Goal: Book appointment/travel/reservation

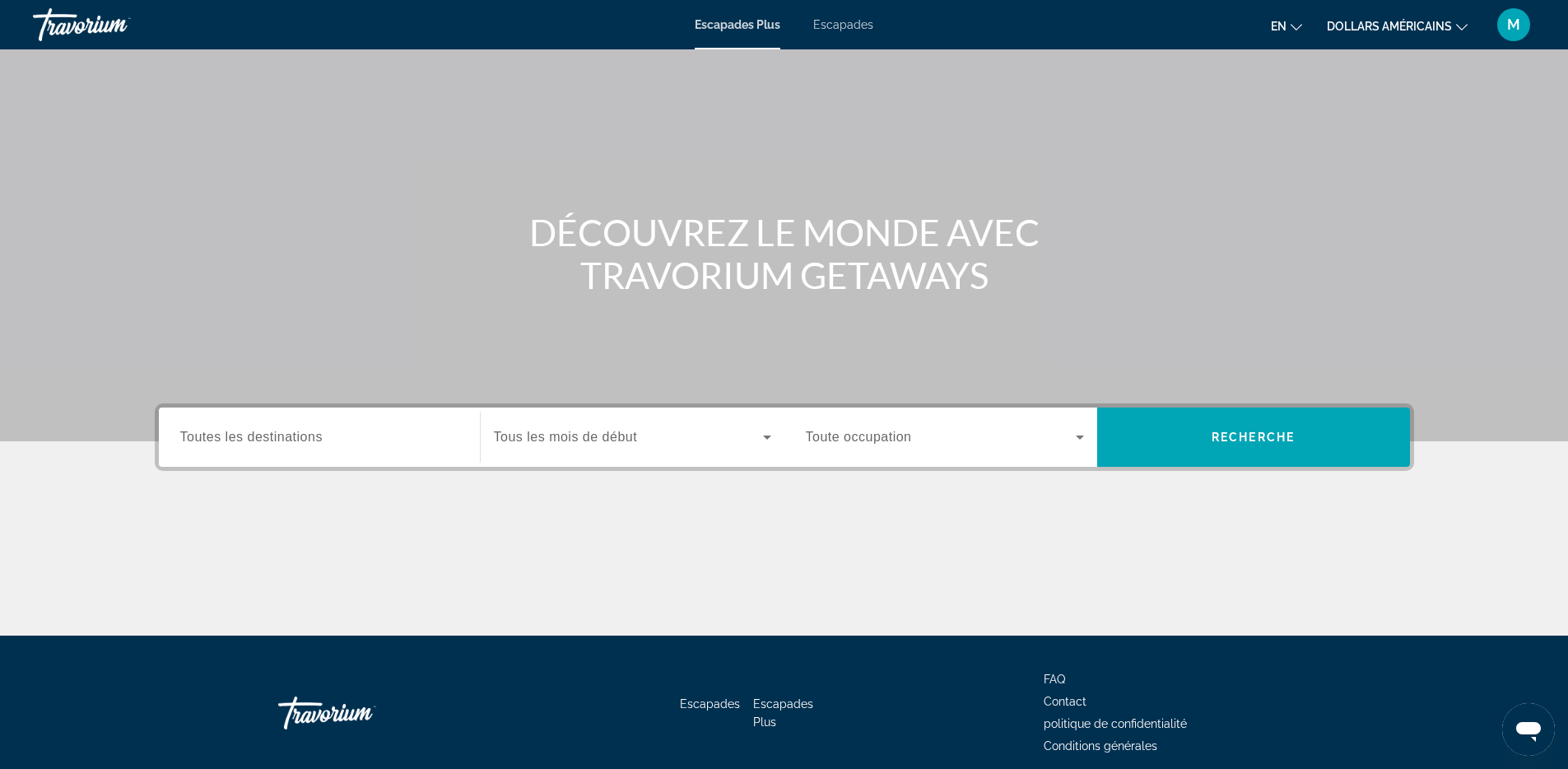
scroll to position [57, 0]
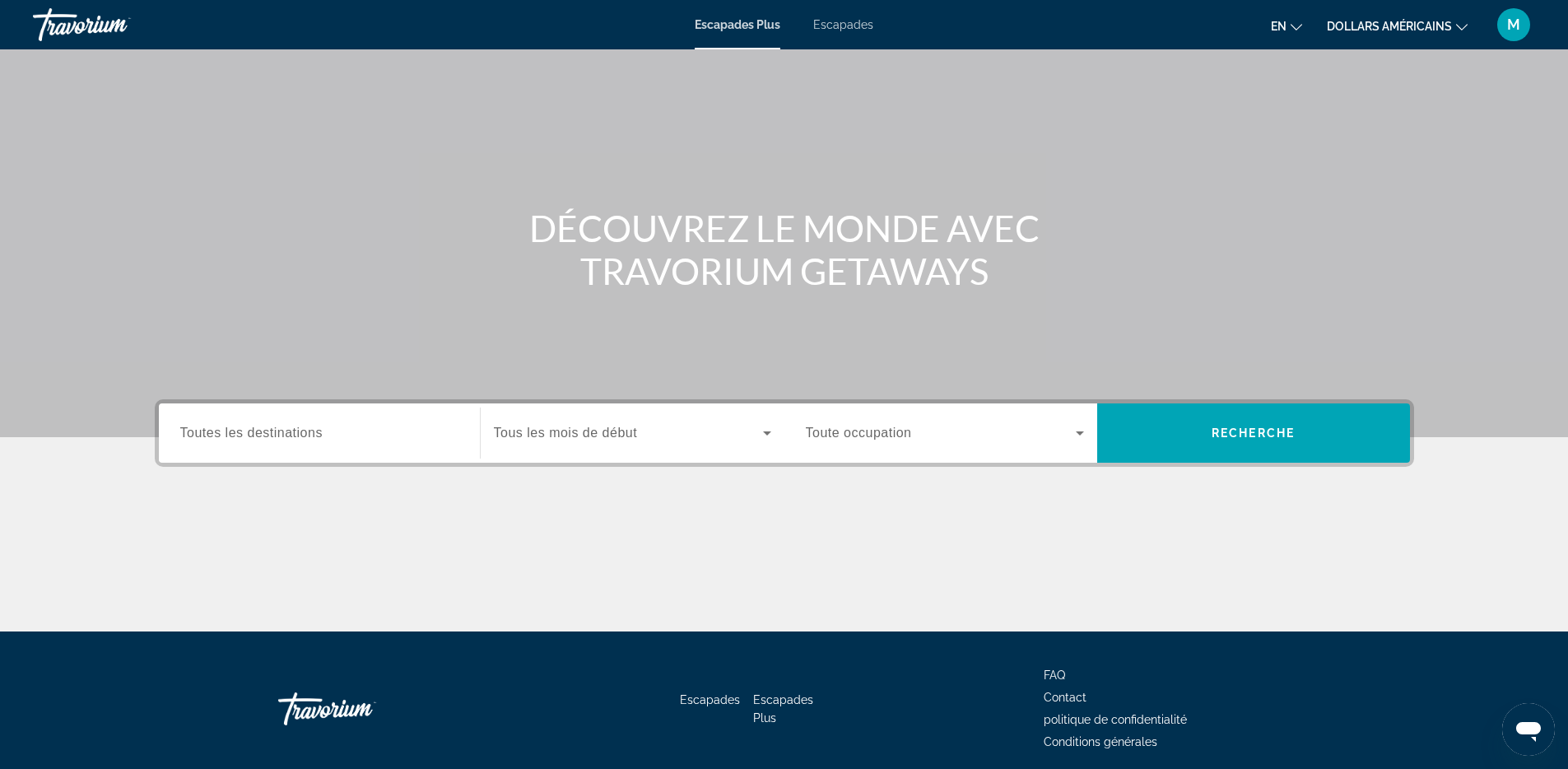
click at [256, 429] on font "Toutes les destinations" at bounding box center [251, 433] width 142 height 14
click at [256, 429] on input "Destination Toutes les destinations" at bounding box center [319, 433] width 279 height 20
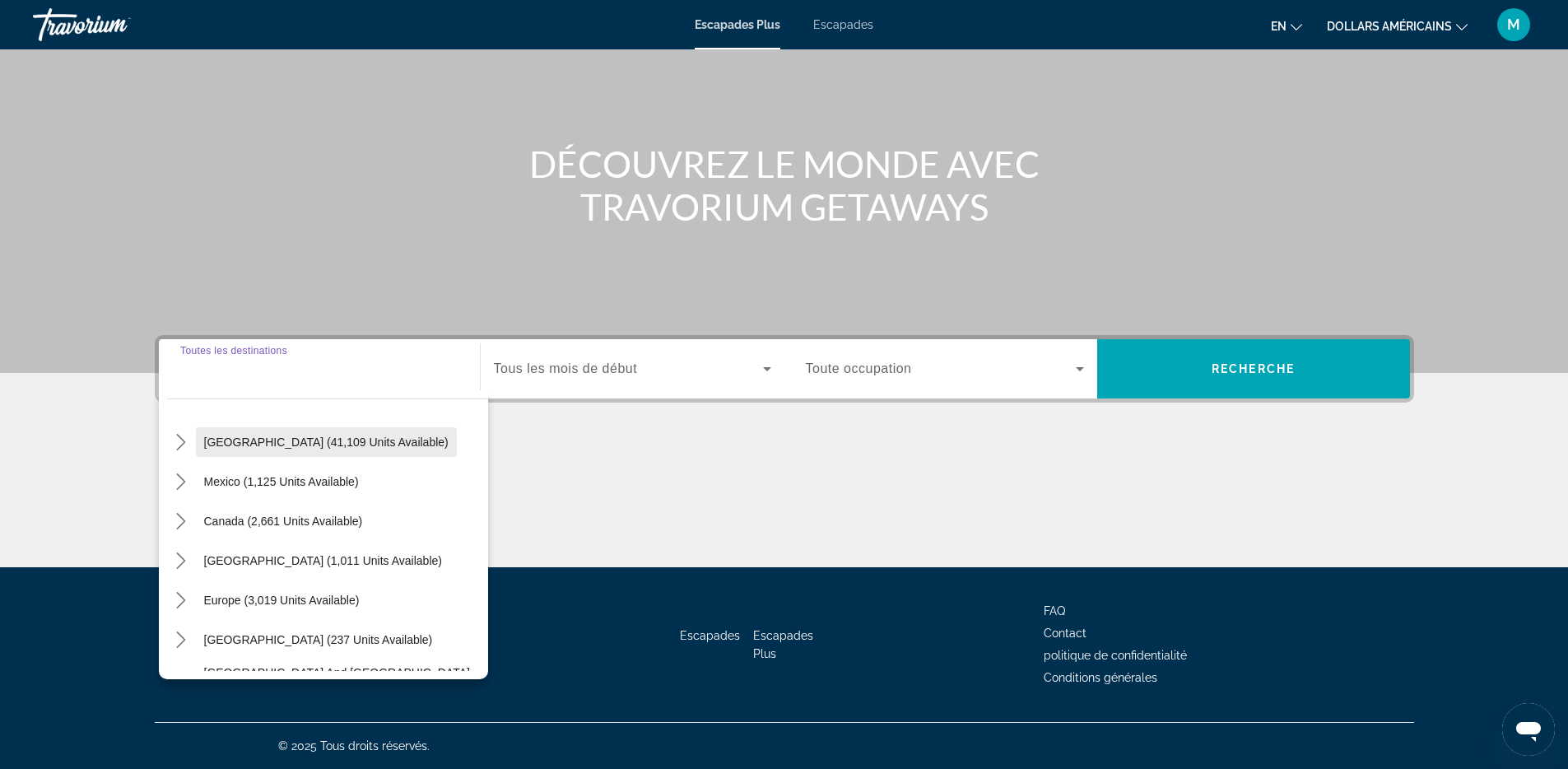
scroll to position [46, 0]
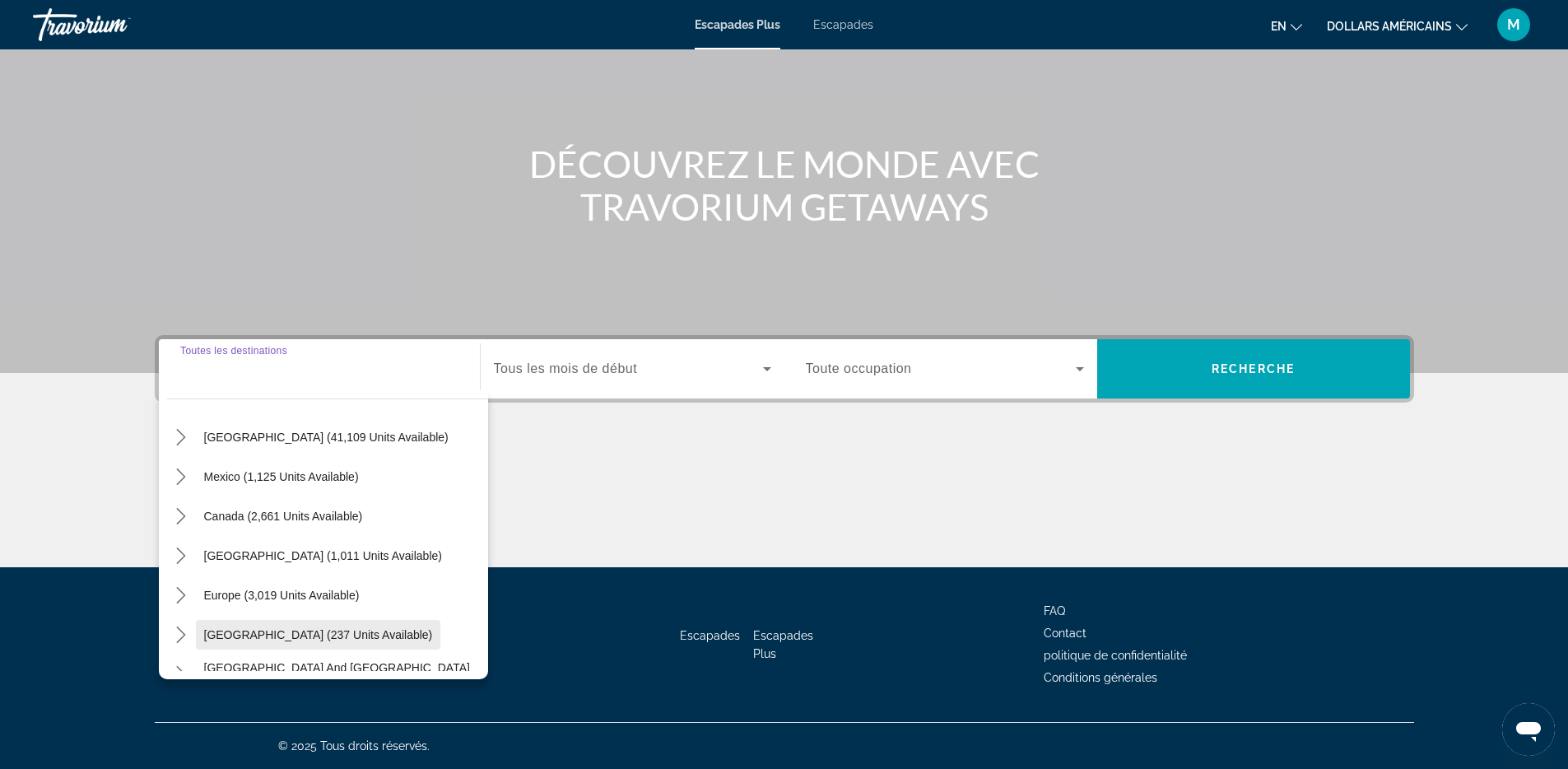
click at [287, 637] on span "Australia (237 units available)" at bounding box center [319, 634] width 229 height 13
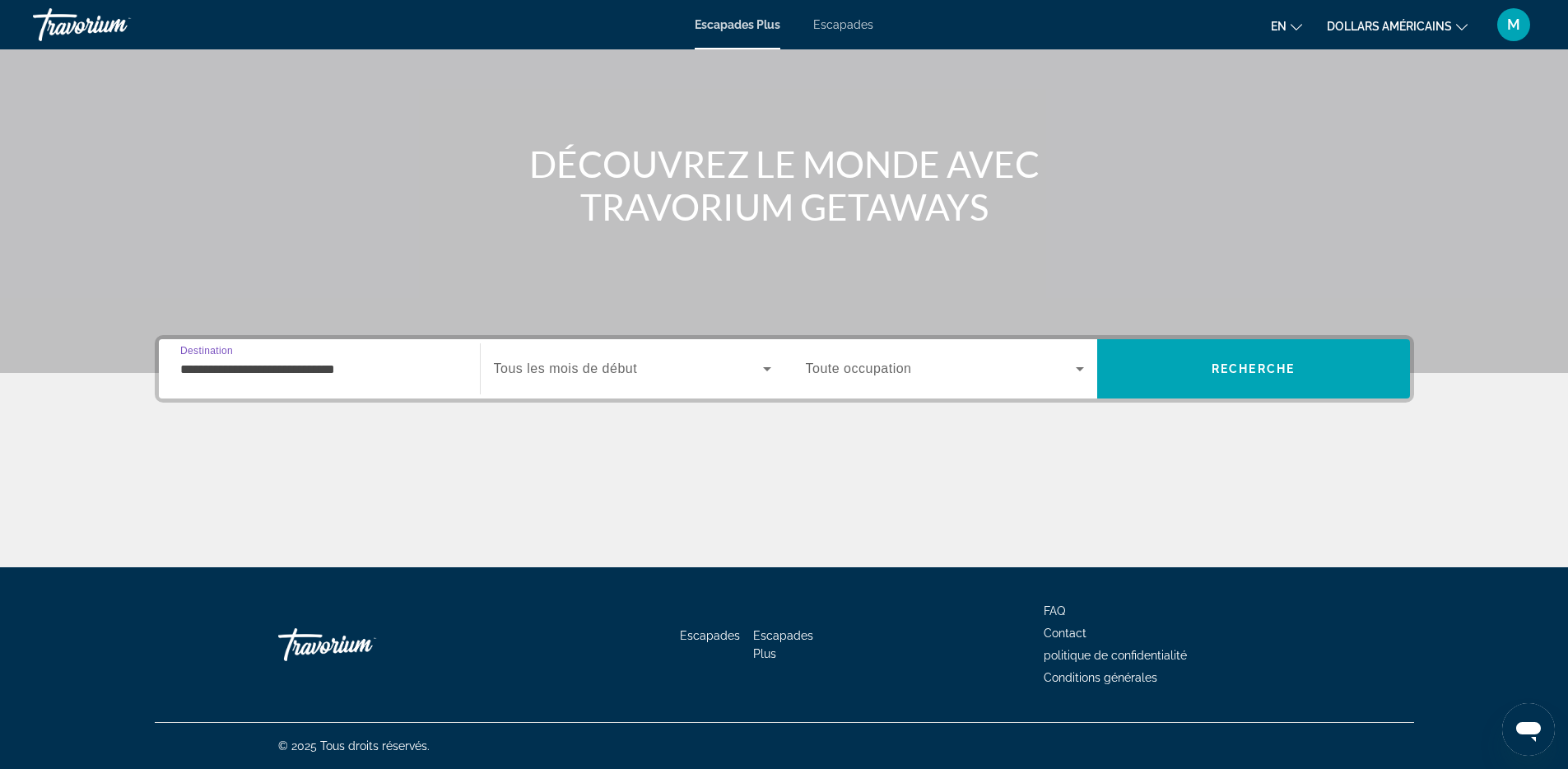
click at [593, 363] on font "Tous les mois de début" at bounding box center [566, 368] width 144 height 14
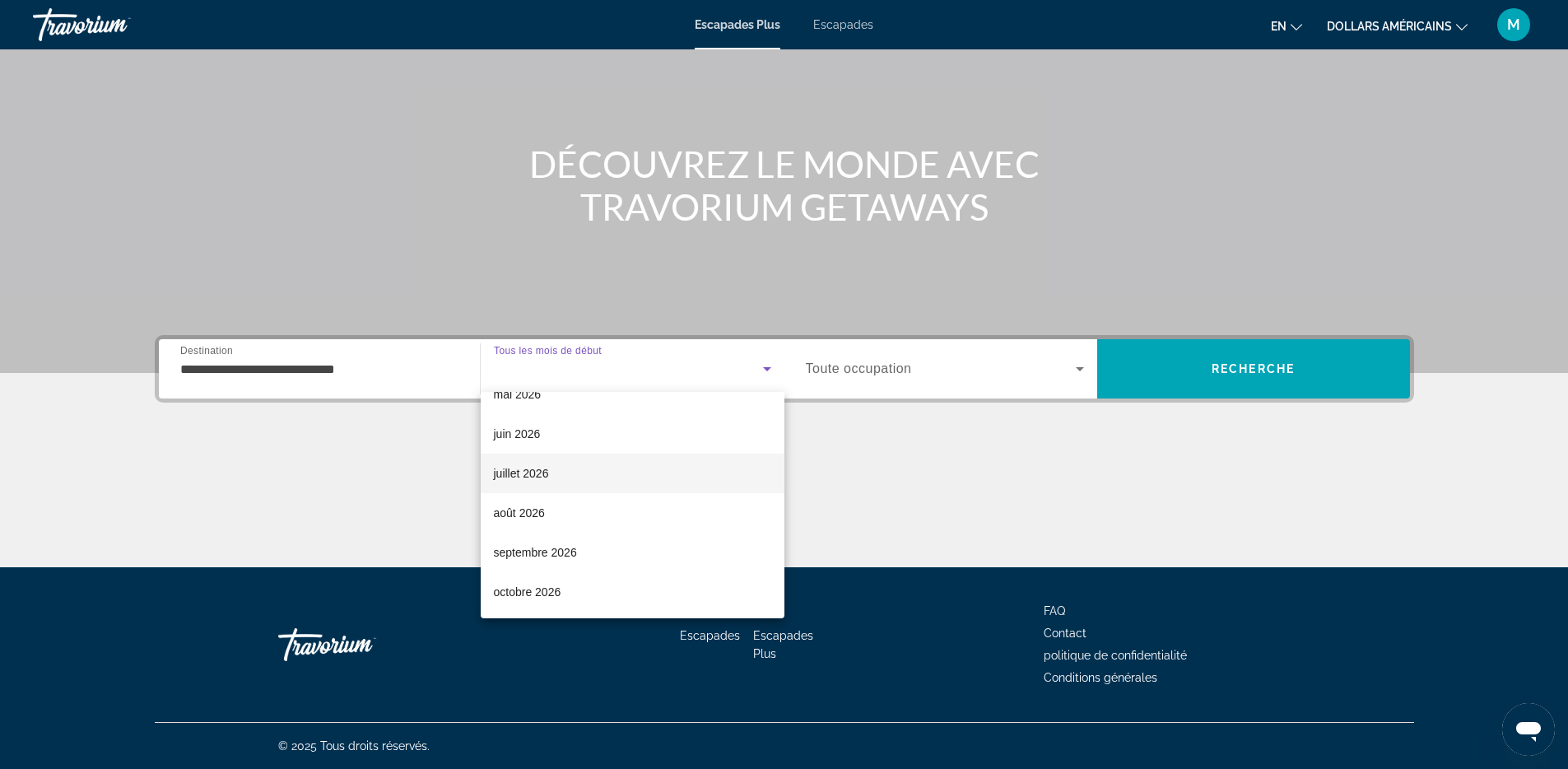
scroll to position [328, 0]
click at [548, 485] on font "juillet 2026" at bounding box center [521, 485] width 55 height 13
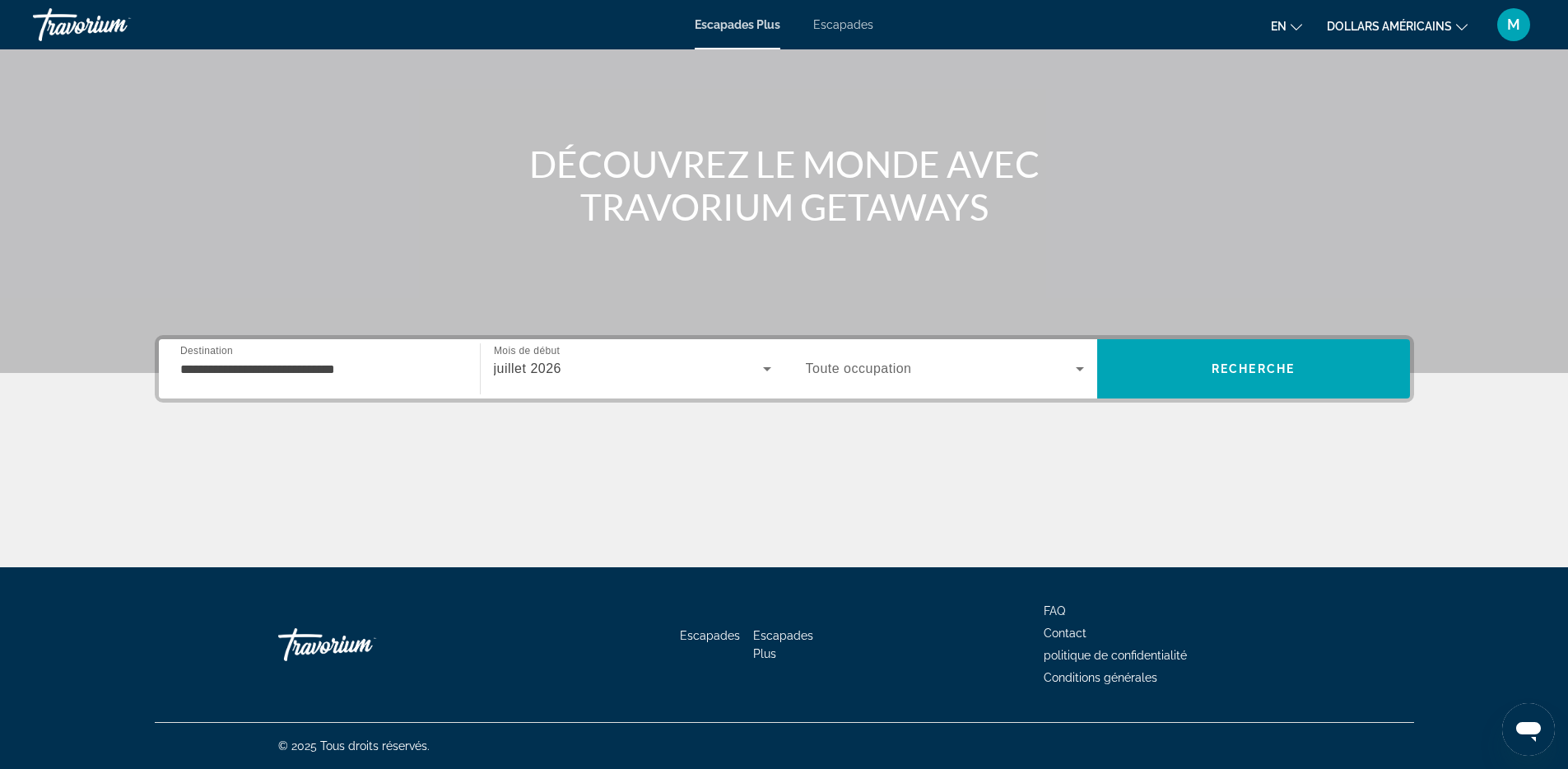
click at [397, 353] on div "**********" at bounding box center [319, 369] width 279 height 47
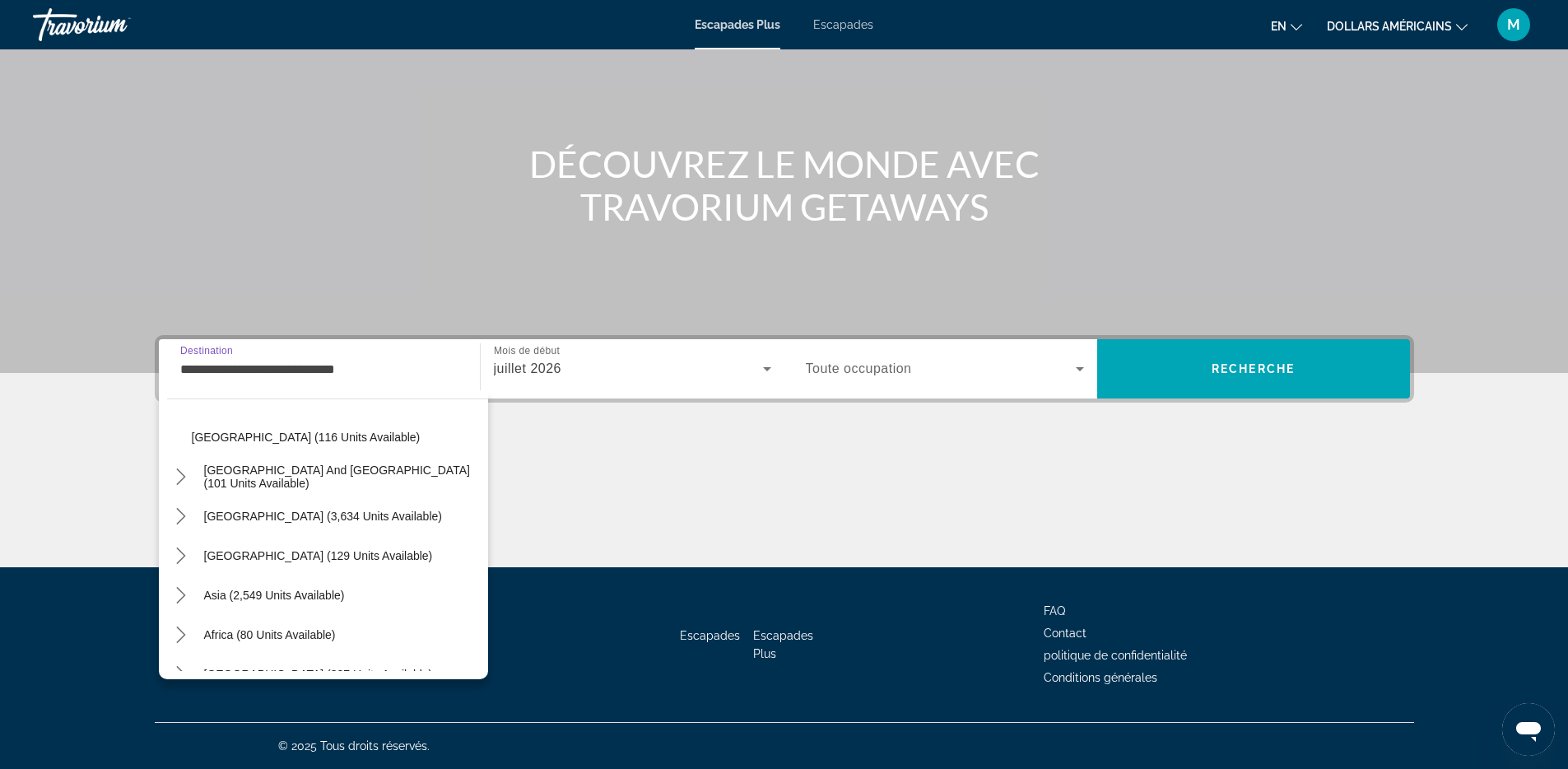
scroll to position [464, 0]
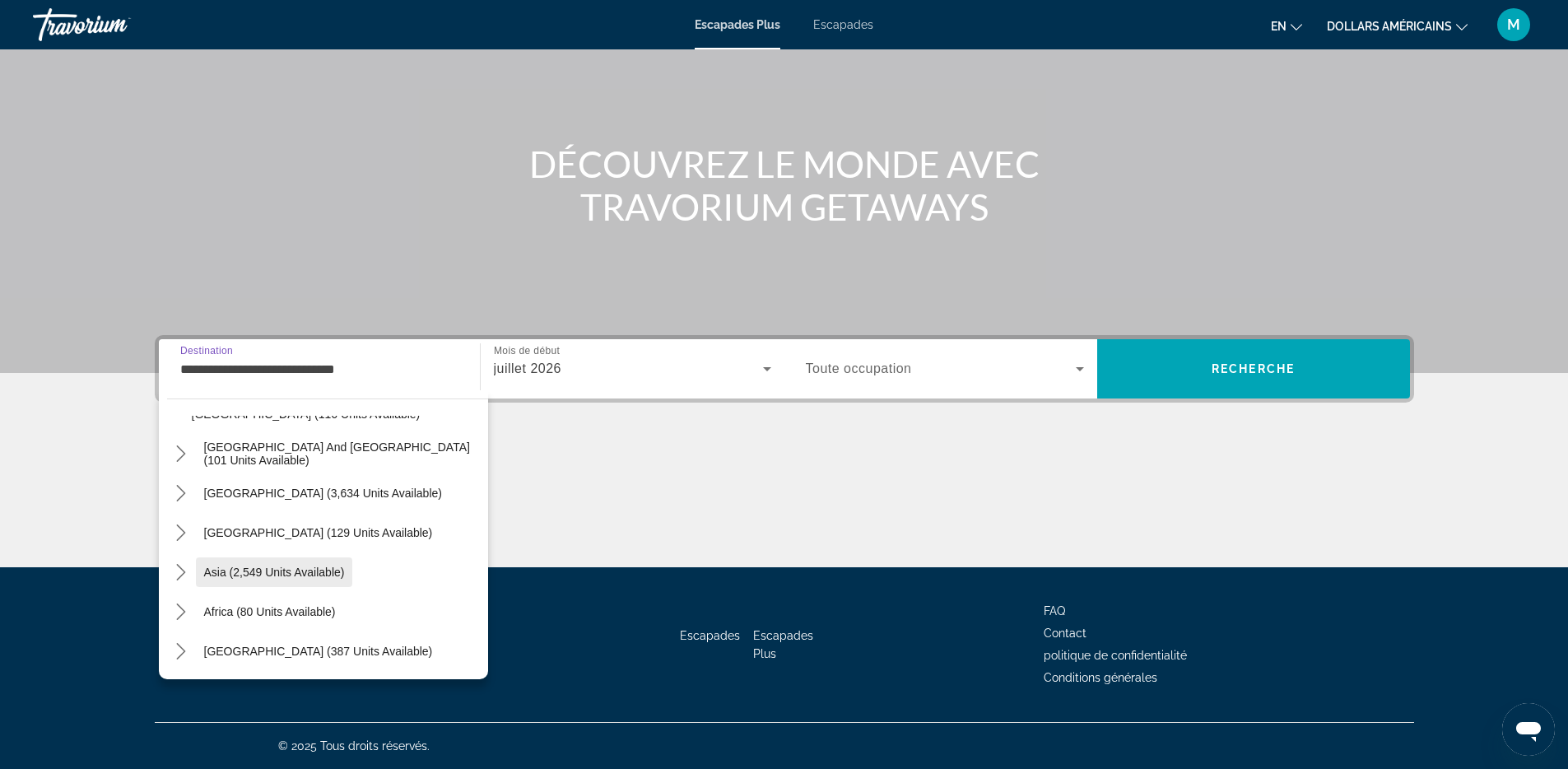
click at [281, 560] on span "Select destination: Asia (2,549 units available)" at bounding box center [274, 571] width 158 height 39
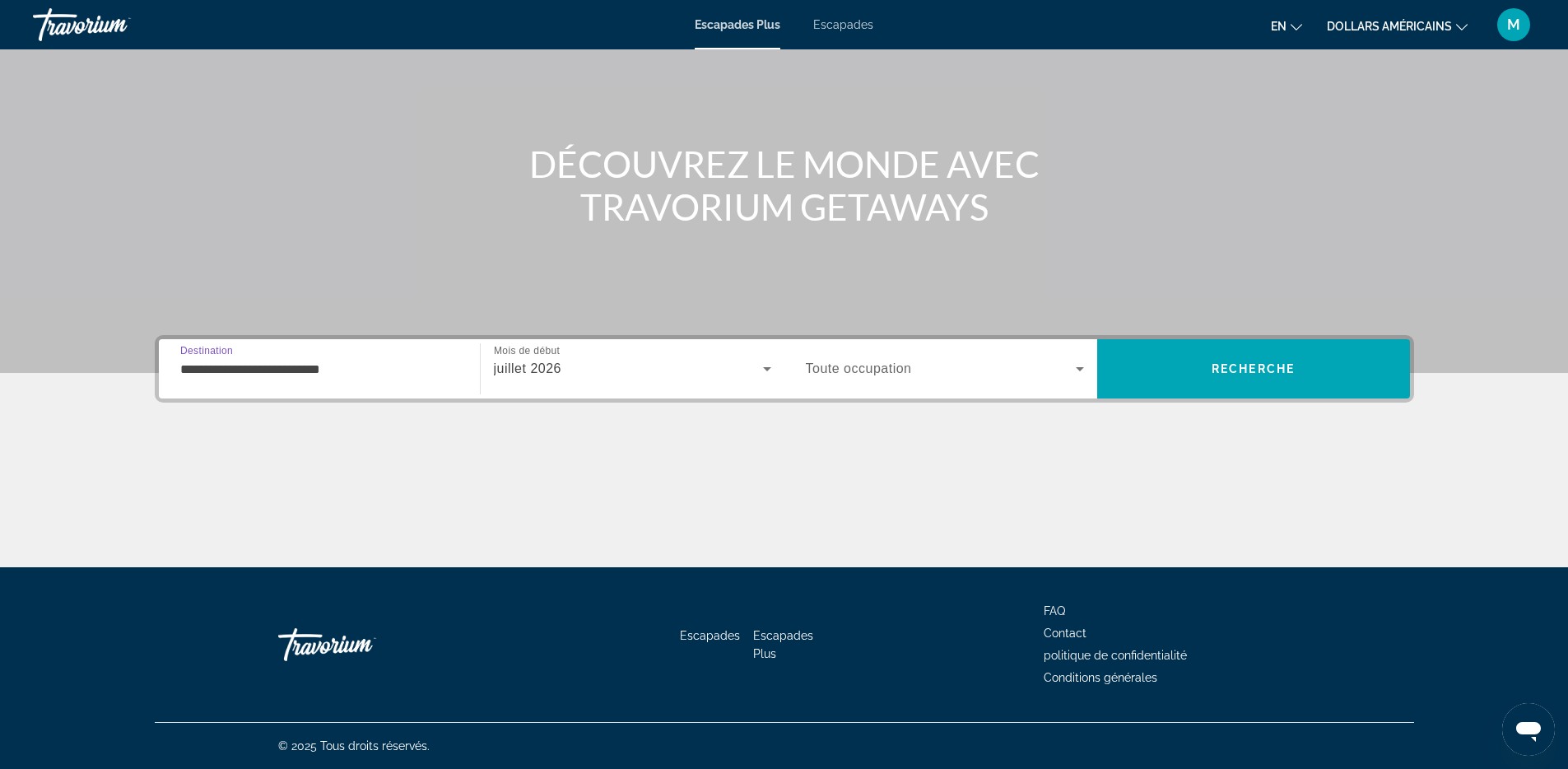
click at [336, 363] on input "**********" at bounding box center [319, 369] width 279 height 20
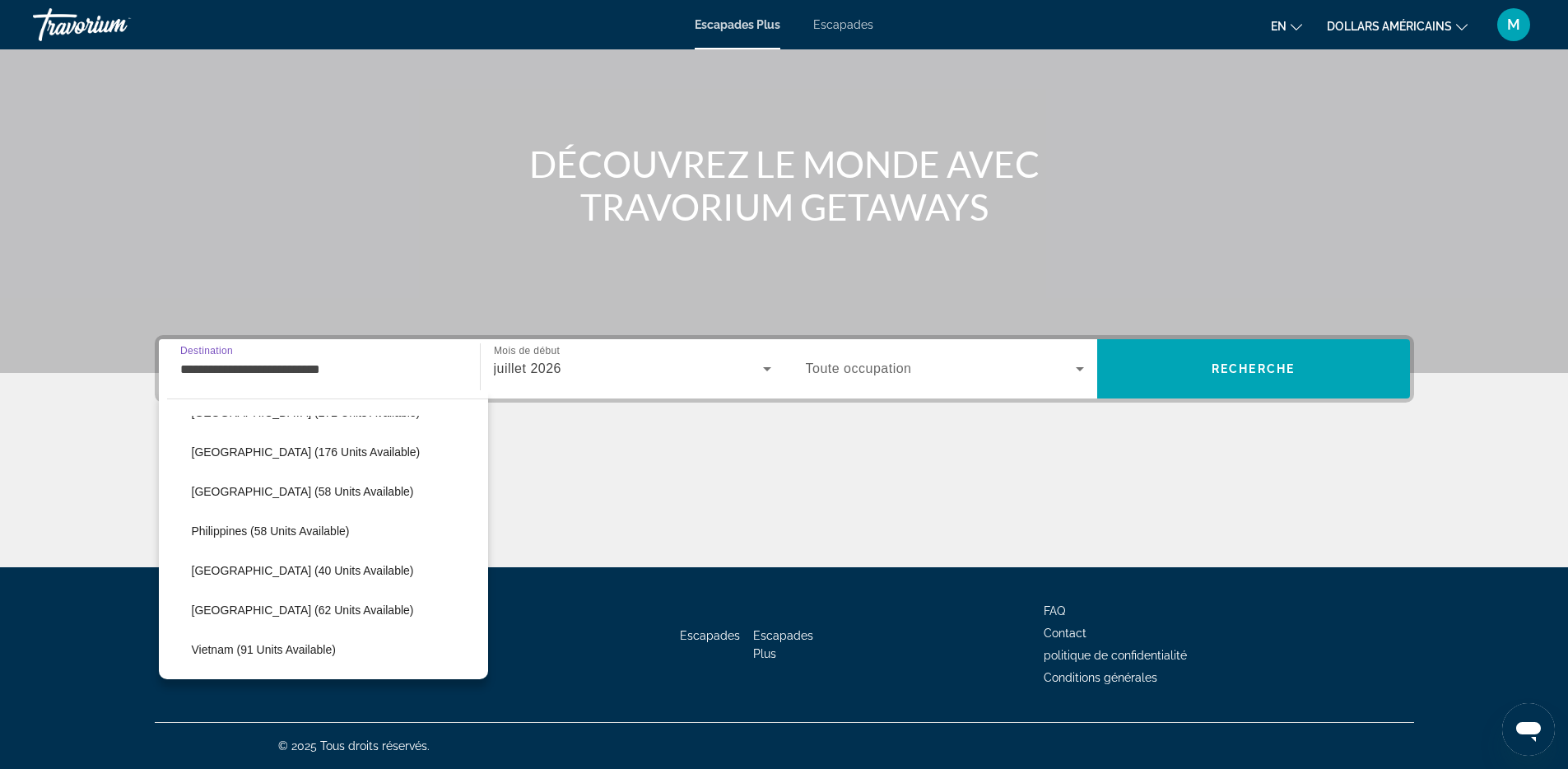
scroll to position [772, 0]
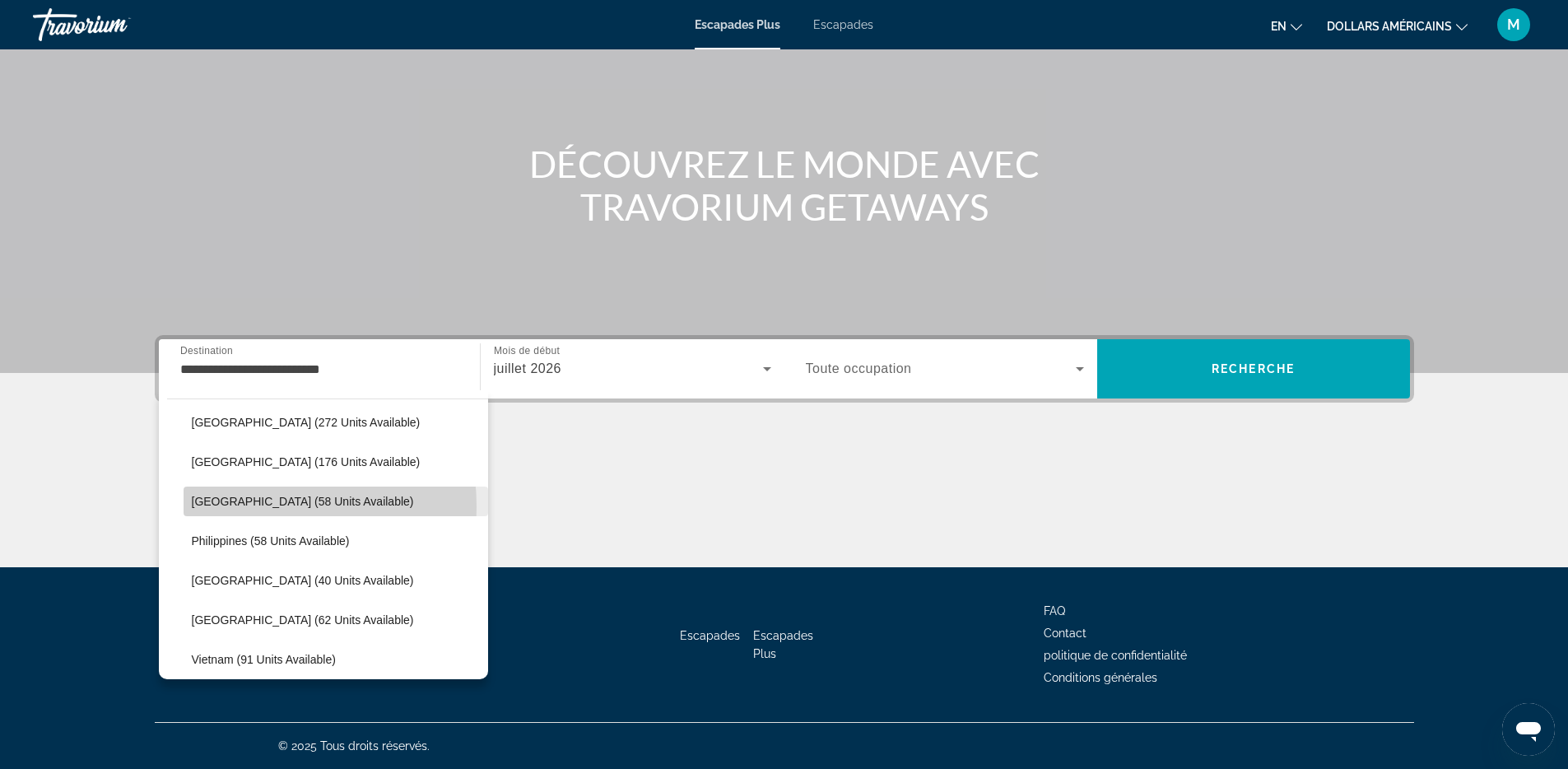
click at [223, 507] on span "Maldives (58 units available)" at bounding box center [302, 501] width 222 height 13
type input "**********"
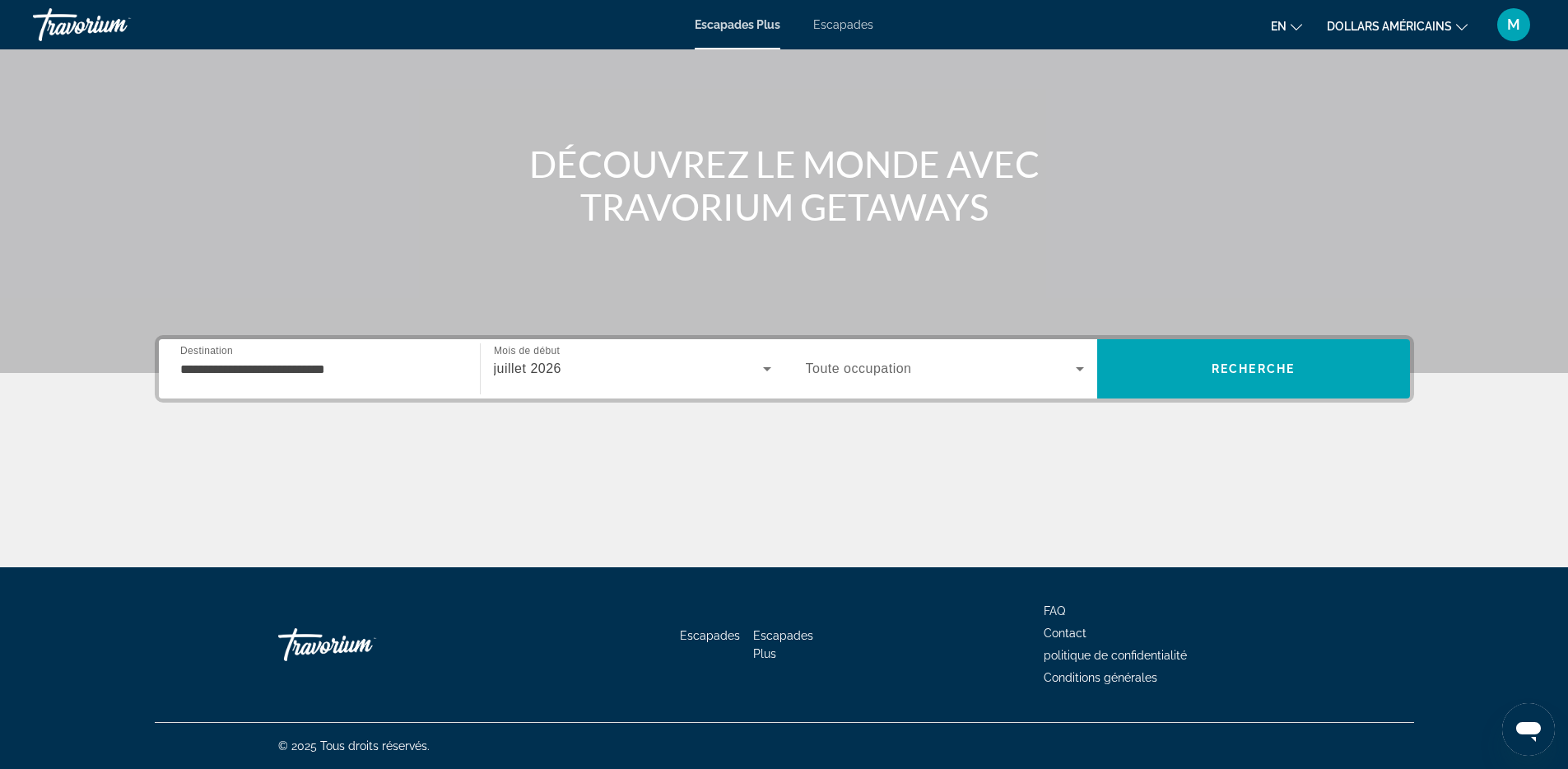
click at [767, 383] on div "juillet 2026" at bounding box center [633, 369] width 278 height 46
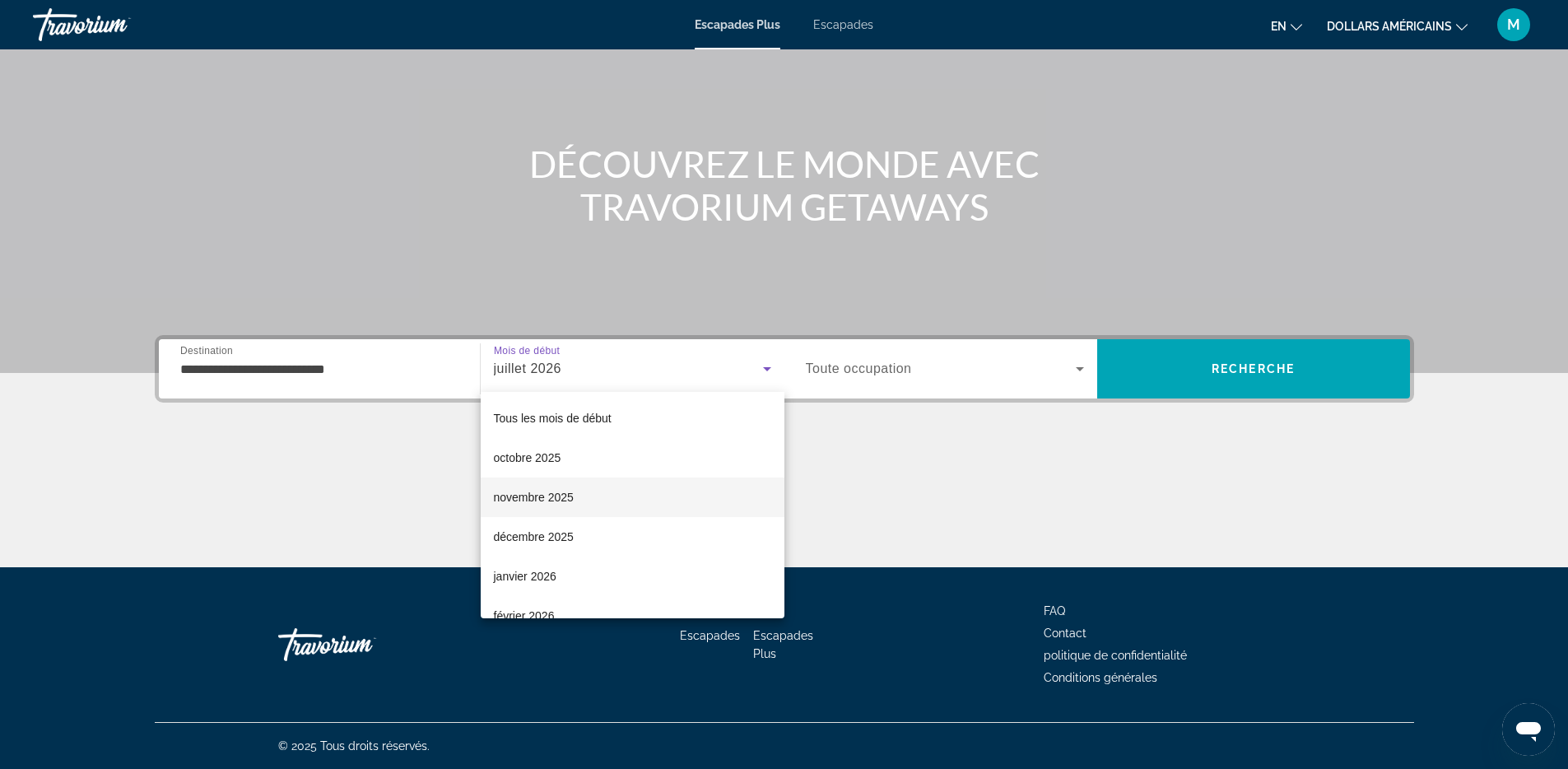
scroll to position [3, 0]
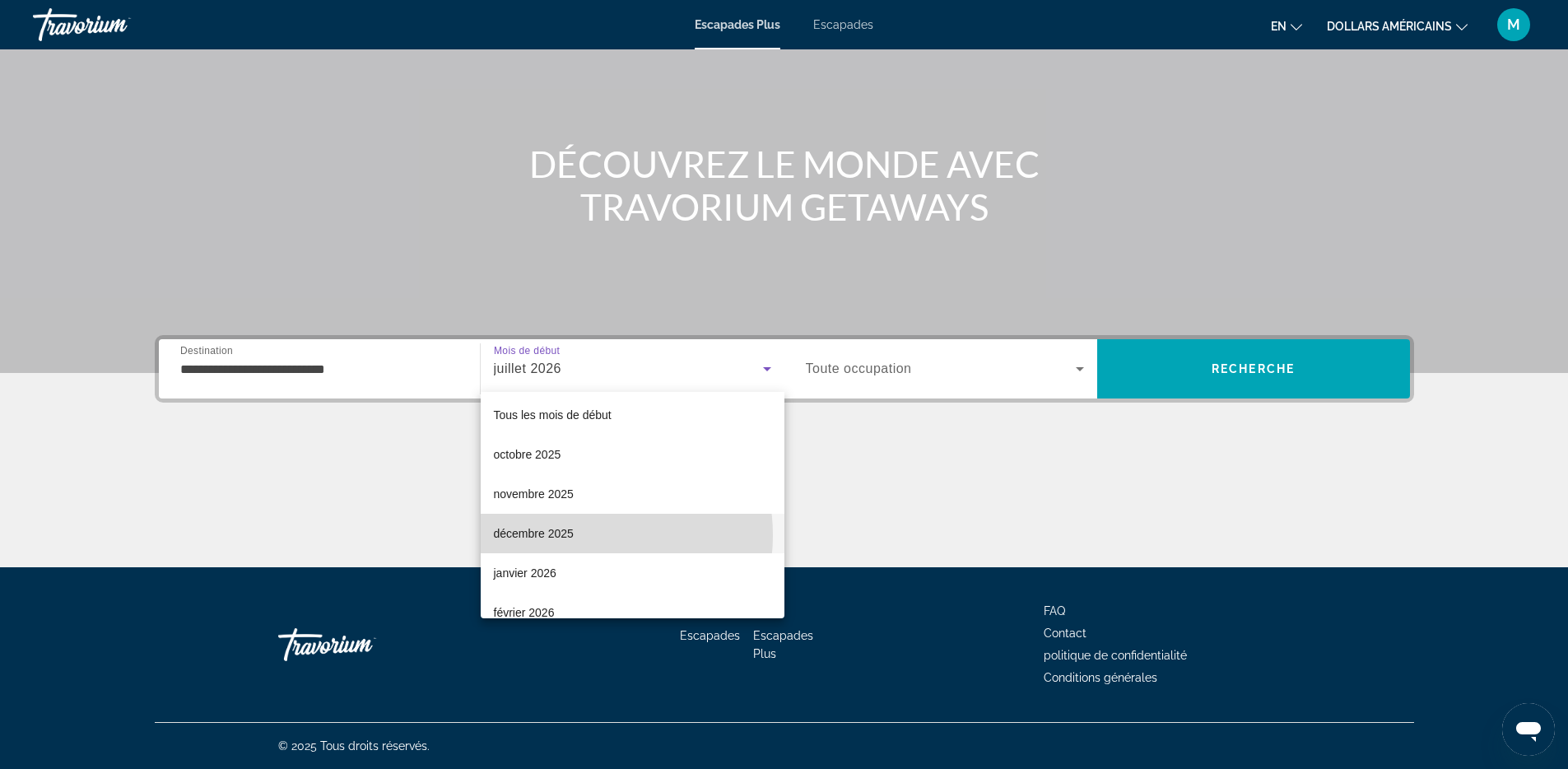
click at [579, 536] on mat-option "décembre 2025" at bounding box center [632, 533] width 304 height 39
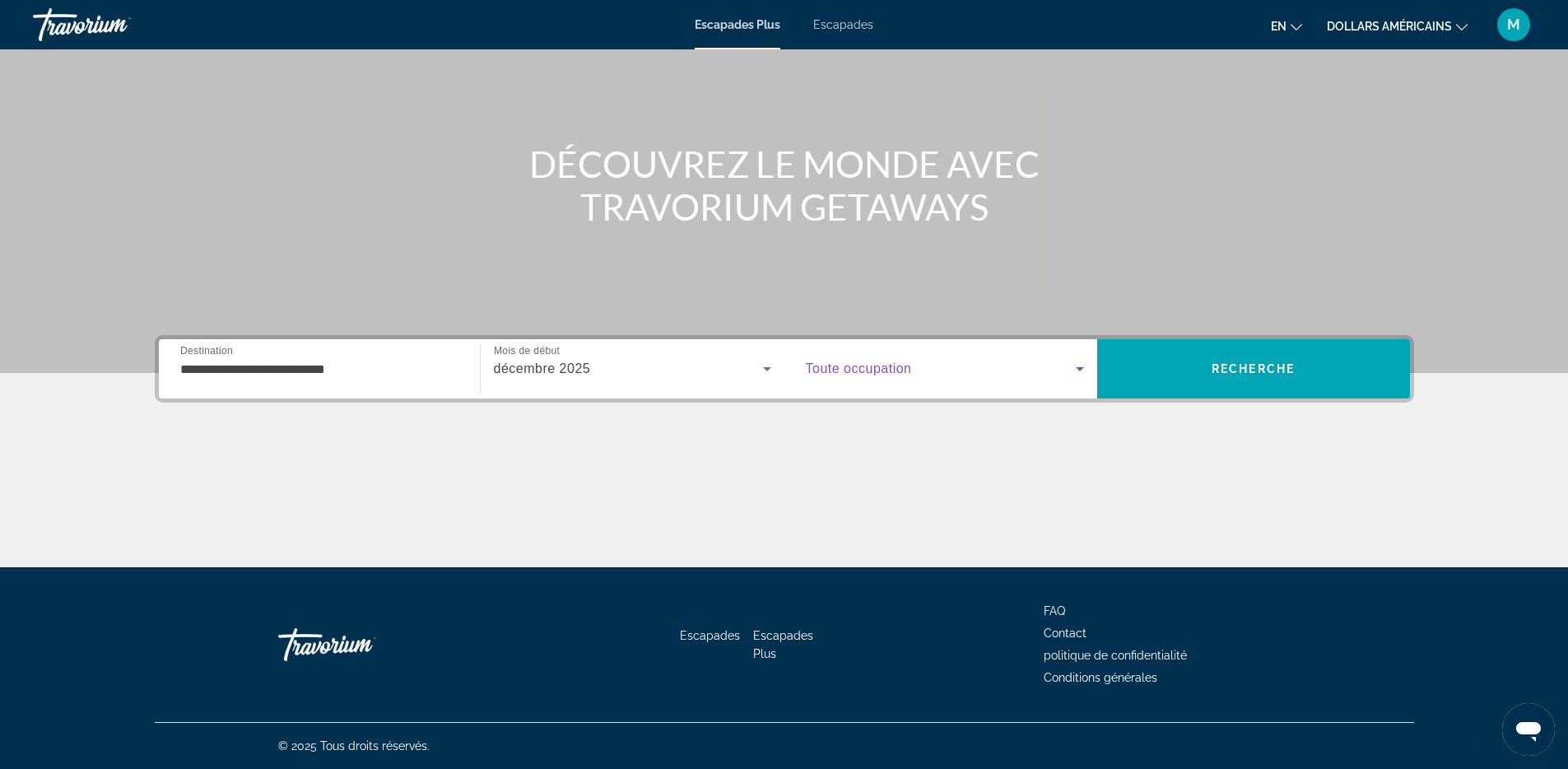
click at [880, 377] on span "Widget de recherche" at bounding box center [940, 368] width 270 height 20
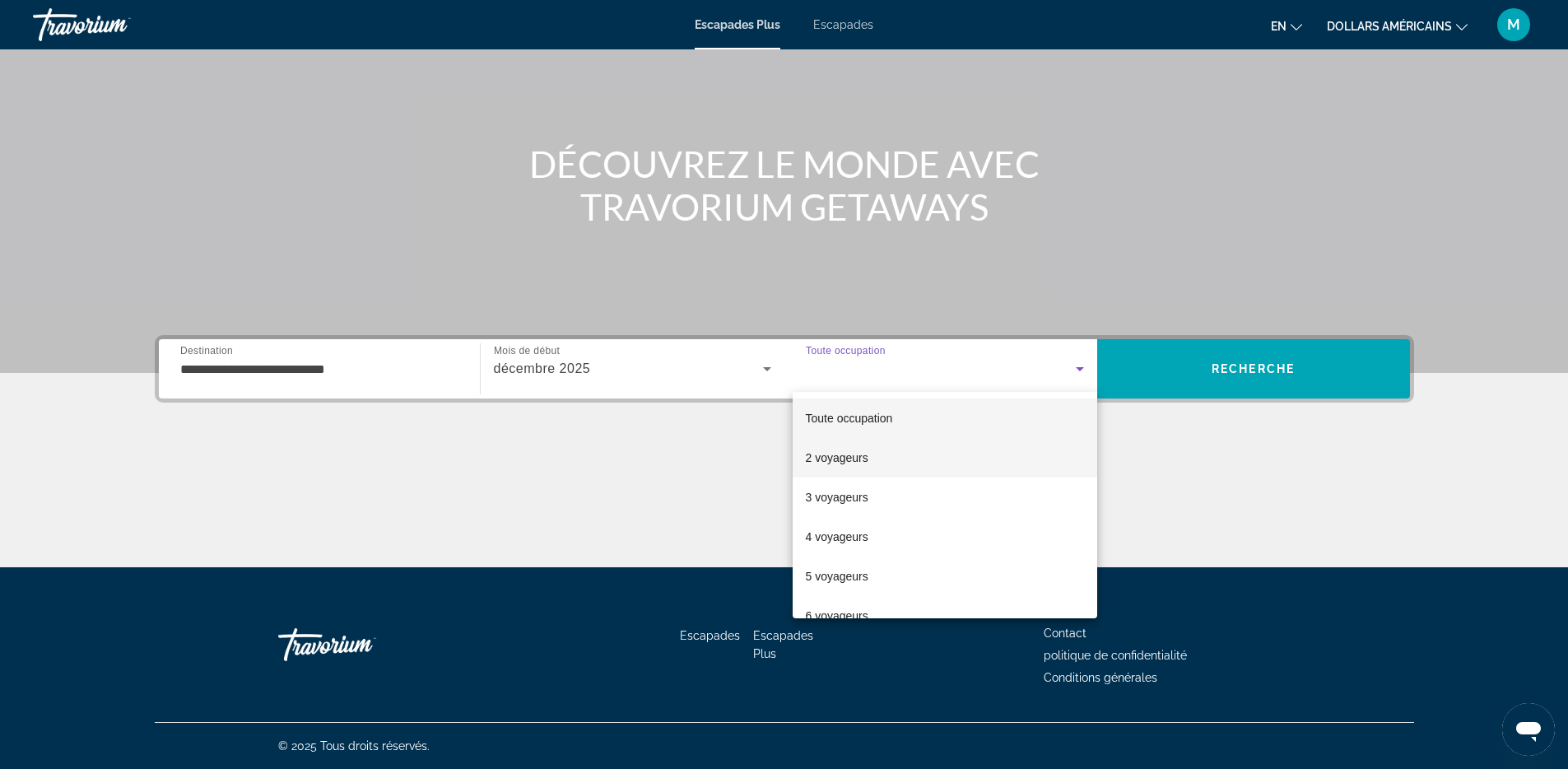
click at [866, 459] on font "2 voyageurs" at bounding box center [836, 457] width 62 height 13
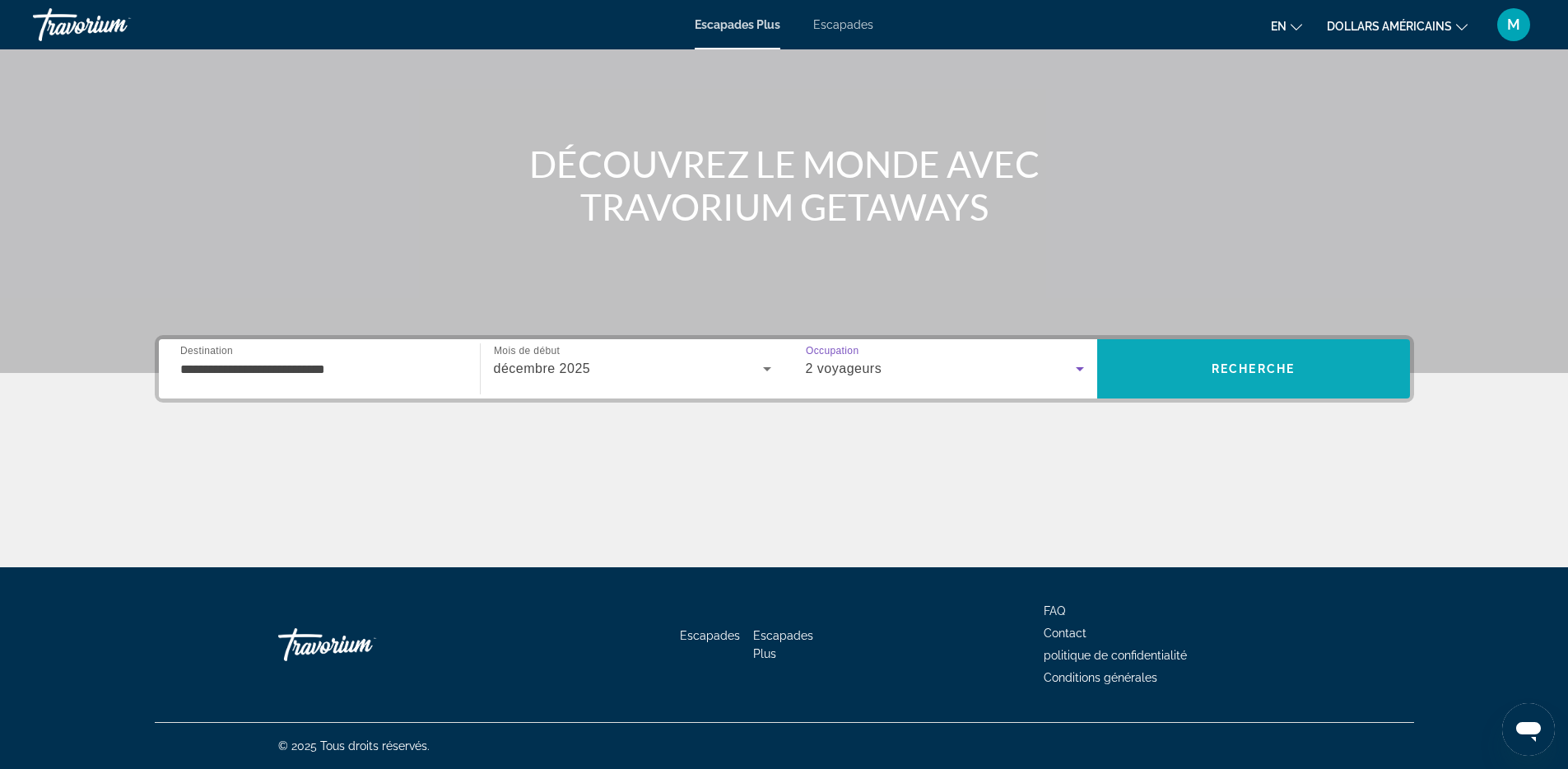
click at [1243, 367] on font "Recherche" at bounding box center [1254, 368] width 83 height 13
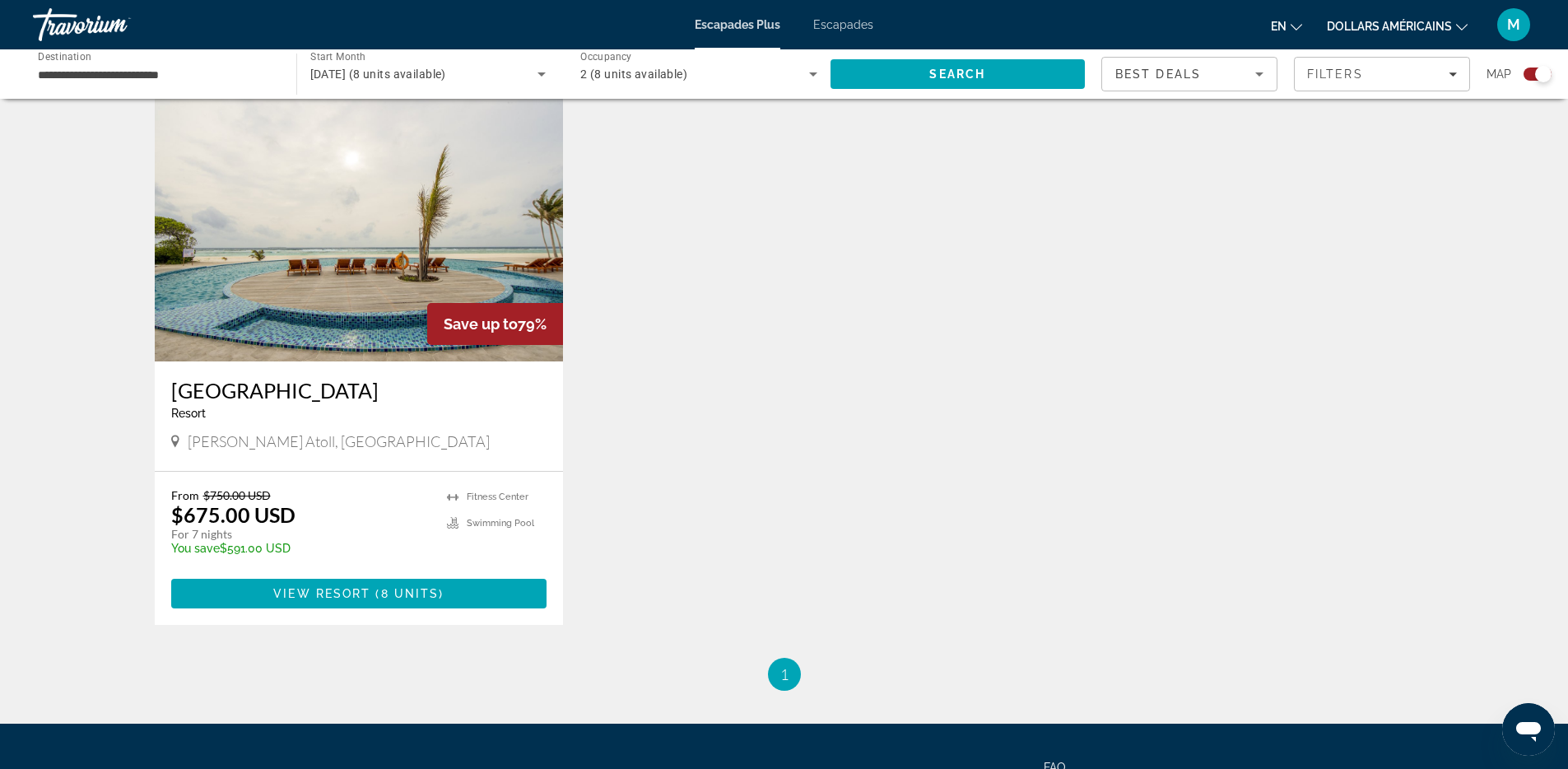
scroll to position [568, 0]
click at [789, 674] on li "You're on page 1" at bounding box center [784, 674] width 33 height 33
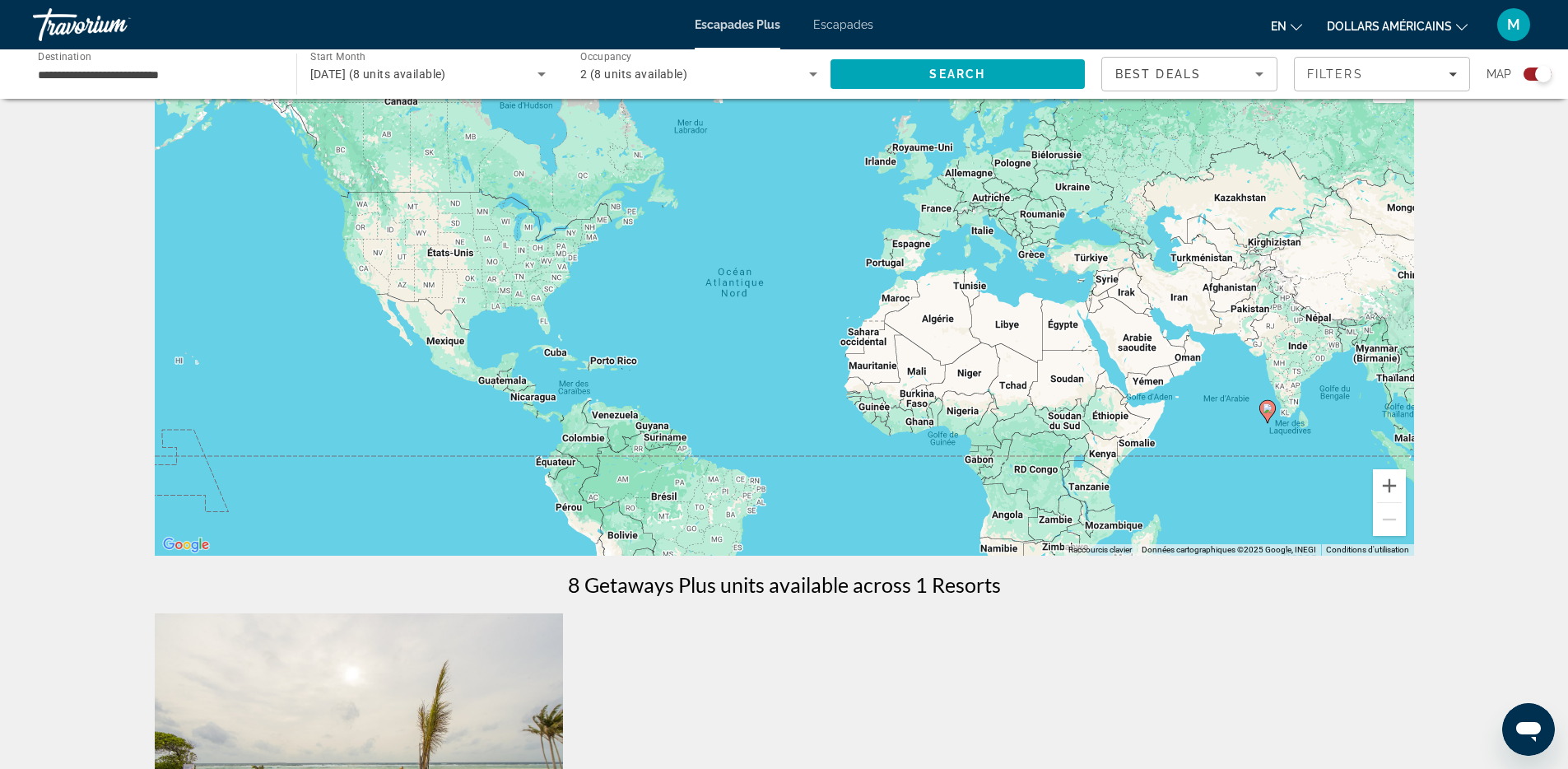
scroll to position [0, 0]
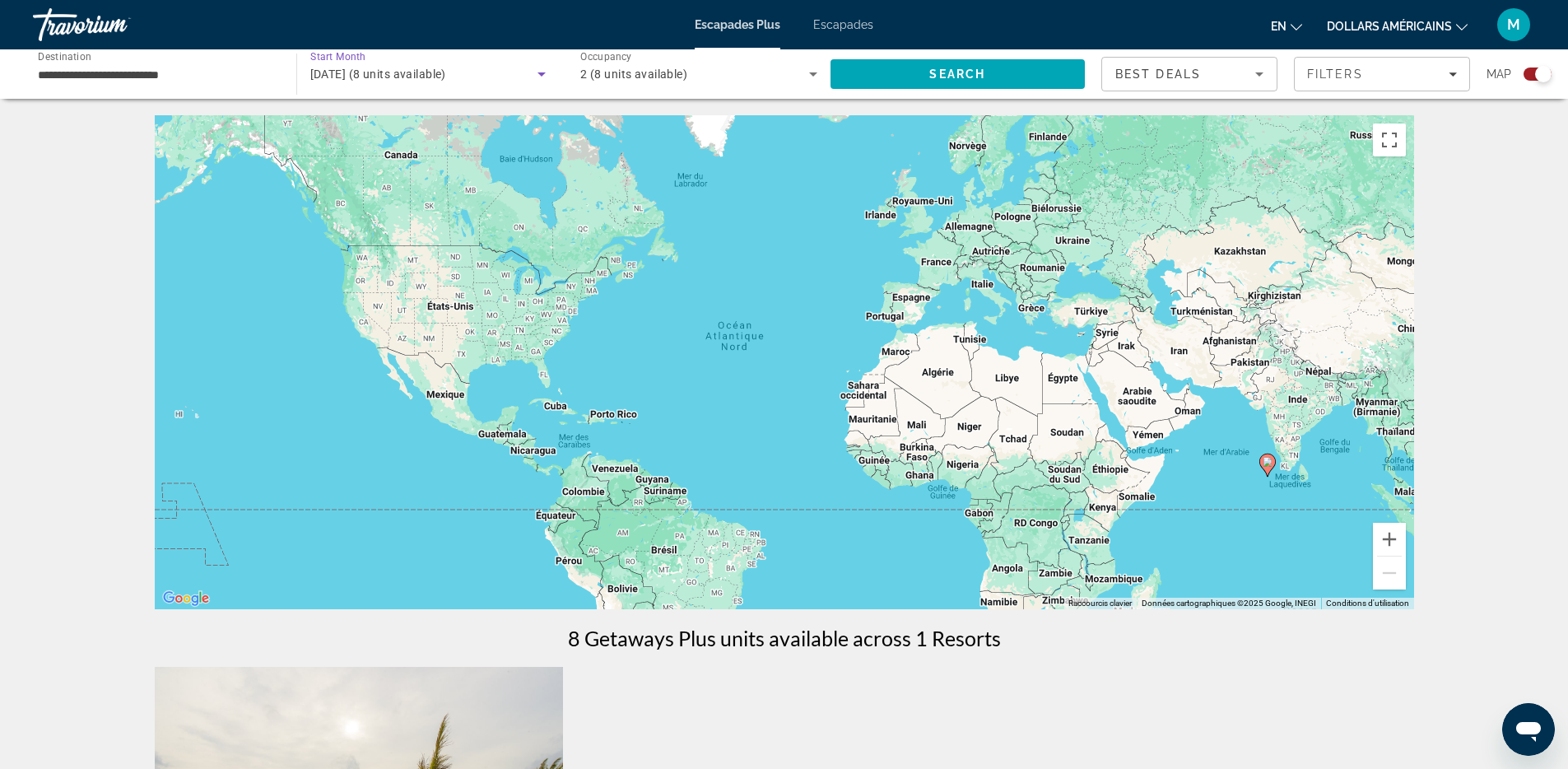
click at [419, 68] on span "December 2025 (8 units available)" at bounding box center [377, 73] width 135 height 13
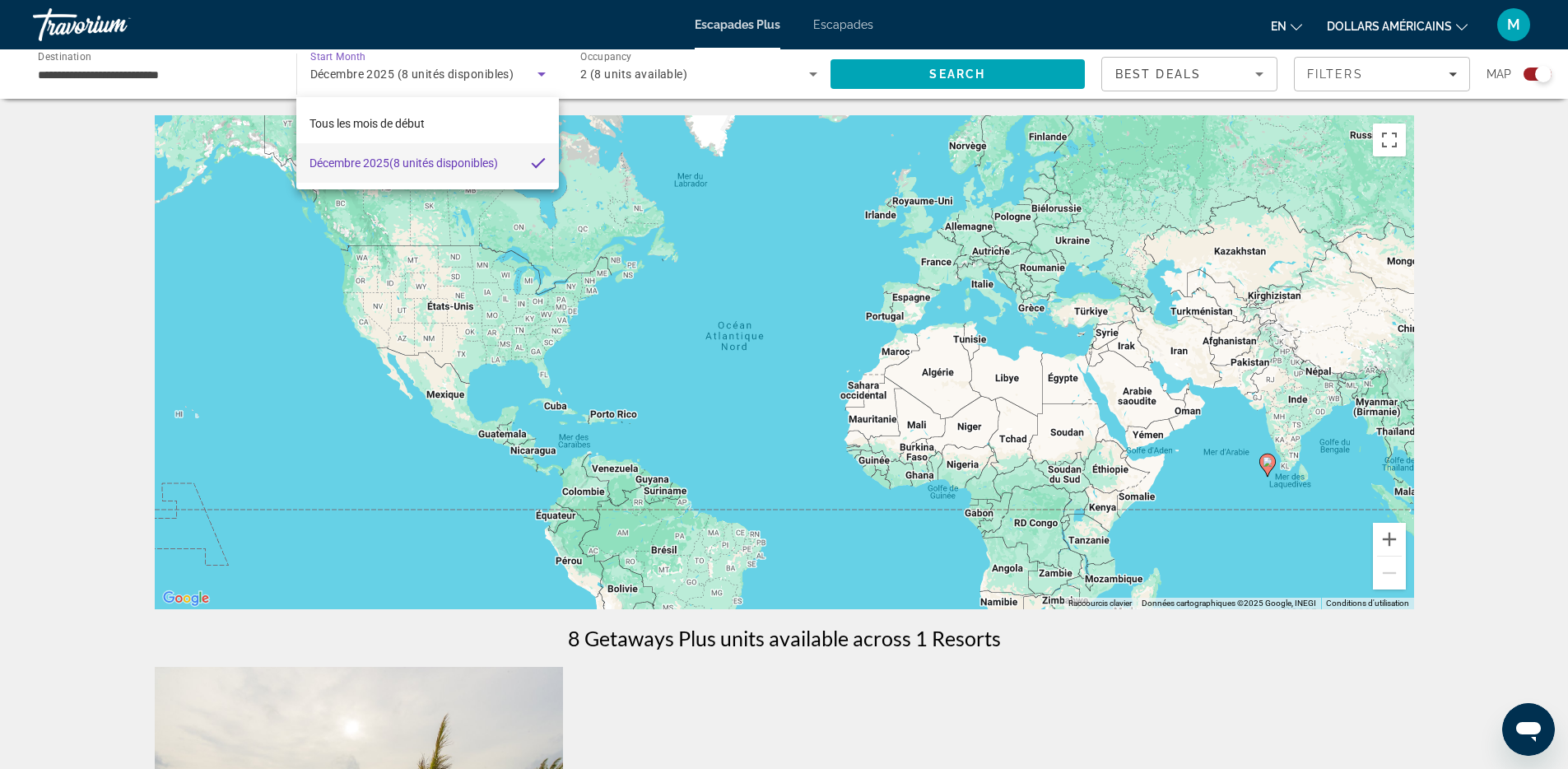
click at [539, 77] on div at bounding box center [784, 384] width 1568 height 769
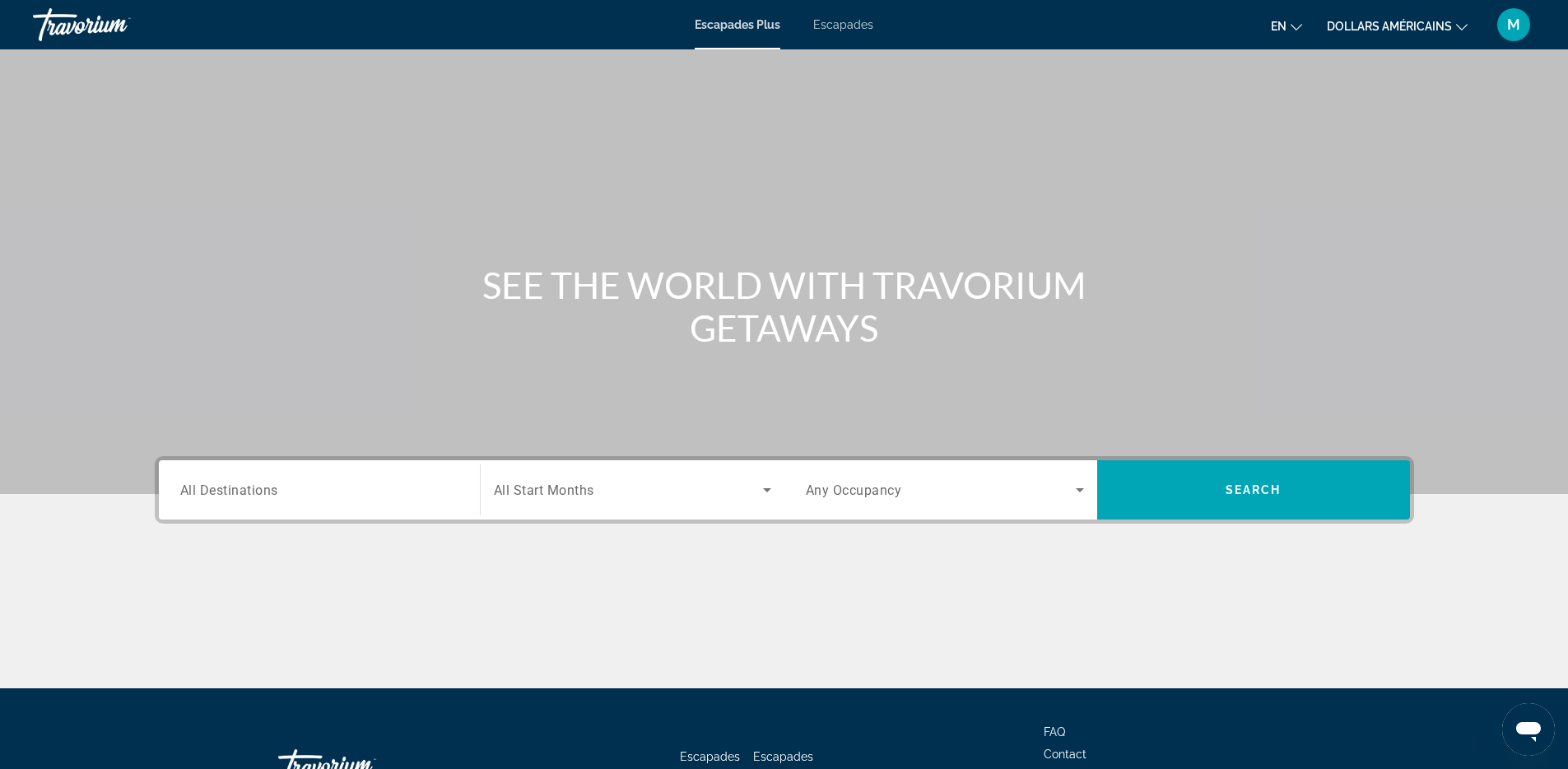
click at [342, 485] on input "Destination All Destinations" at bounding box center [319, 490] width 279 height 20
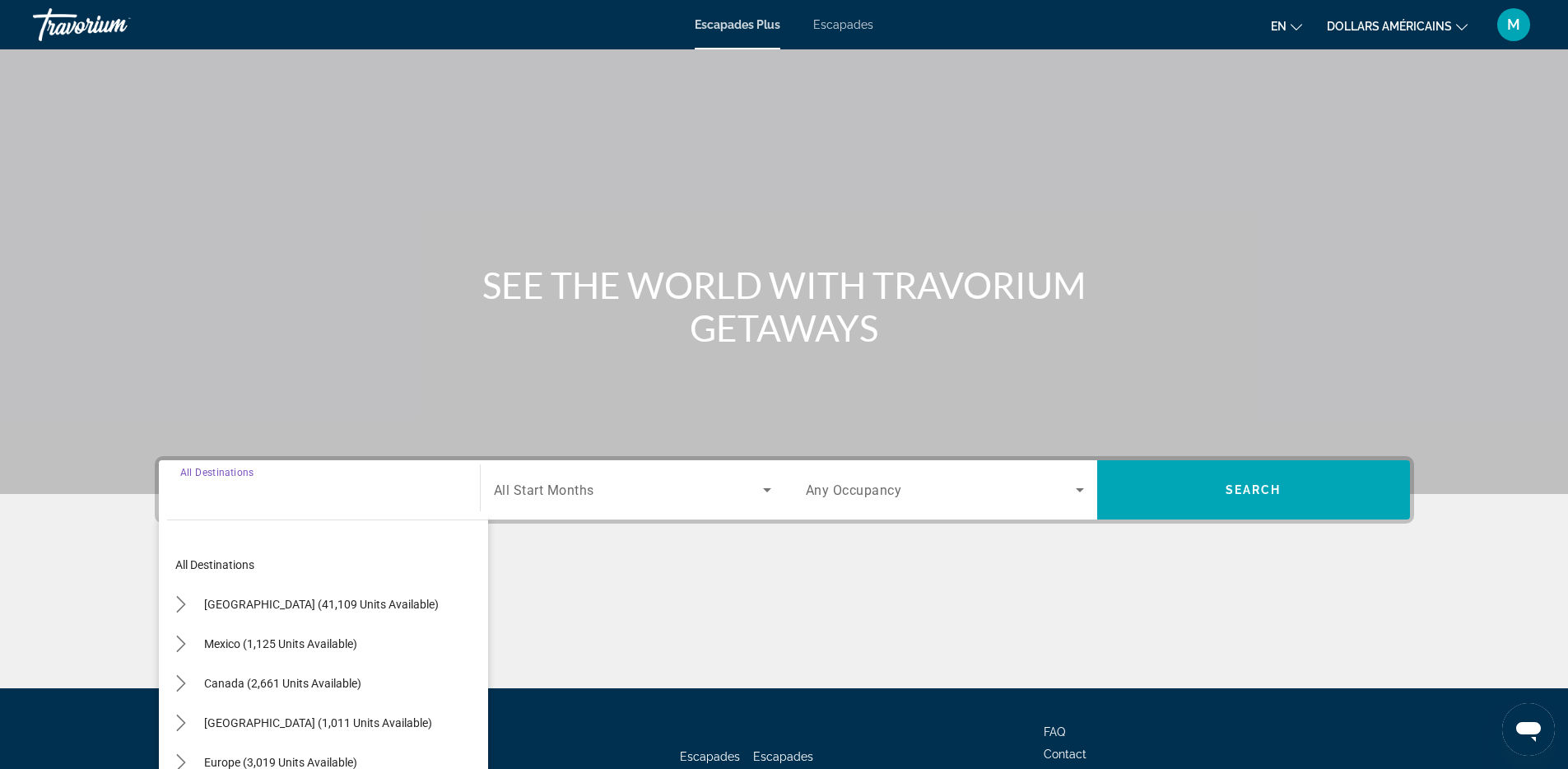
scroll to position [121, 0]
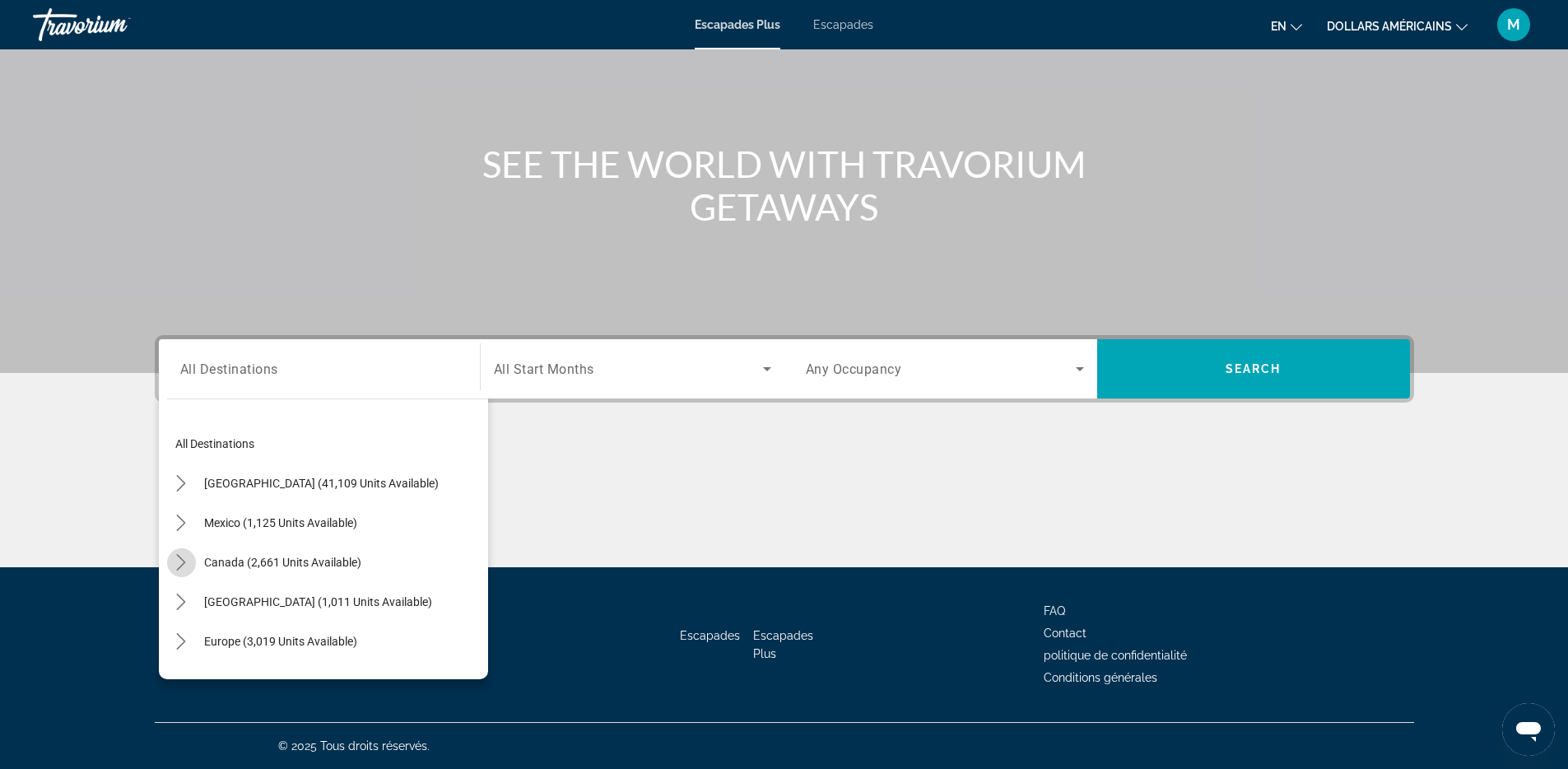
click at [178, 560] on icon "Toggle Canada (2,661 units available) submenu" at bounding box center [181, 561] width 16 height 16
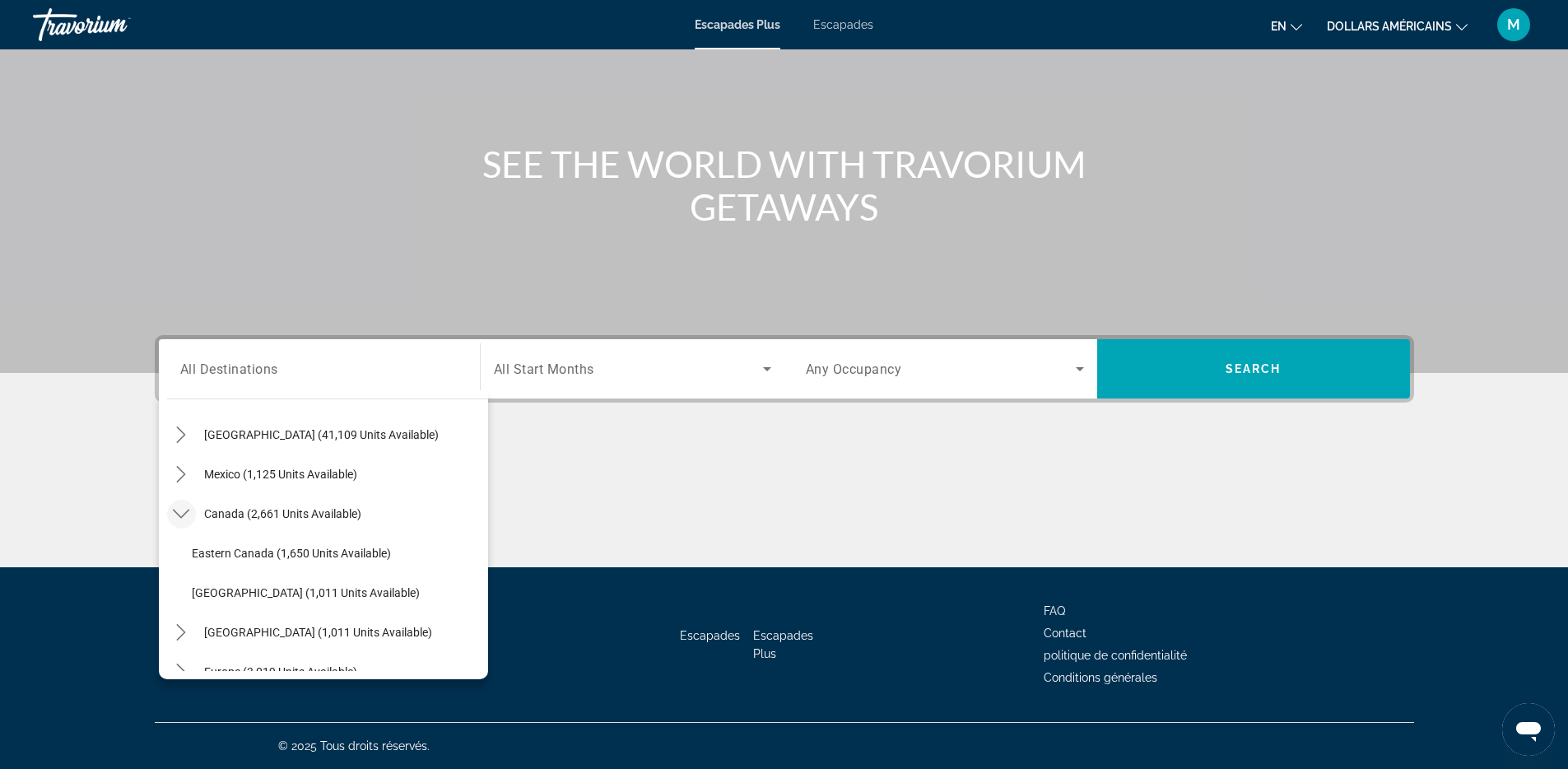
scroll to position [164, 0]
click at [184, 552] on icon "Toggle Europe (3,019 units available) submenu" at bounding box center [181, 555] width 16 height 16
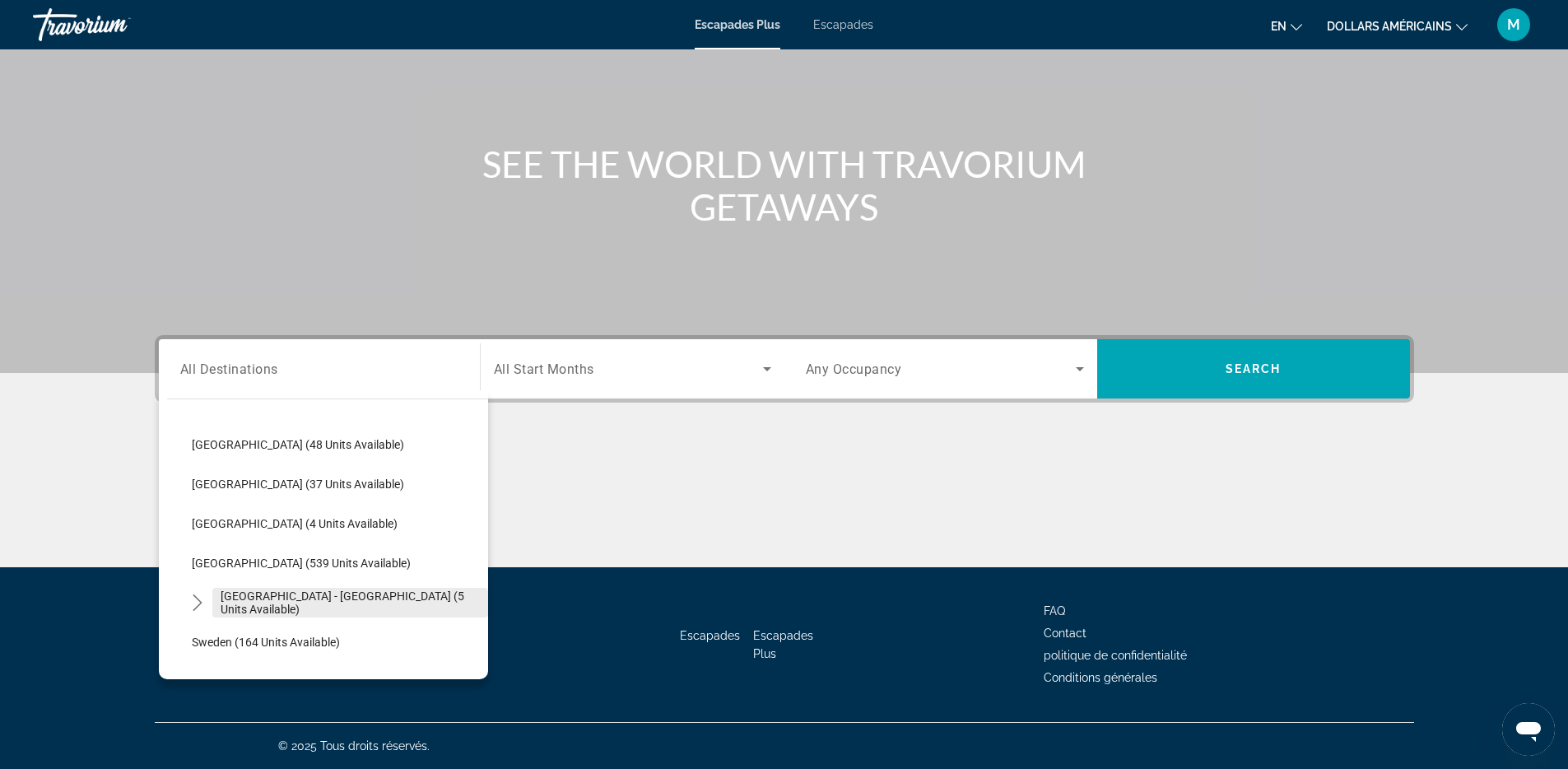
scroll to position [664, 0]
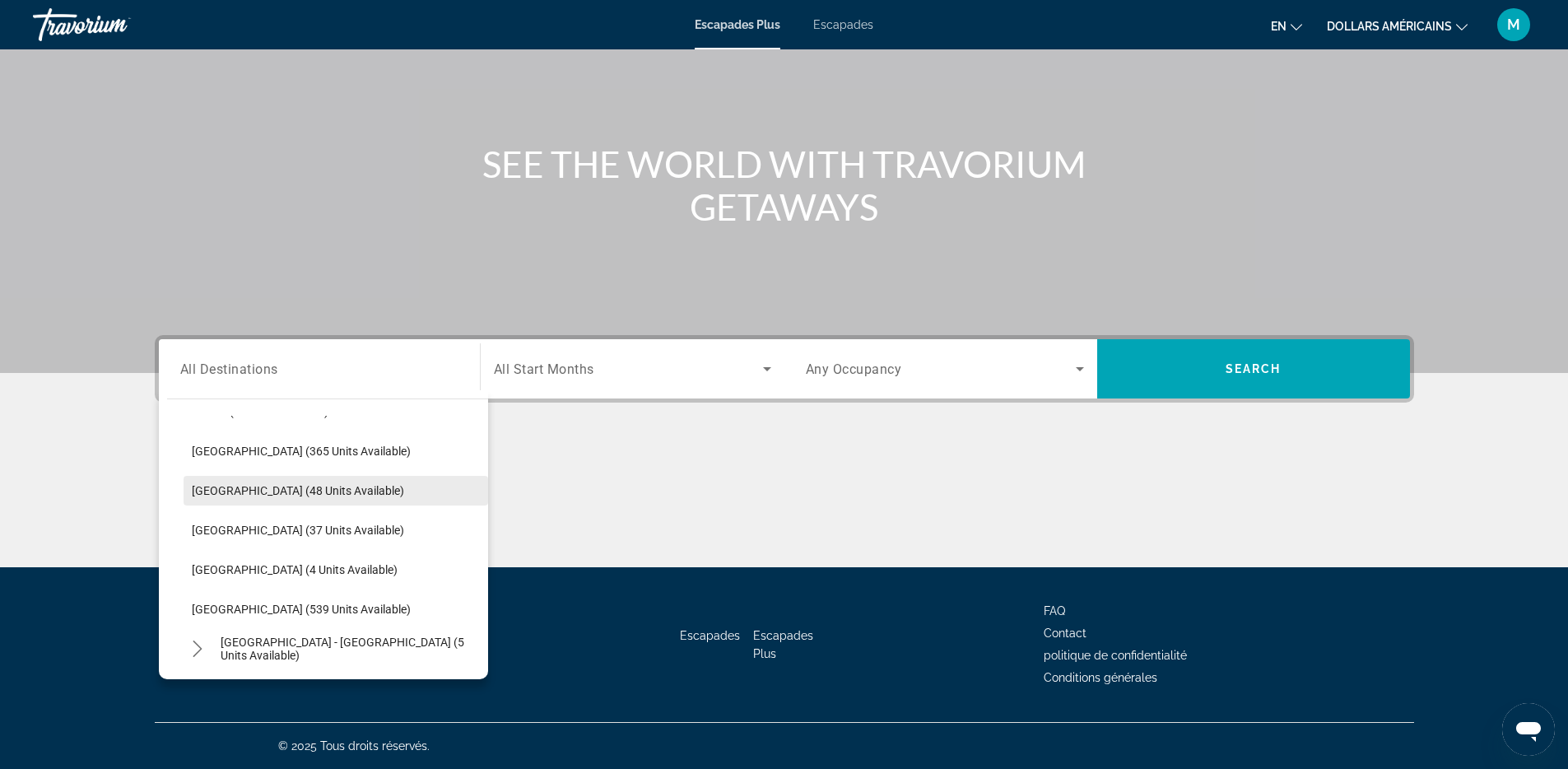
click at [240, 502] on span "Select destination: Portugal (48 units available)" at bounding box center [336, 491] width 305 height 39
type input "**********"
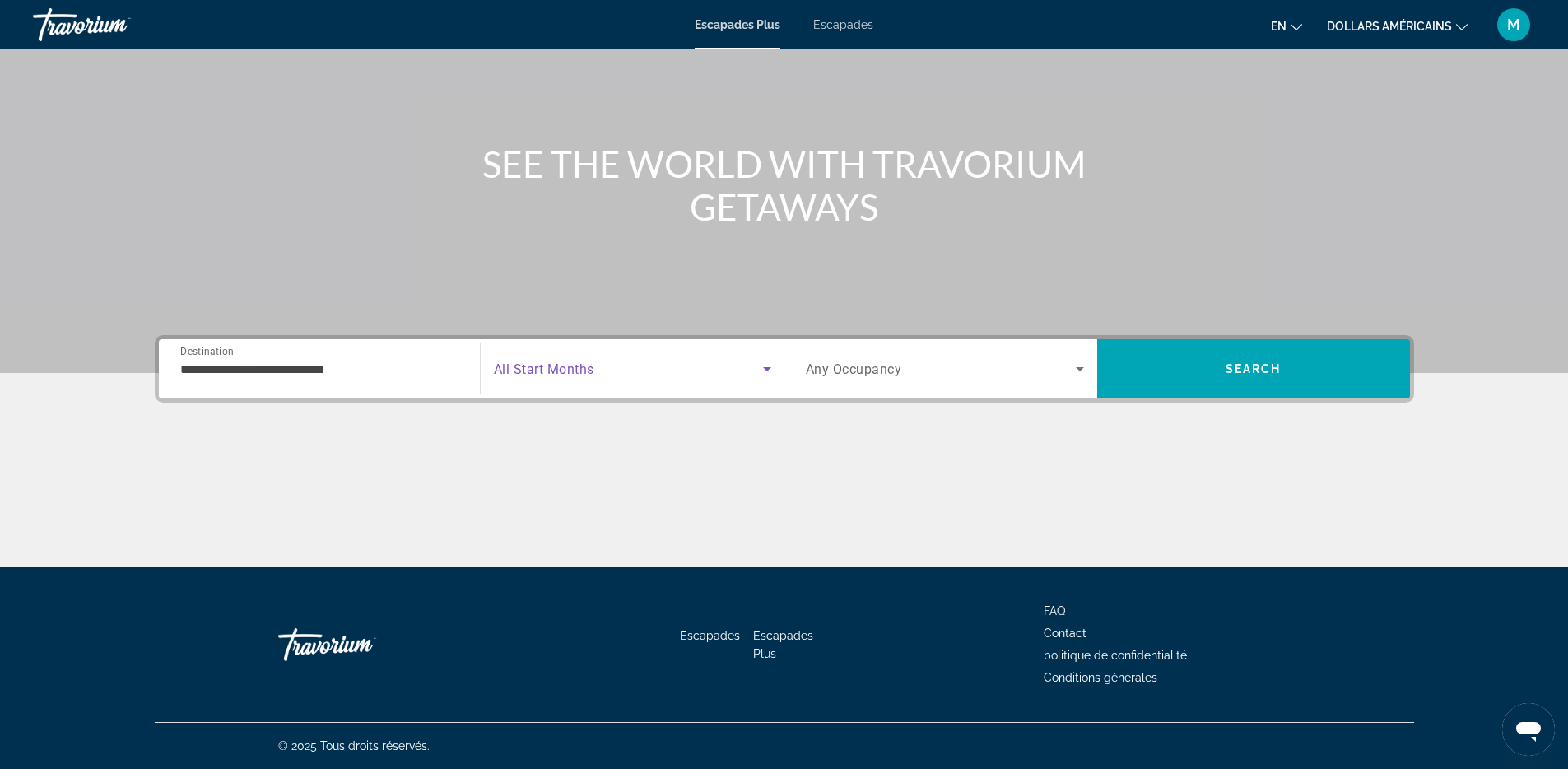
click at [650, 377] on span "Search widget" at bounding box center [629, 368] width 269 height 20
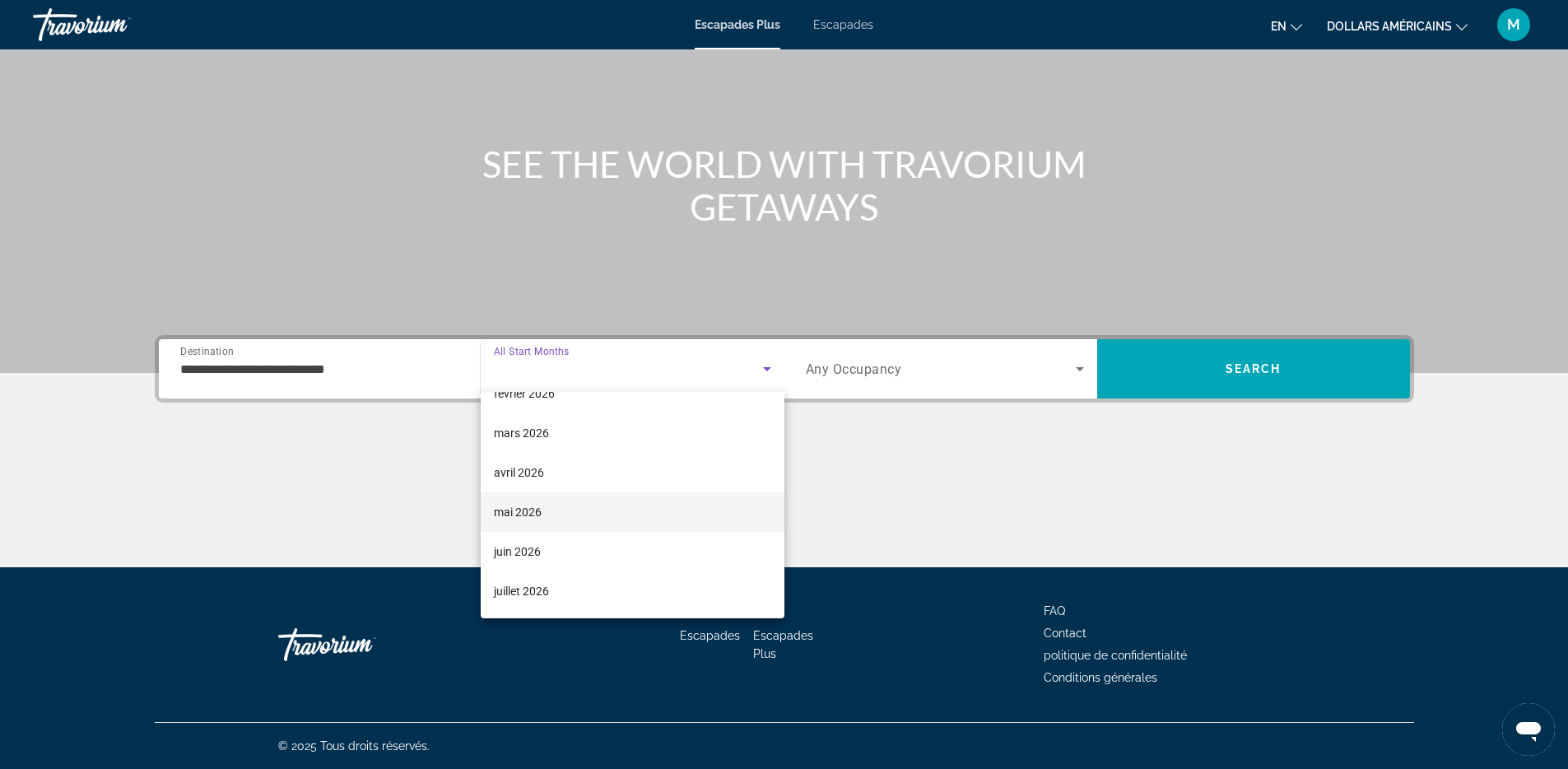
scroll to position [263, 0]
click at [575, 545] on mat-option "juillet 2026" at bounding box center [632, 549] width 304 height 39
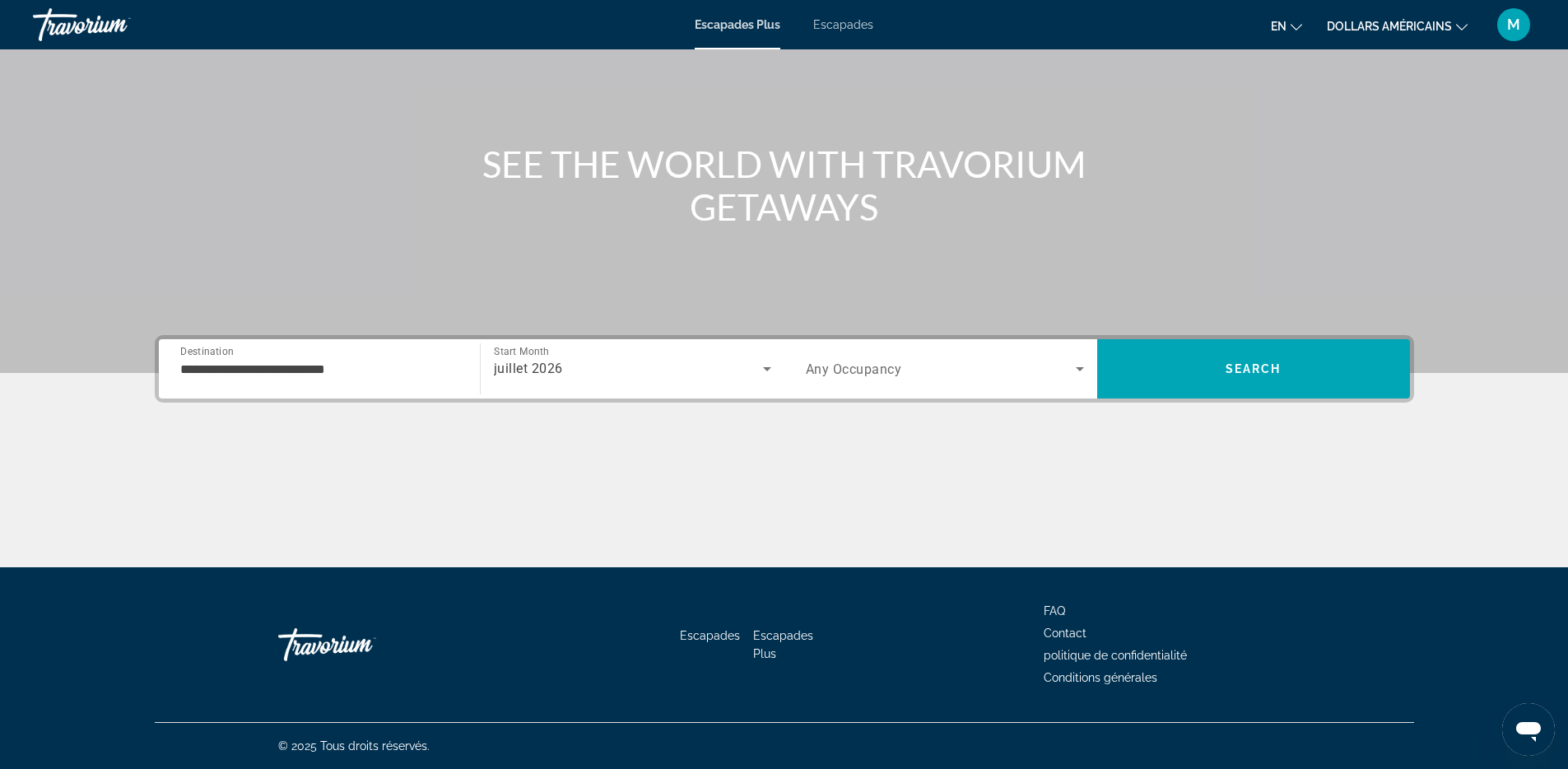
click at [653, 353] on div "juillet 2026" at bounding box center [633, 369] width 278 height 46
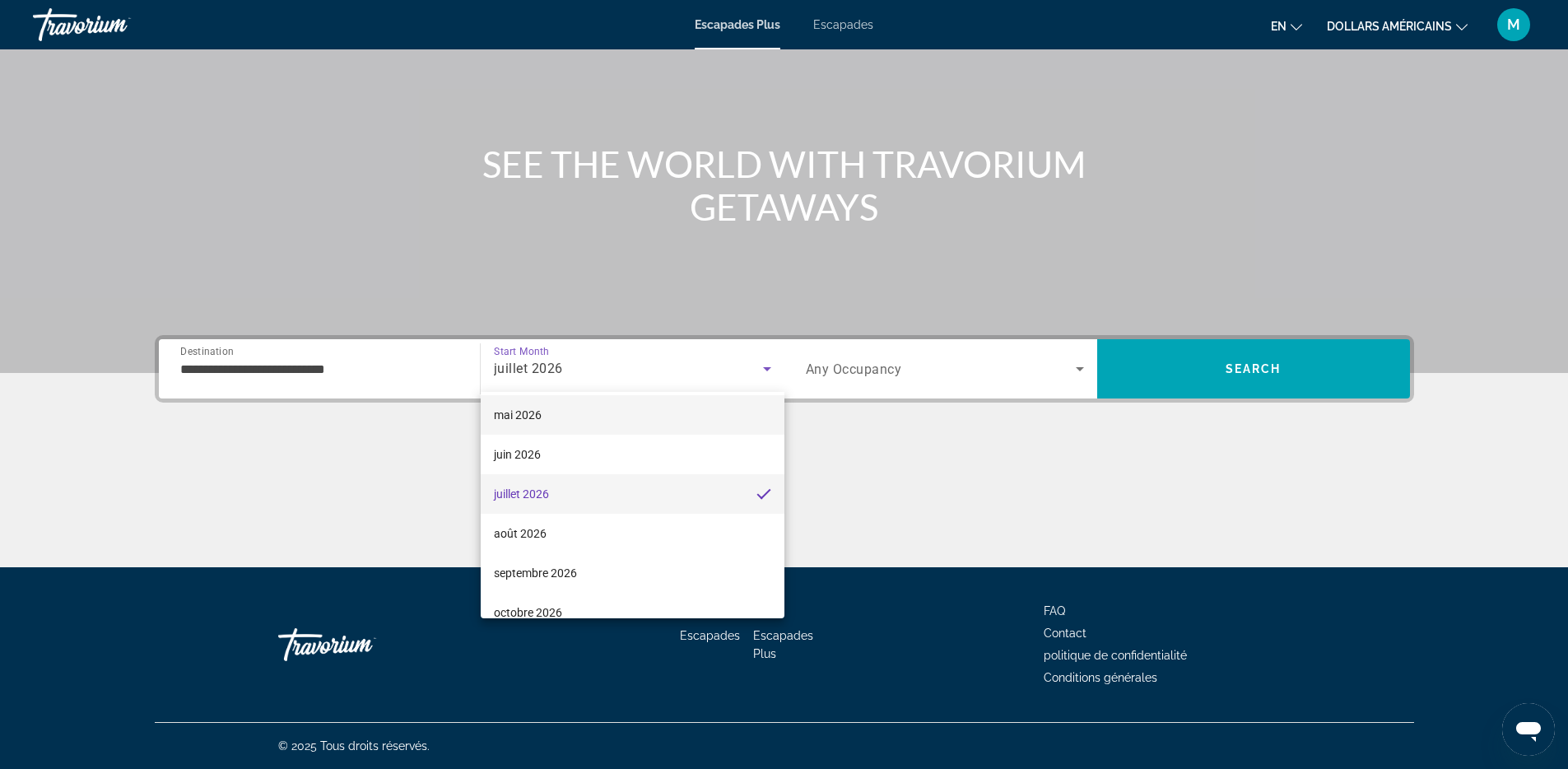
scroll to position [340, 0]
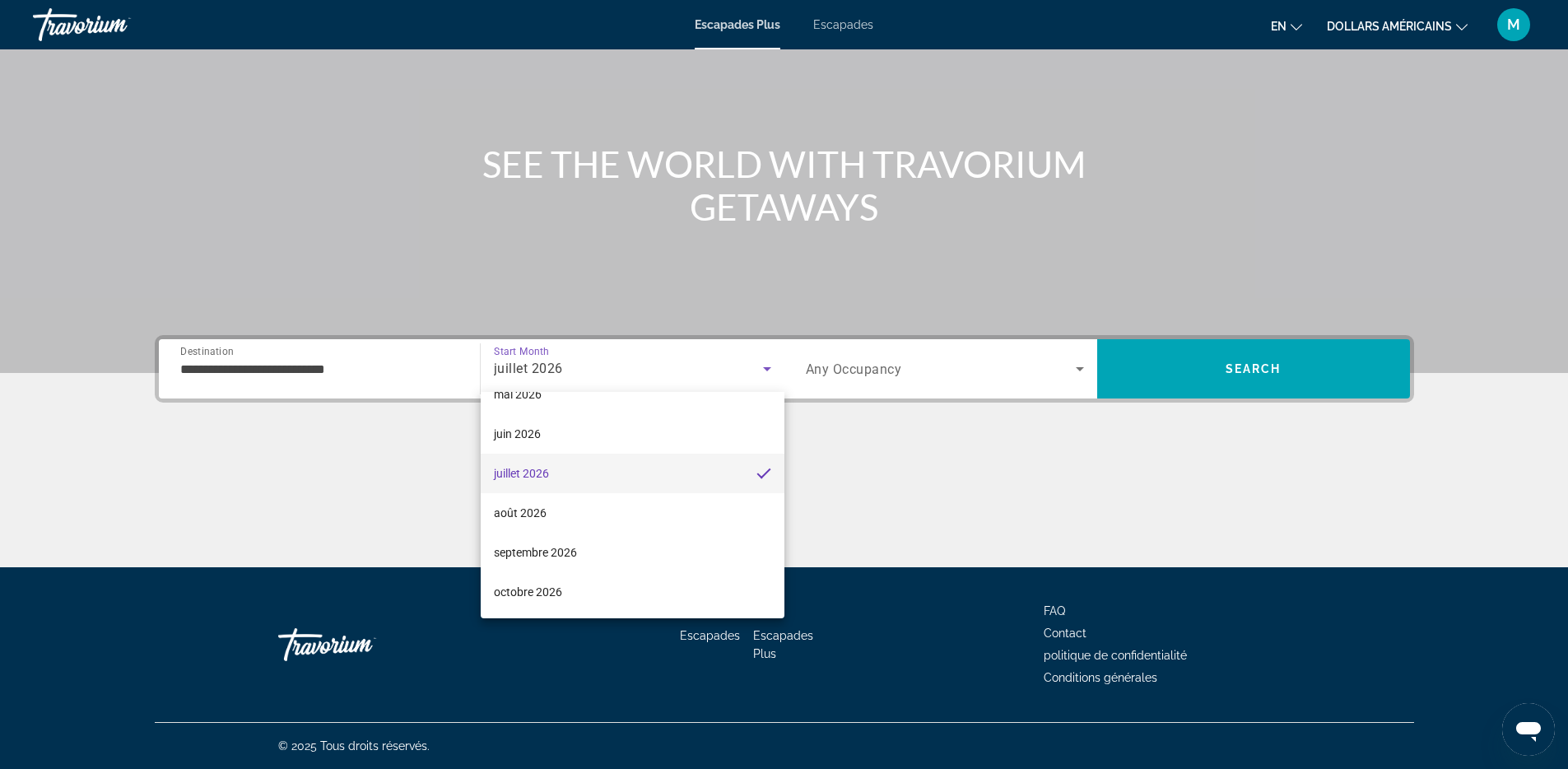
click at [981, 415] on div at bounding box center [784, 384] width 1568 height 769
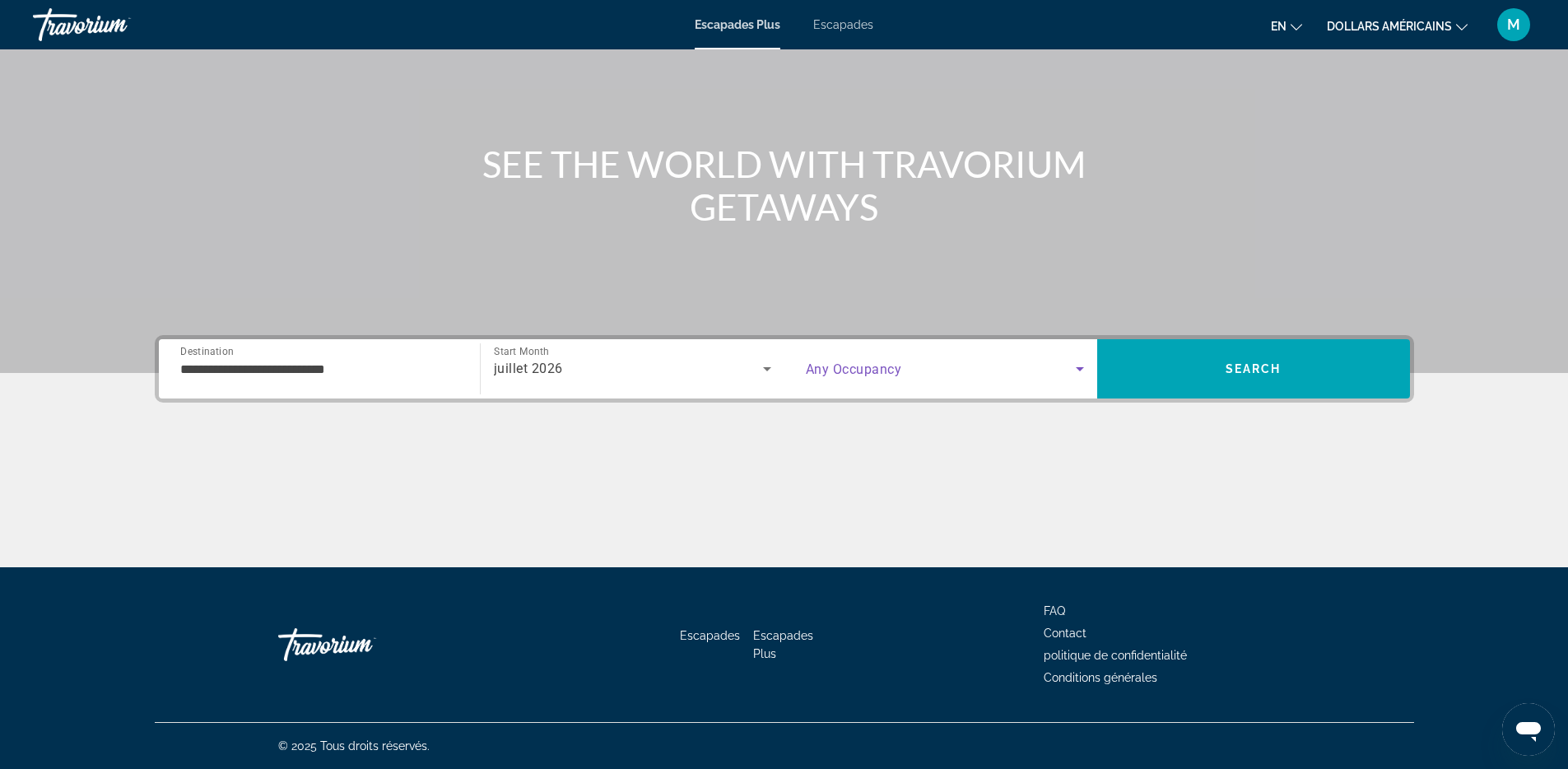
click at [951, 359] on span "Search widget" at bounding box center [940, 368] width 270 height 20
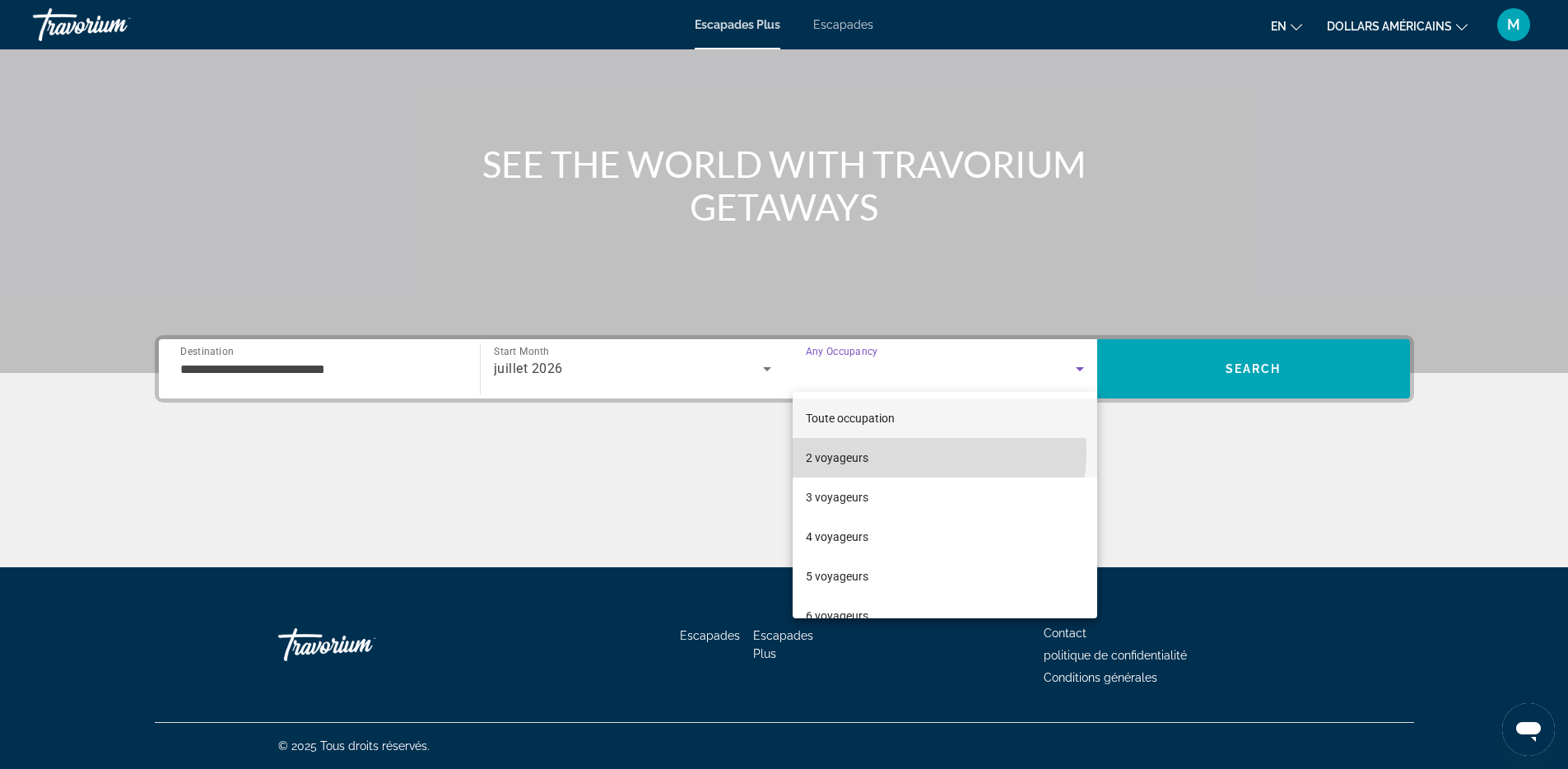
click at [904, 451] on mat-option "2 voyageurs" at bounding box center [945, 457] width 305 height 39
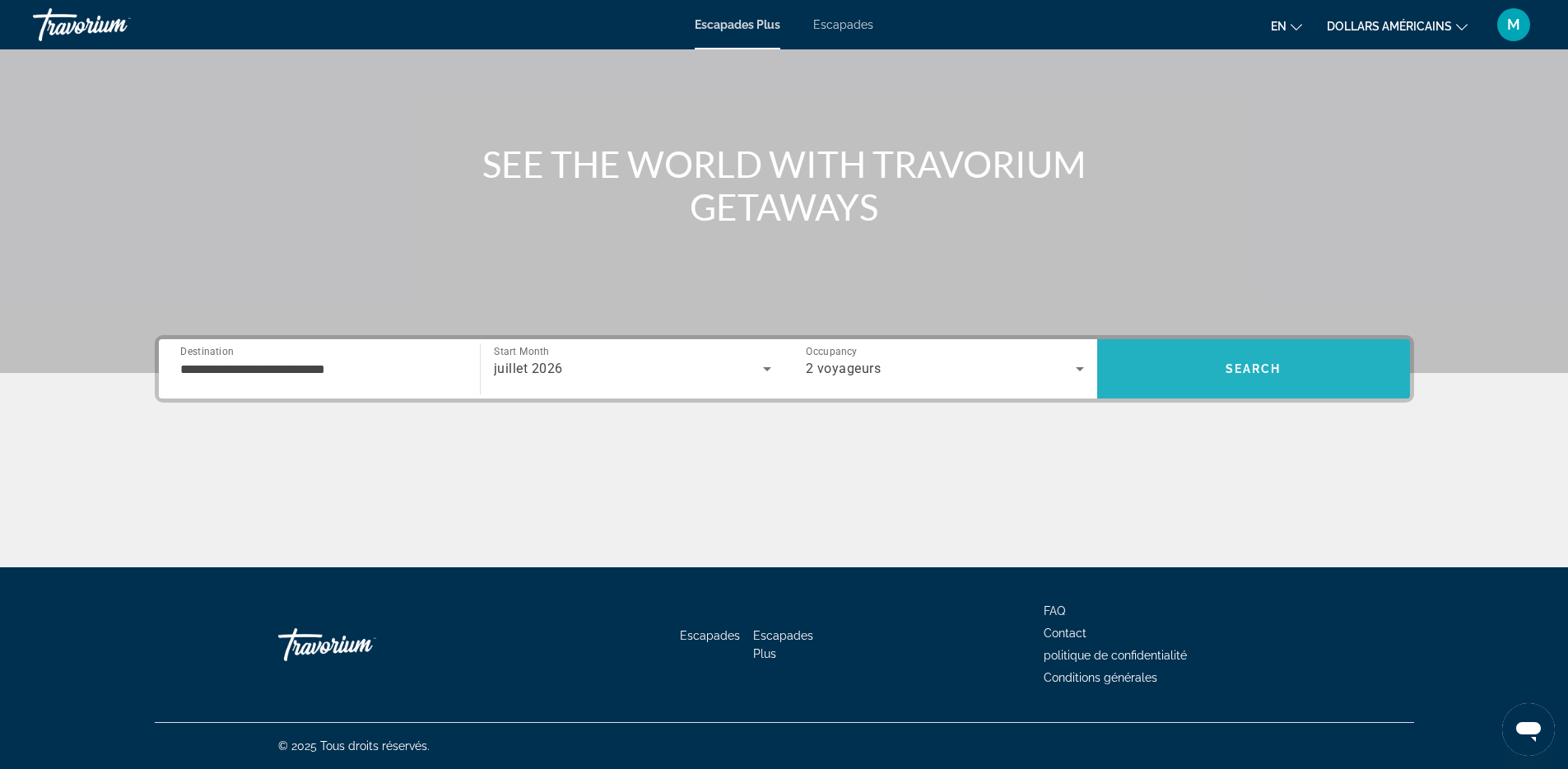
click at [1173, 359] on span "Search" at bounding box center [1253, 369] width 313 height 39
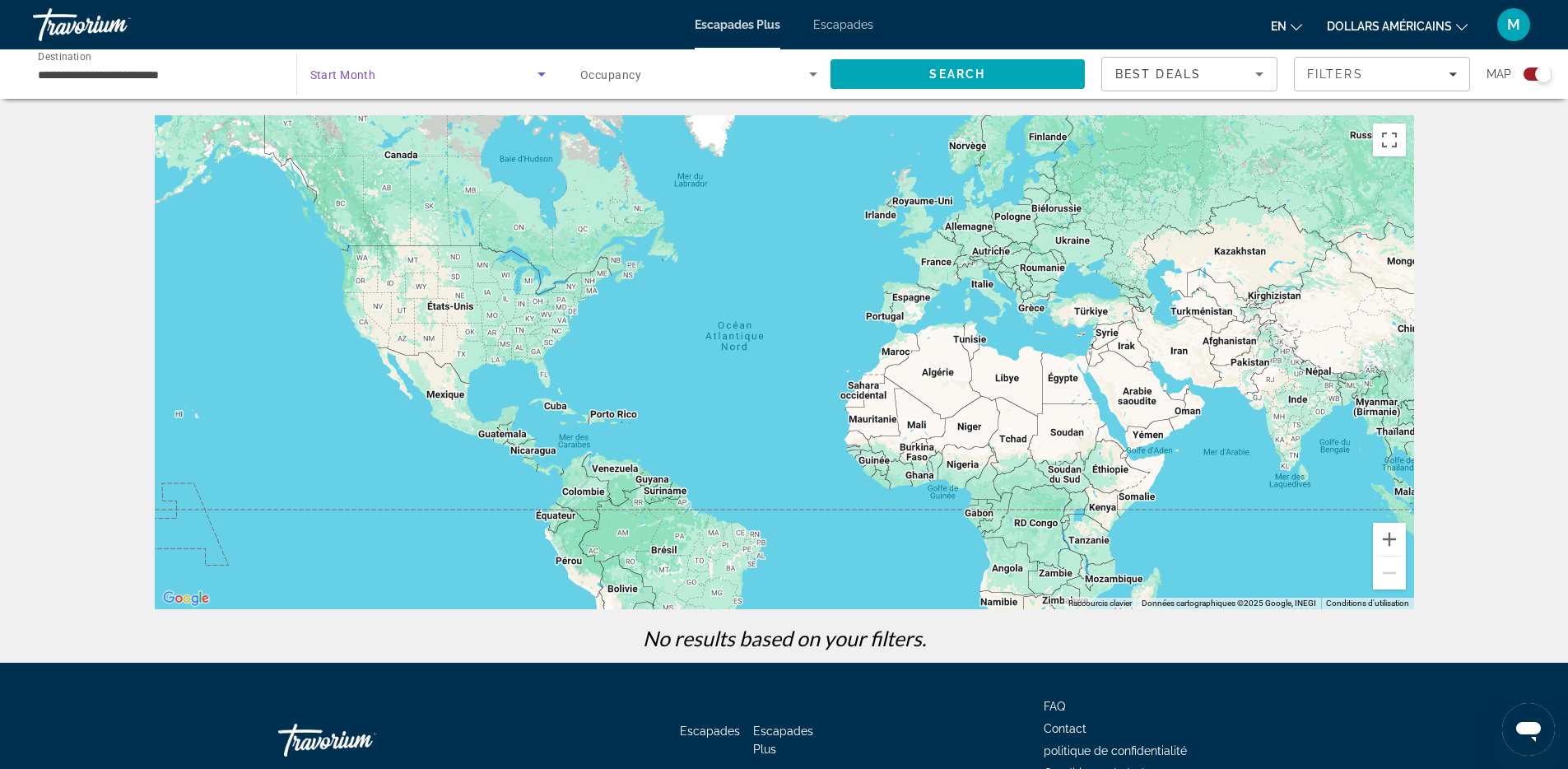
click at [407, 76] on span "Search widget" at bounding box center [424, 73] width 228 height 20
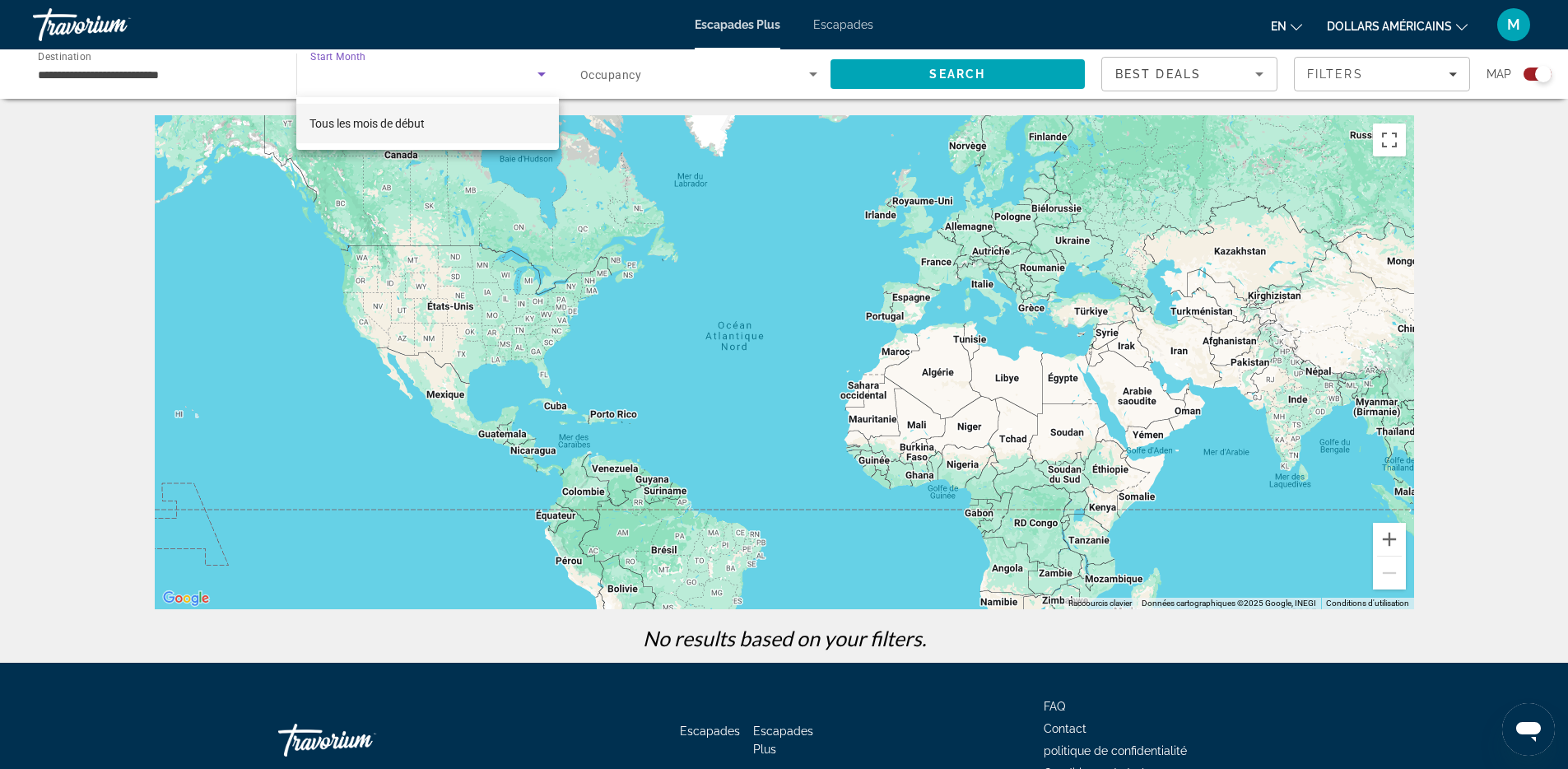
click at [425, 118] on font "Tous les mois de début" at bounding box center [366, 123] width 115 height 13
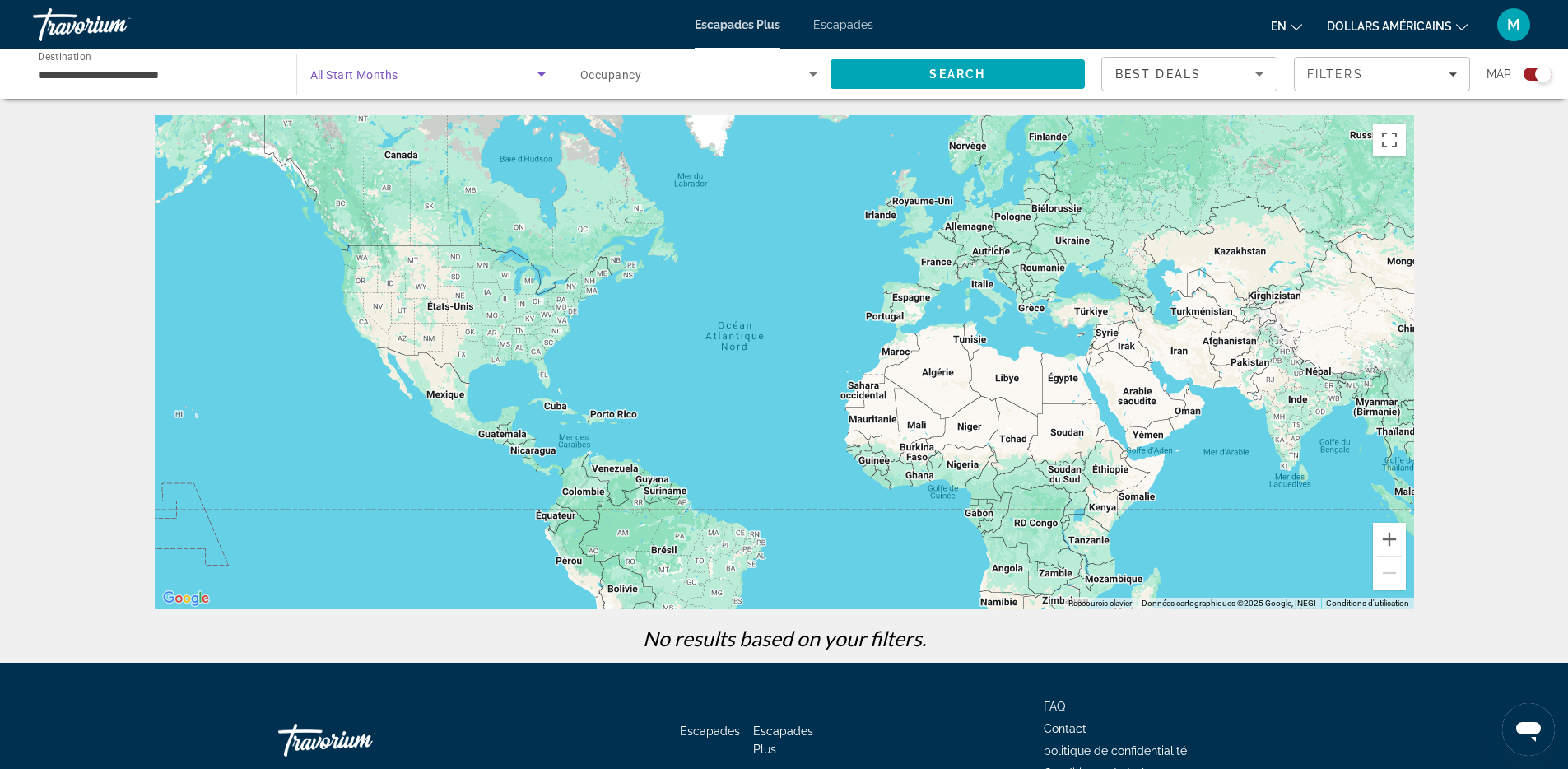
click at [670, 77] on span "Search widget" at bounding box center [694, 73] width 229 height 20
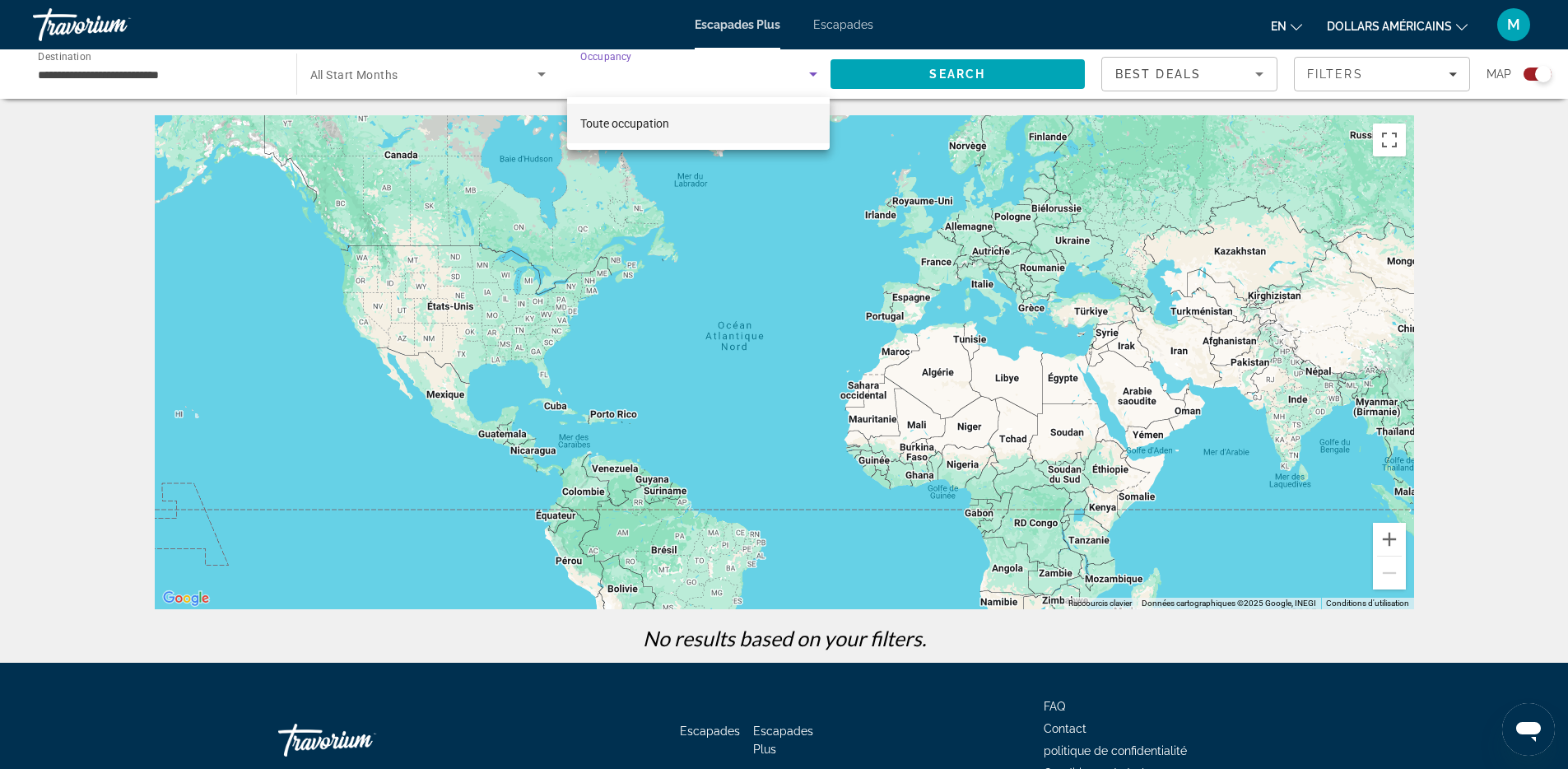
click at [652, 129] on font "Toute occupation" at bounding box center [624, 123] width 89 height 13
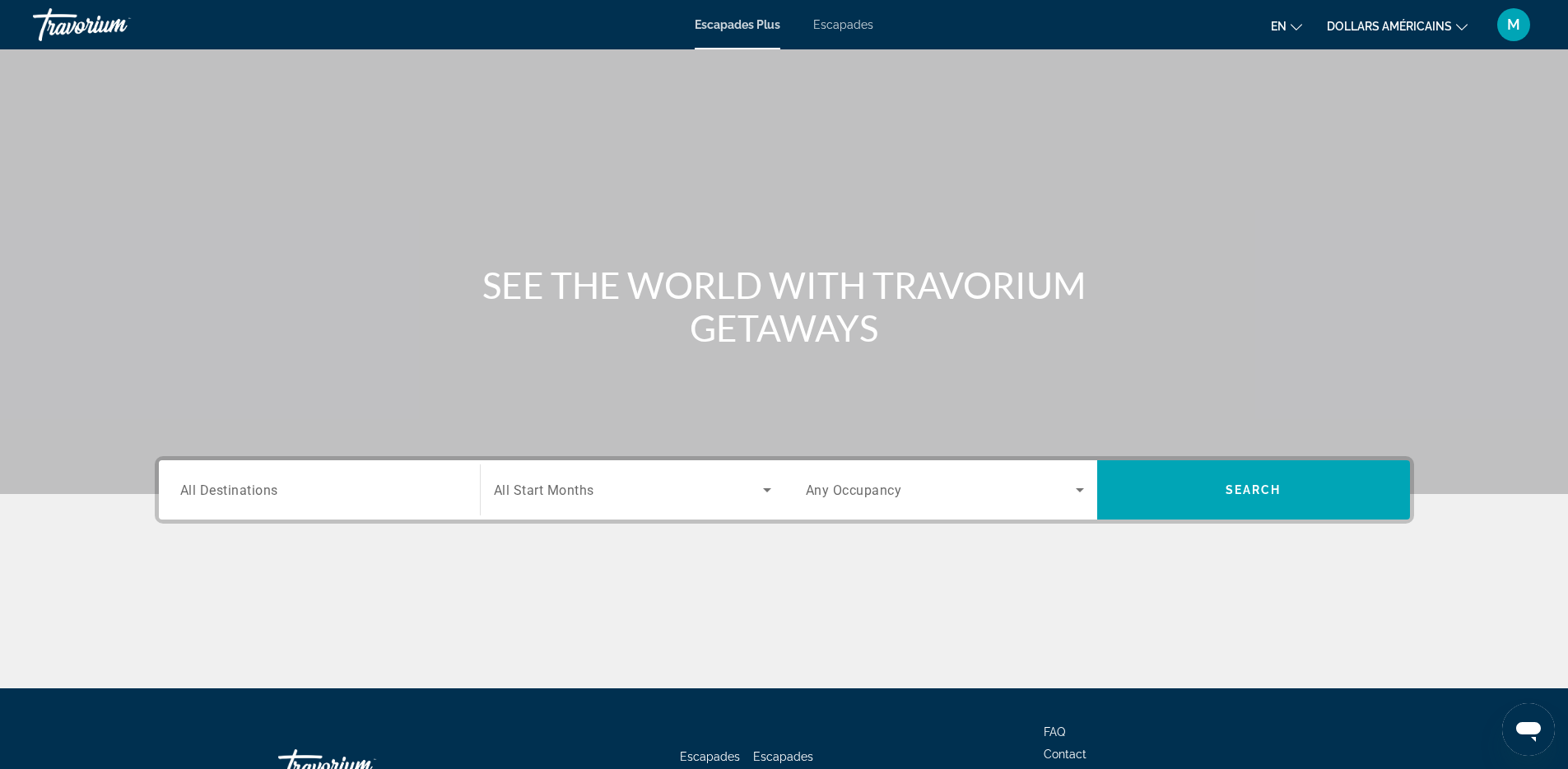
click at [348, 488] on input "Destination All Destinations" at bounding box center [319, 490] width 279 height 20
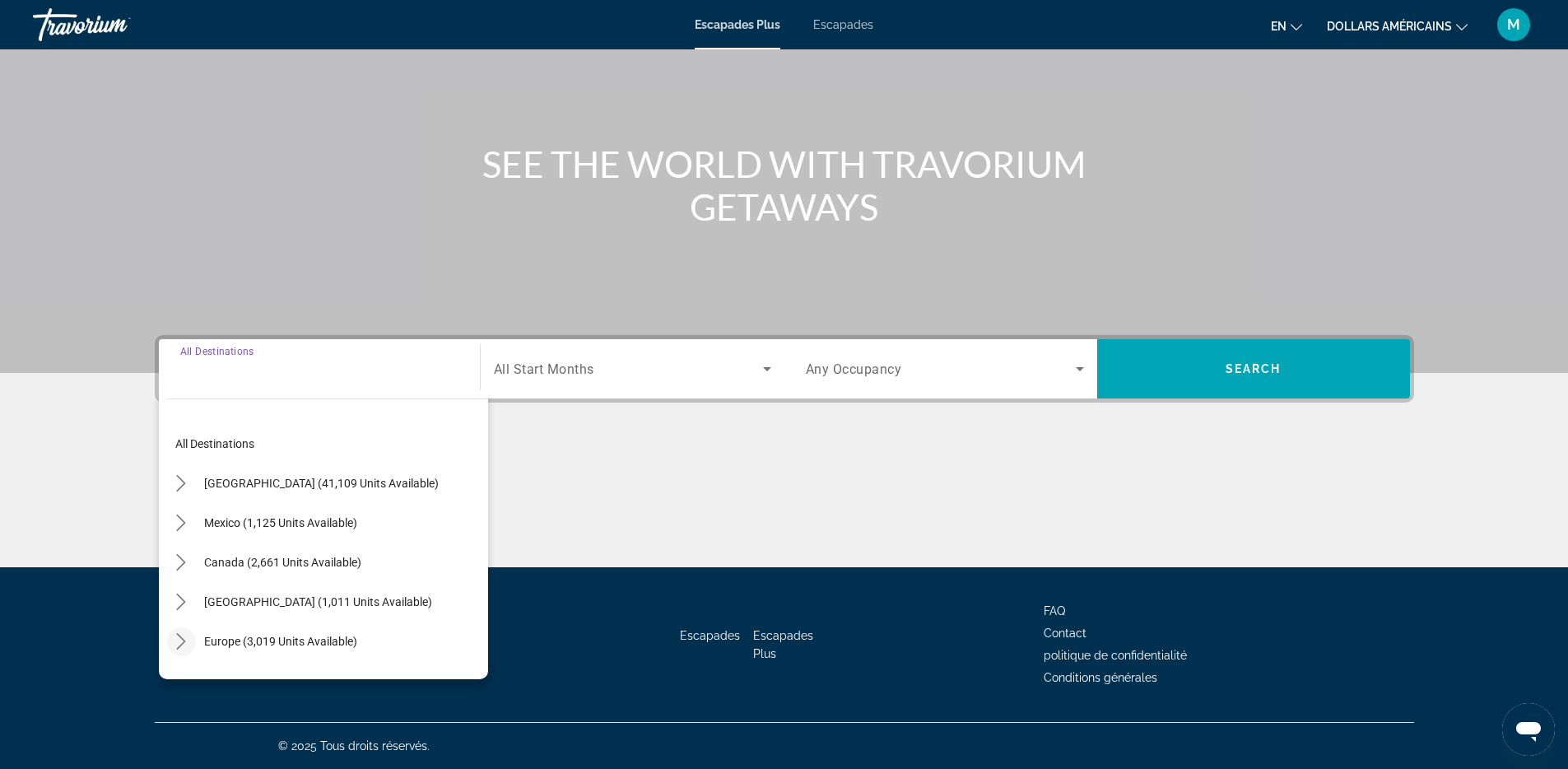
click at [167, 630] on mat-icon "Toggle Europe (3,019 units available) submenu" at bounding box center [181, 641] width 29 height 29
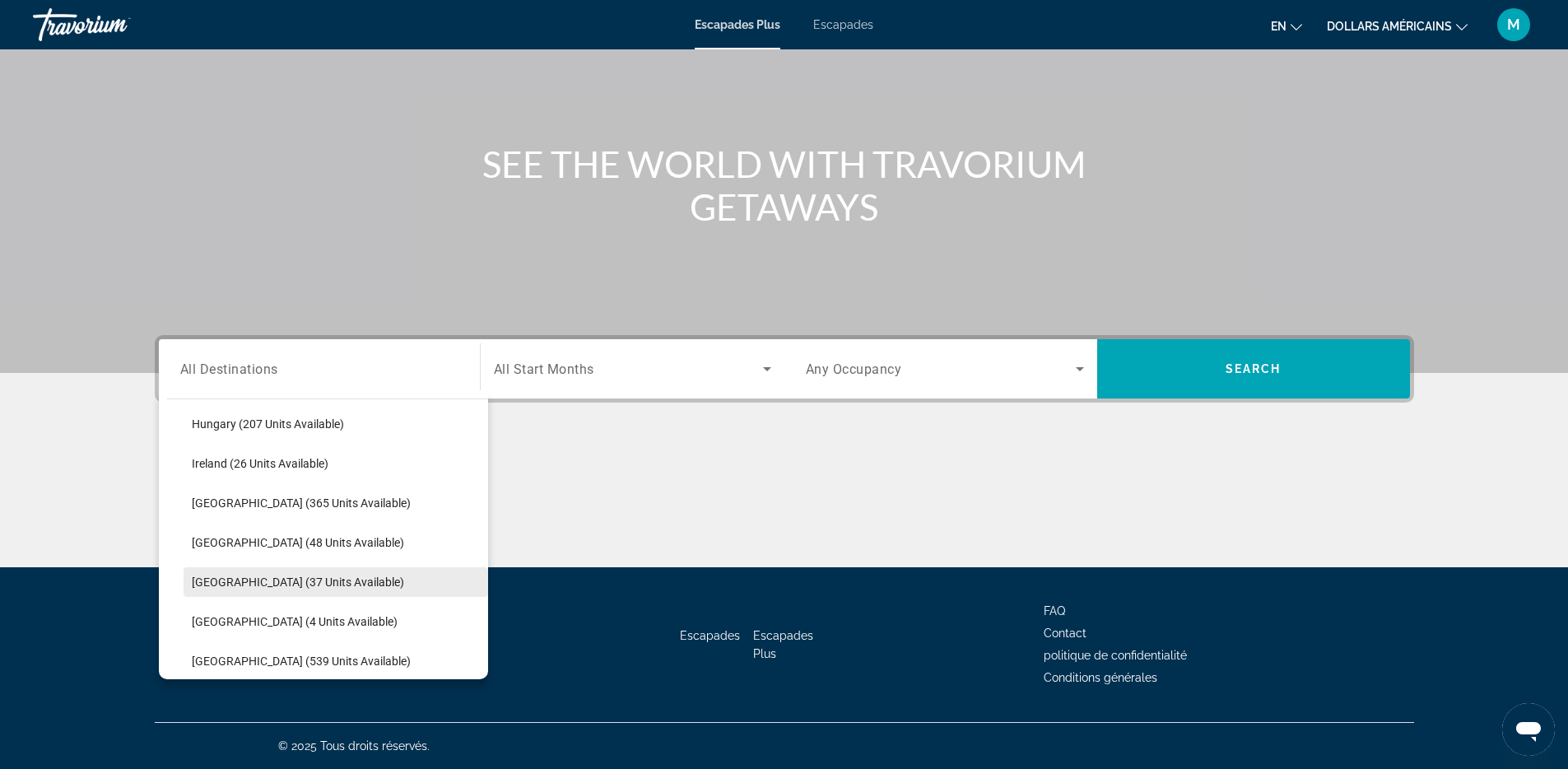
scroll to position [552, 0]
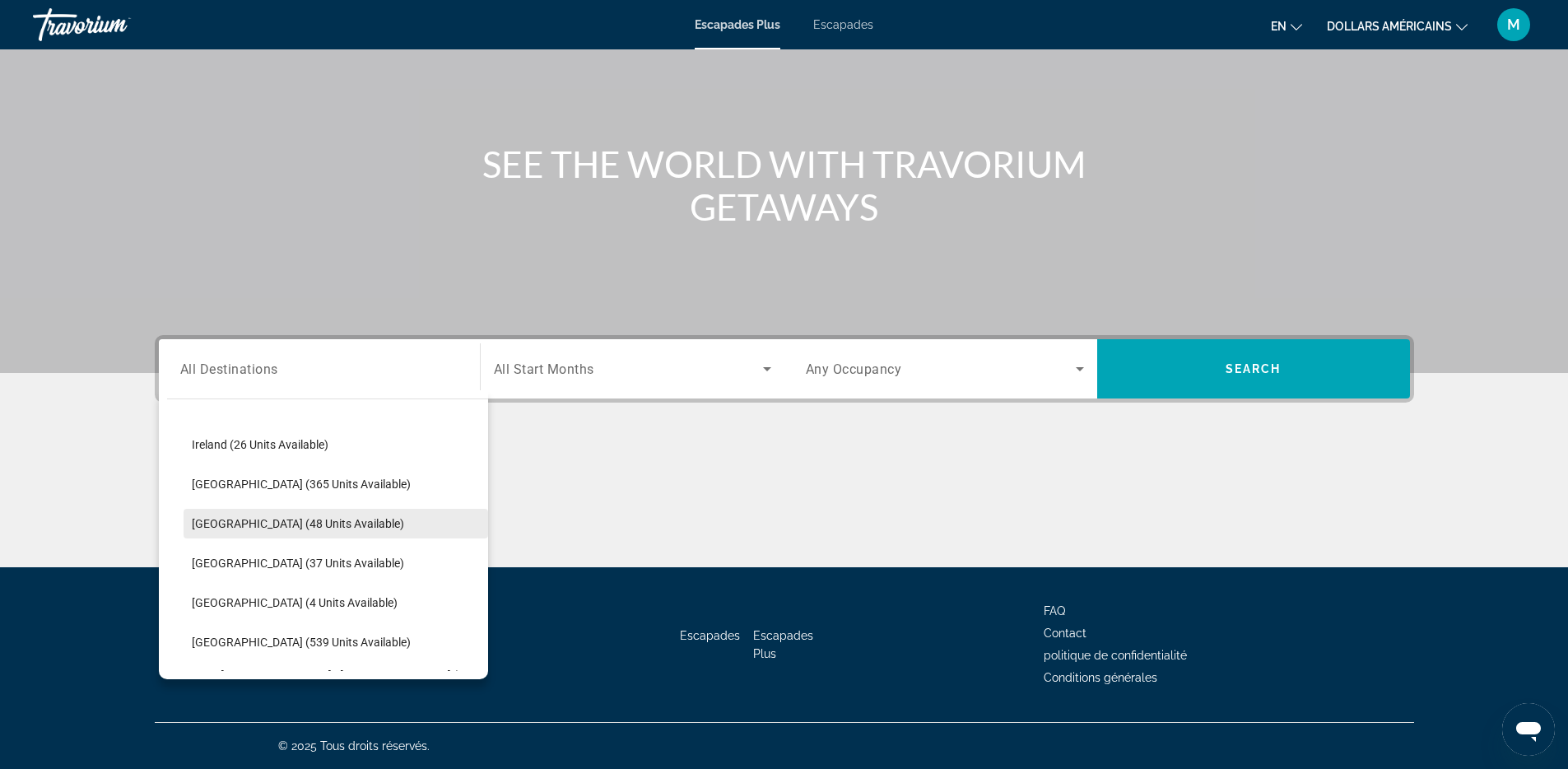
click at [198, 526] on span "Portugal (48 units available)" at bounding box center [297, 523] width 212 height 13
type input "**********"
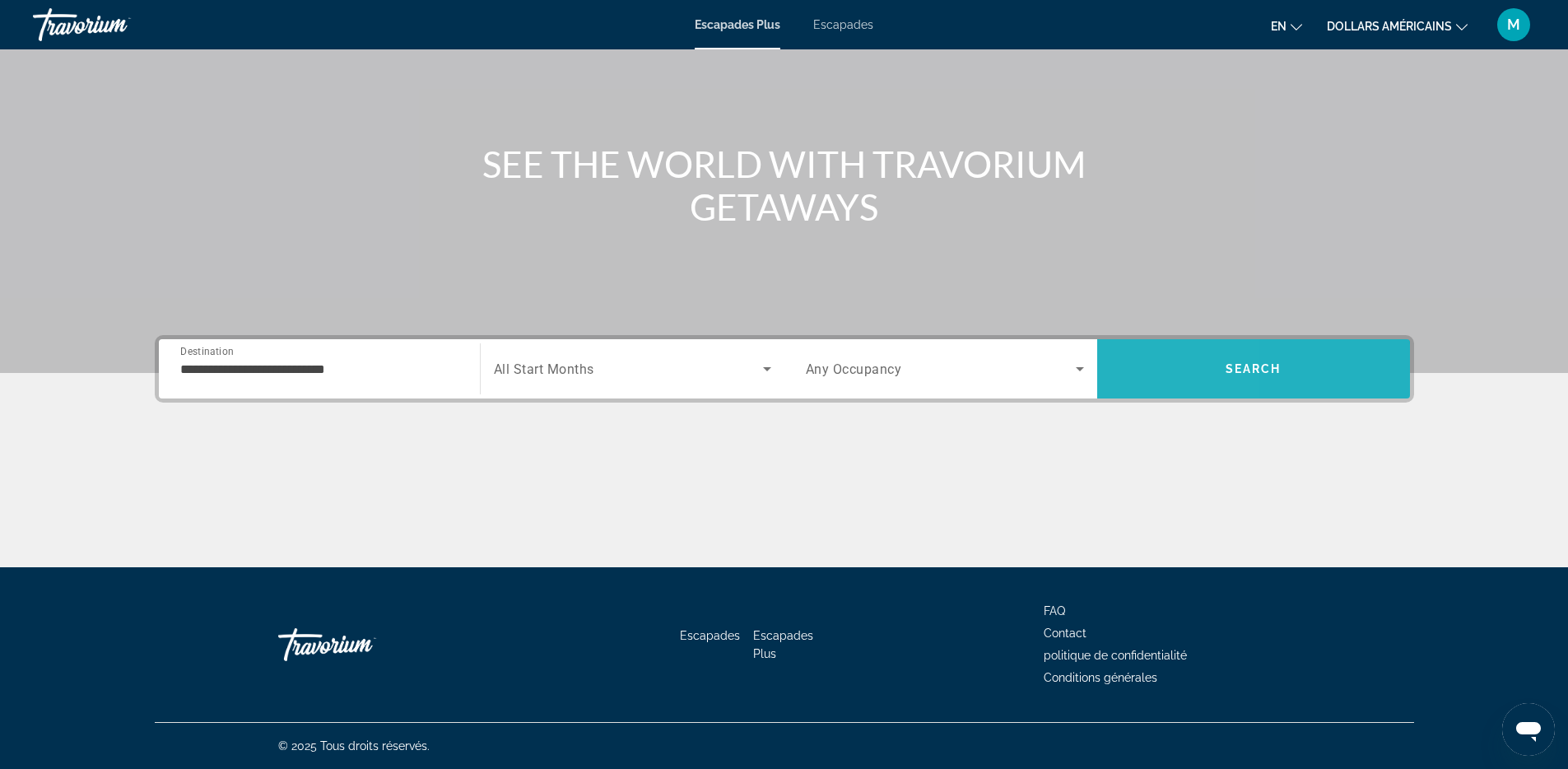
click at [1126, 381] on span "Search" at bounding box center [1253, 369] width 313 height 39
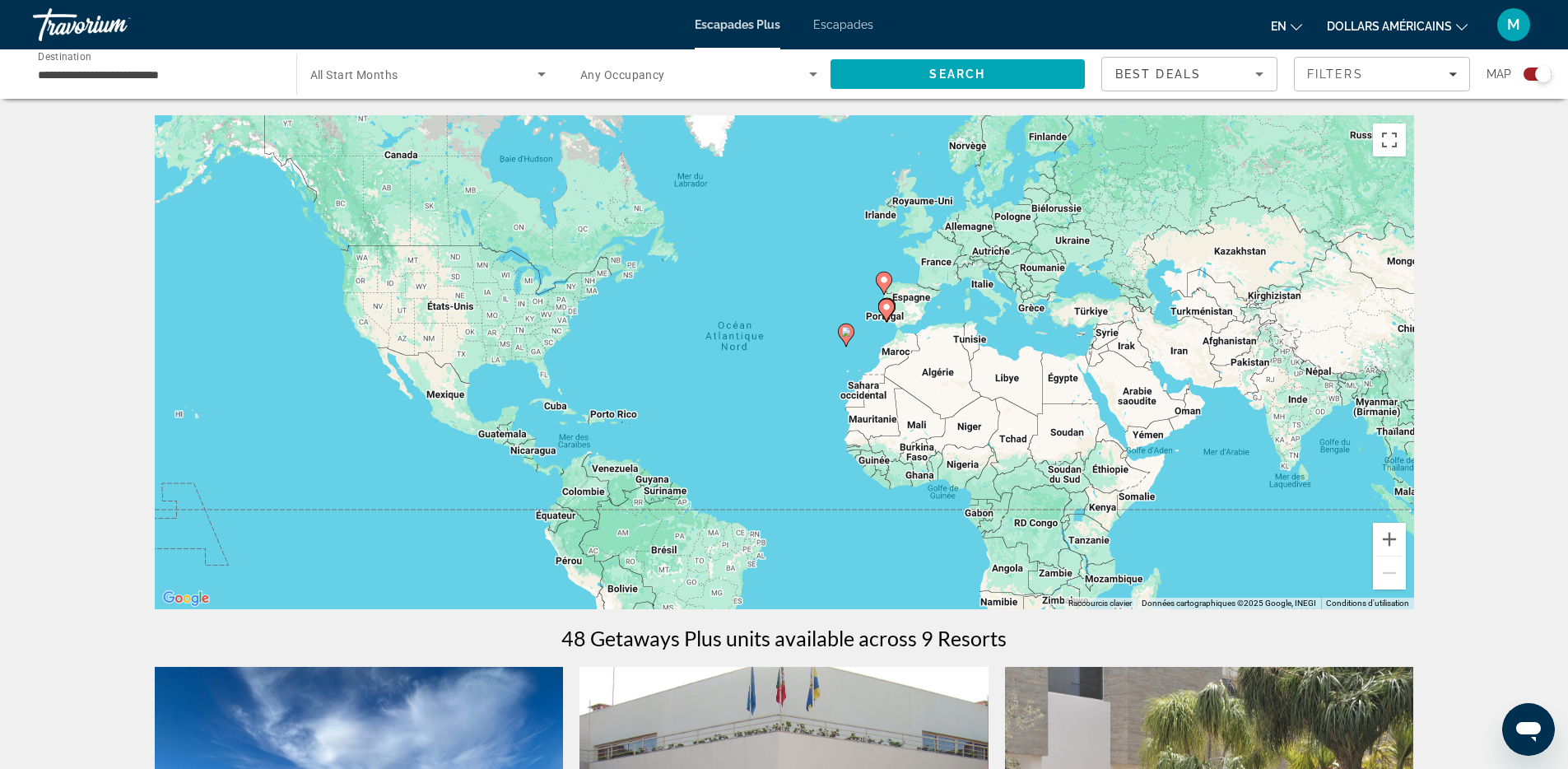
click at [895, 305] on div "Pour activer le glissement avec le clavier, appuyez sur Alt+Entrée. Une fois ce…" at bounding box center [784, 362] width 1260 height 494
click at [886, 286] on icon "Contenu principal" at bounding box center [882, 283] width 14 height 21
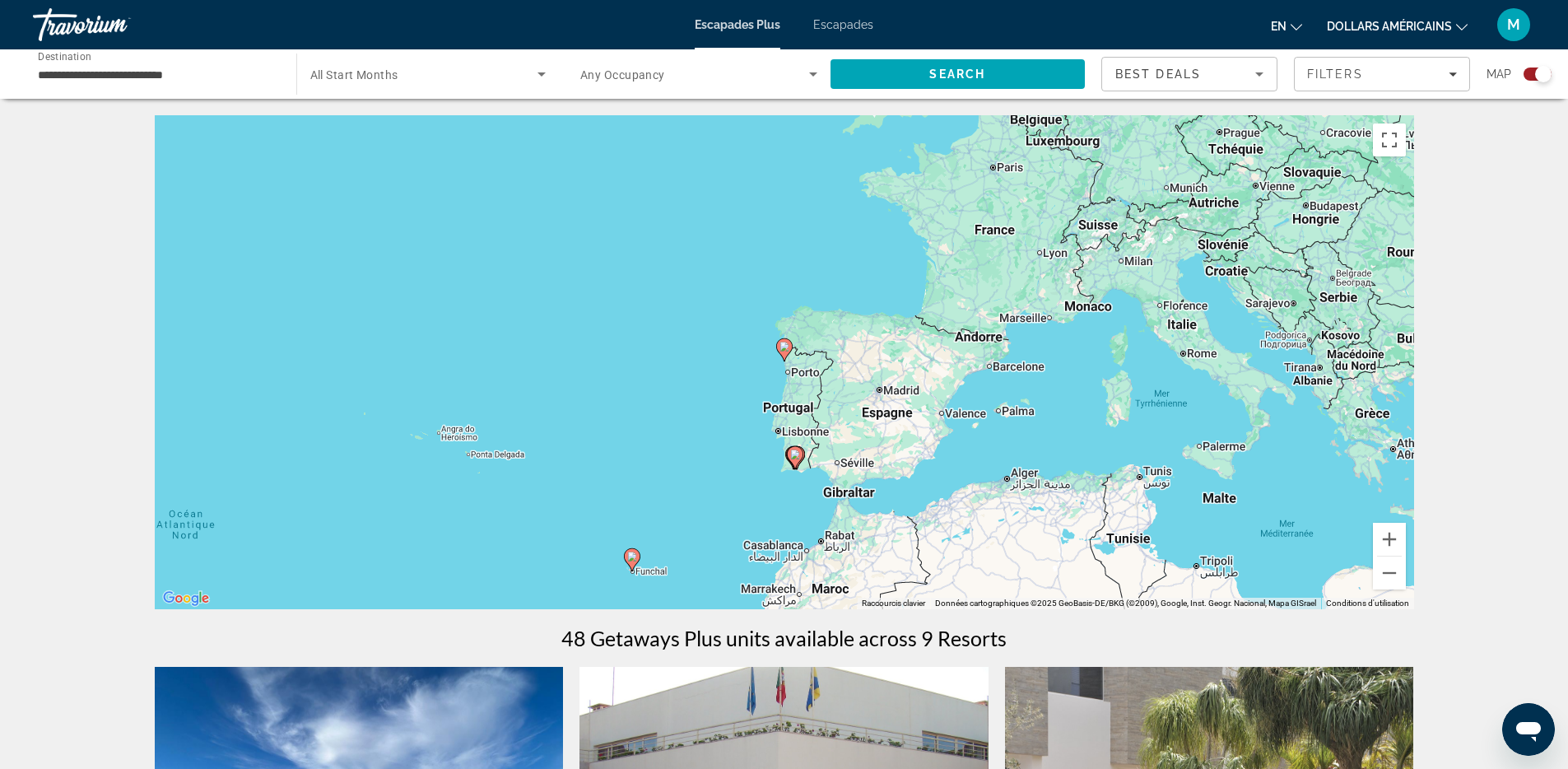
click at [788, 348] on image "Contenu principal" at bounding box center [784, 347] width 10 height 10
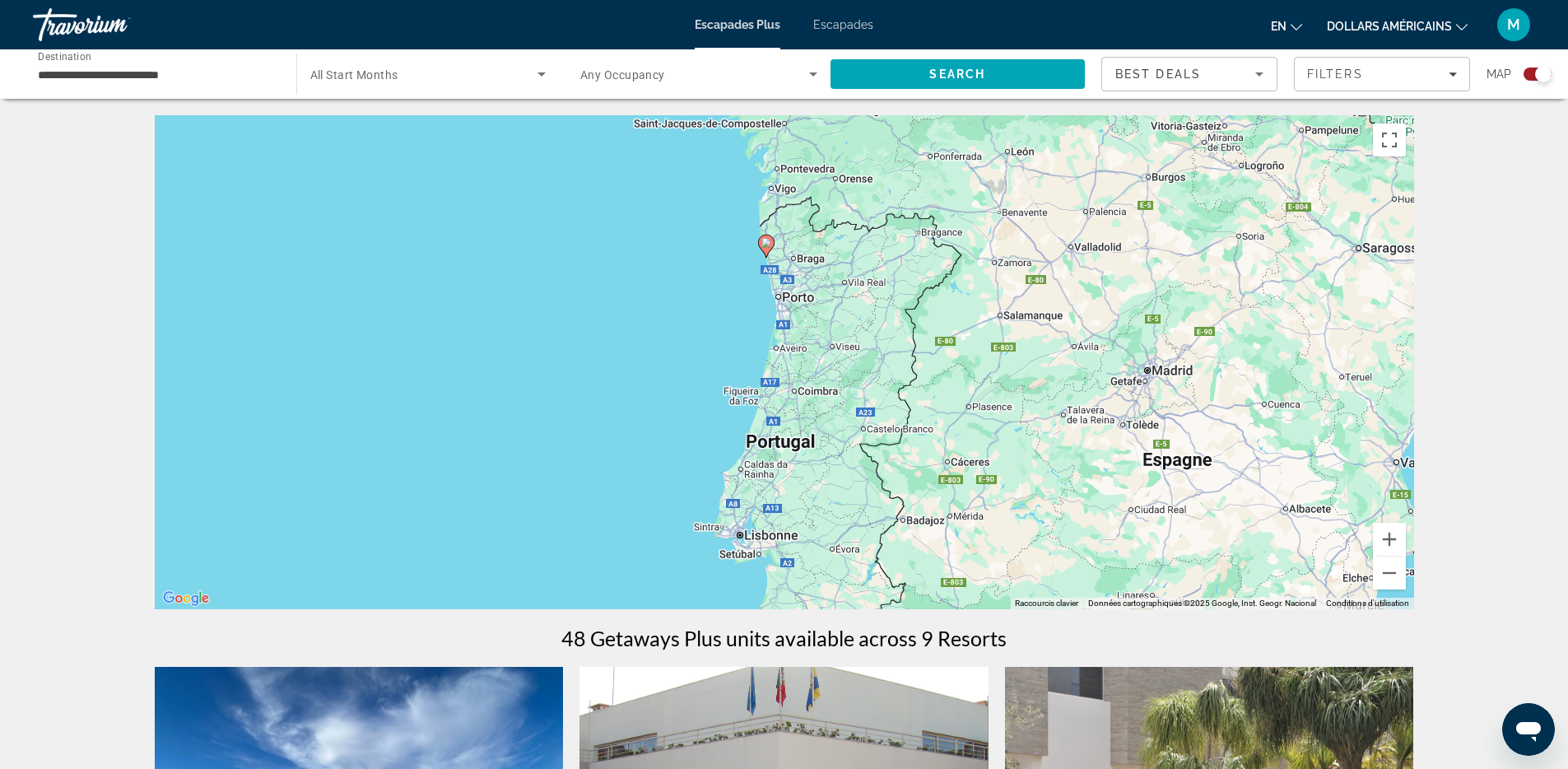
drag, startPoint x: 864, startPoint y: 478, endPoint x: 831, endPoint y: 331, distance: 150.7
click at [831, 331] on div "Pour activer le glissement avec le clavier, appuyez sur Alt+Entrée. Une fois ce…" at bounding box center [784, 362] width 1260 height 494
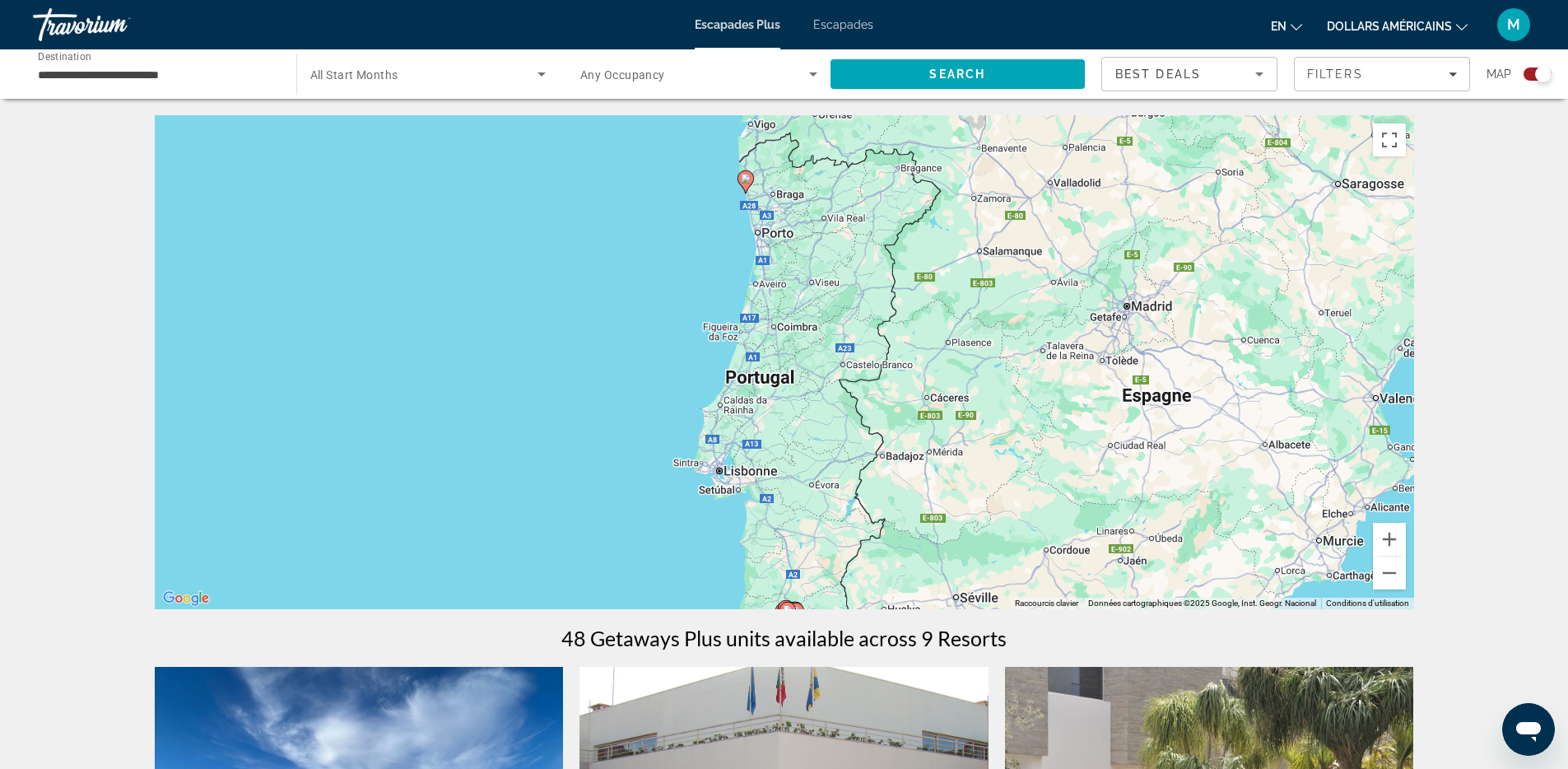
click at [743, 181] on image "Contenu principal" at bounding box center [746, 179] width 10 height 10
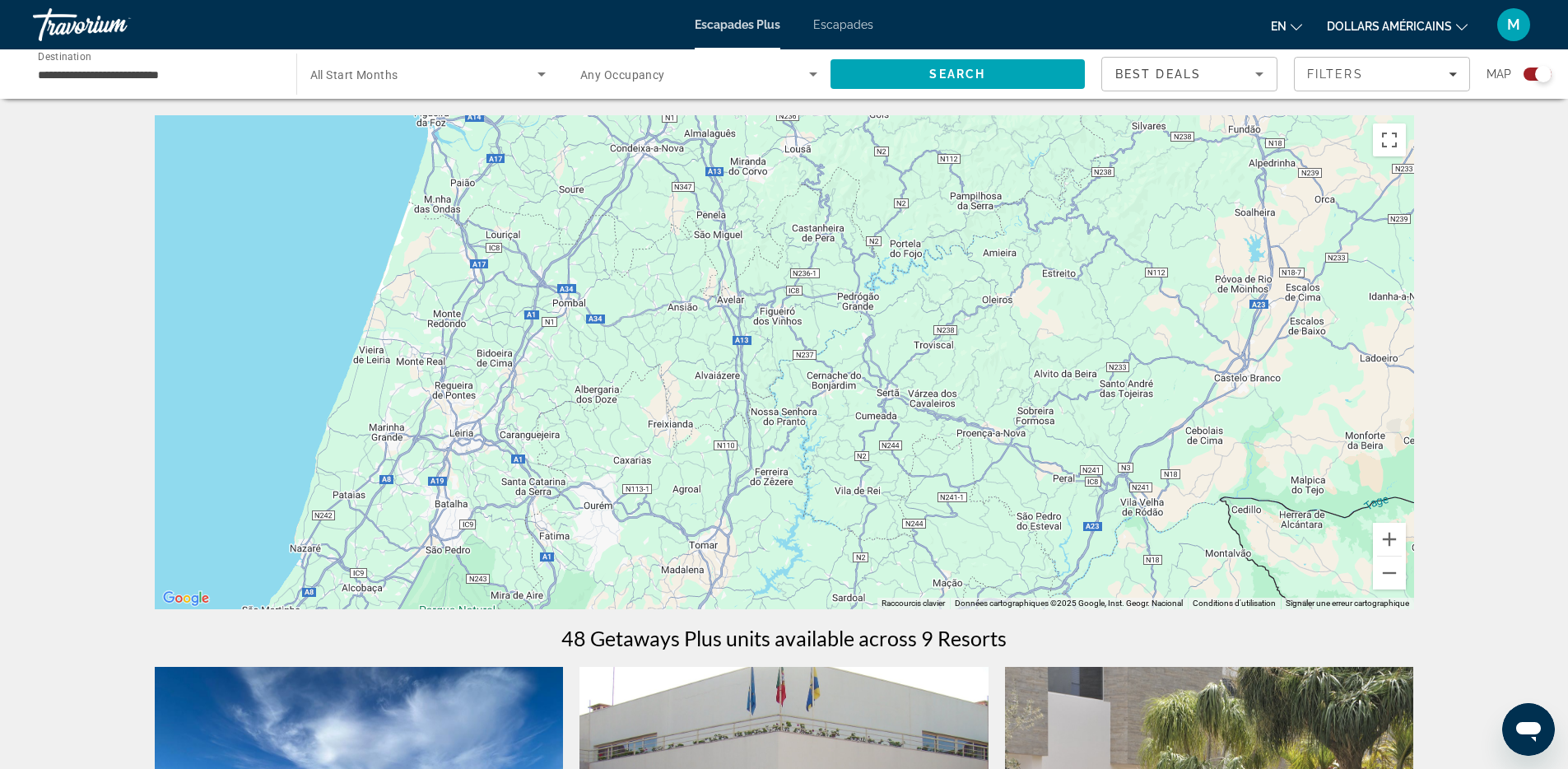
click at [370, 77] on span "All Start Months" at bounding box center [353, 74] width 88 height 13
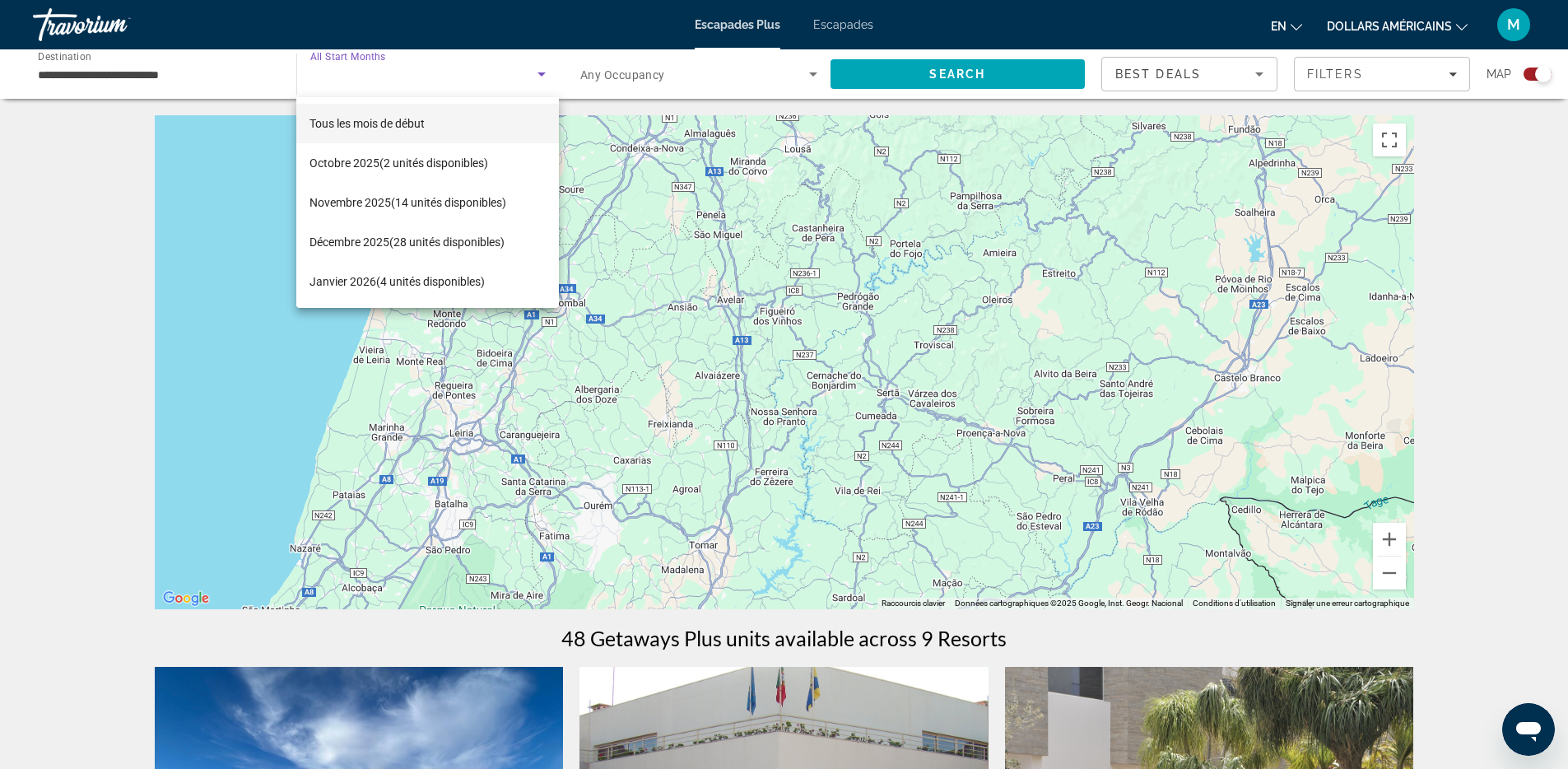
click at [137, 83] on div at bounding box center [784, 384] width 1568 height 769
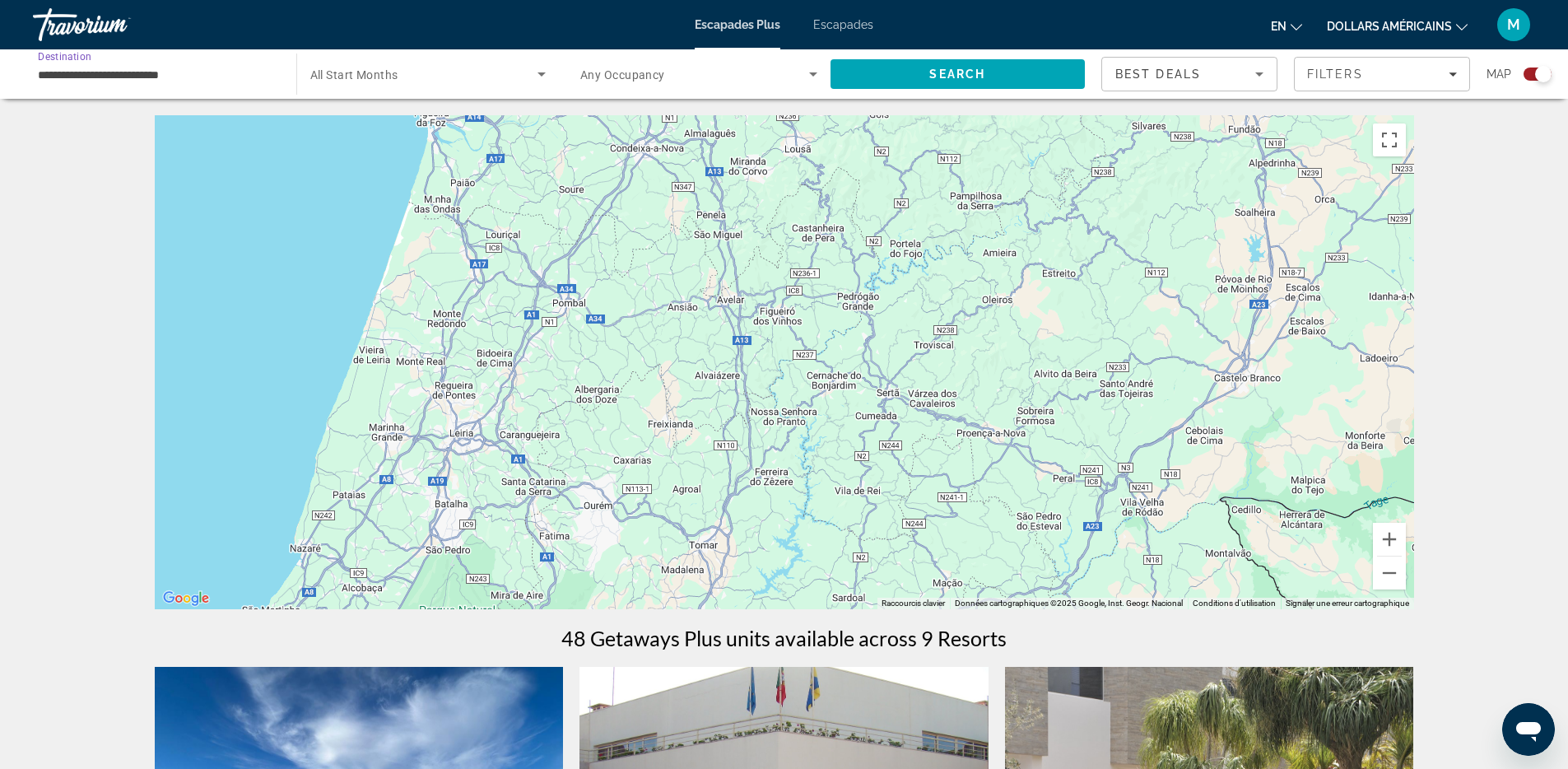
click at [141, 72] on input "**********" at bounding box center [156, 74] width 237 height 20
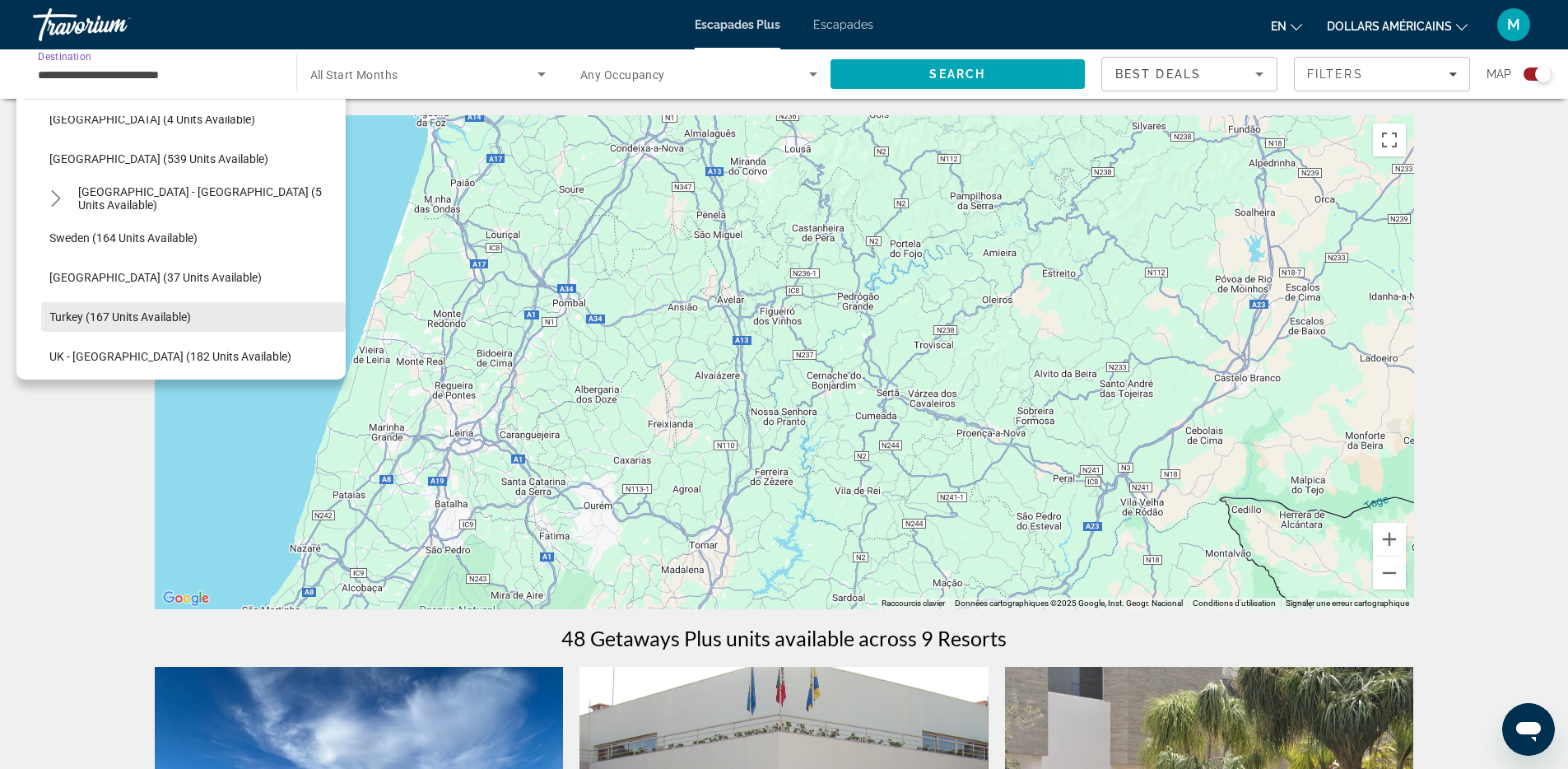
scroll to position [749, 0]
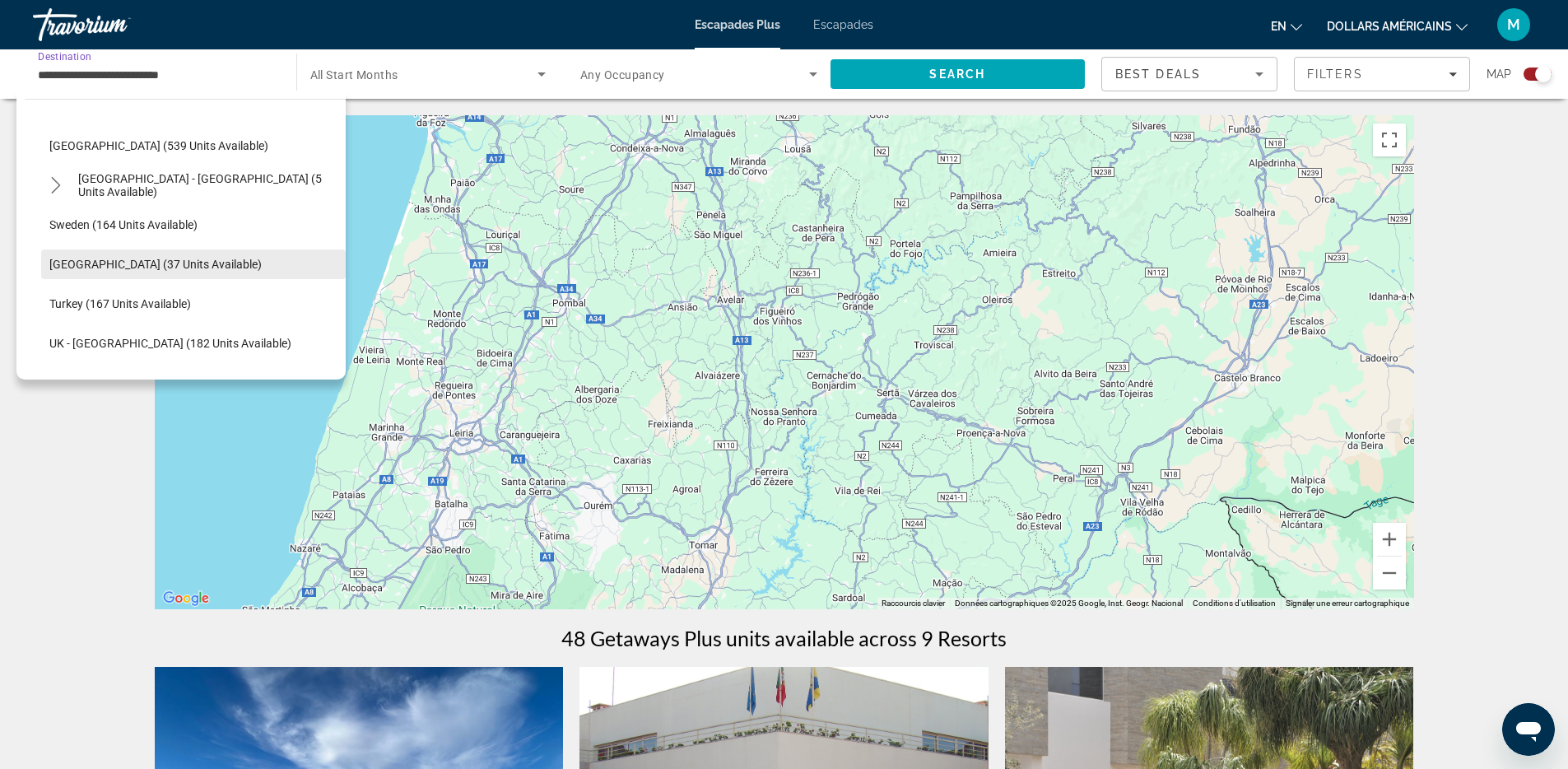
click at [103, 256] on span "Select destination: Switzerland (37 units available)" at bounding box center [193, 264] width 305 height 39
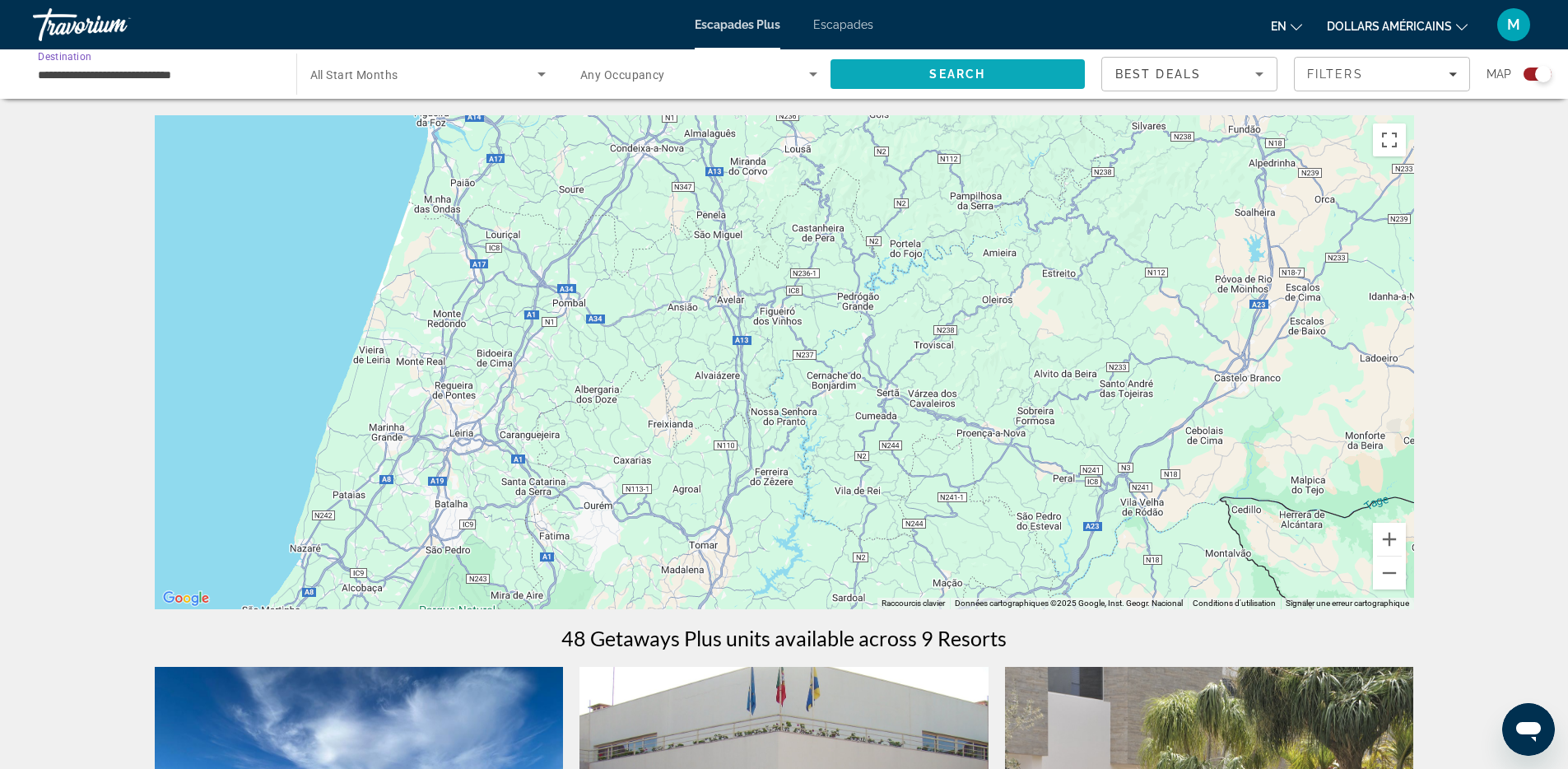
click at [852, 92] on span "Search" at bounding box center [958, 74] width 256 height 39
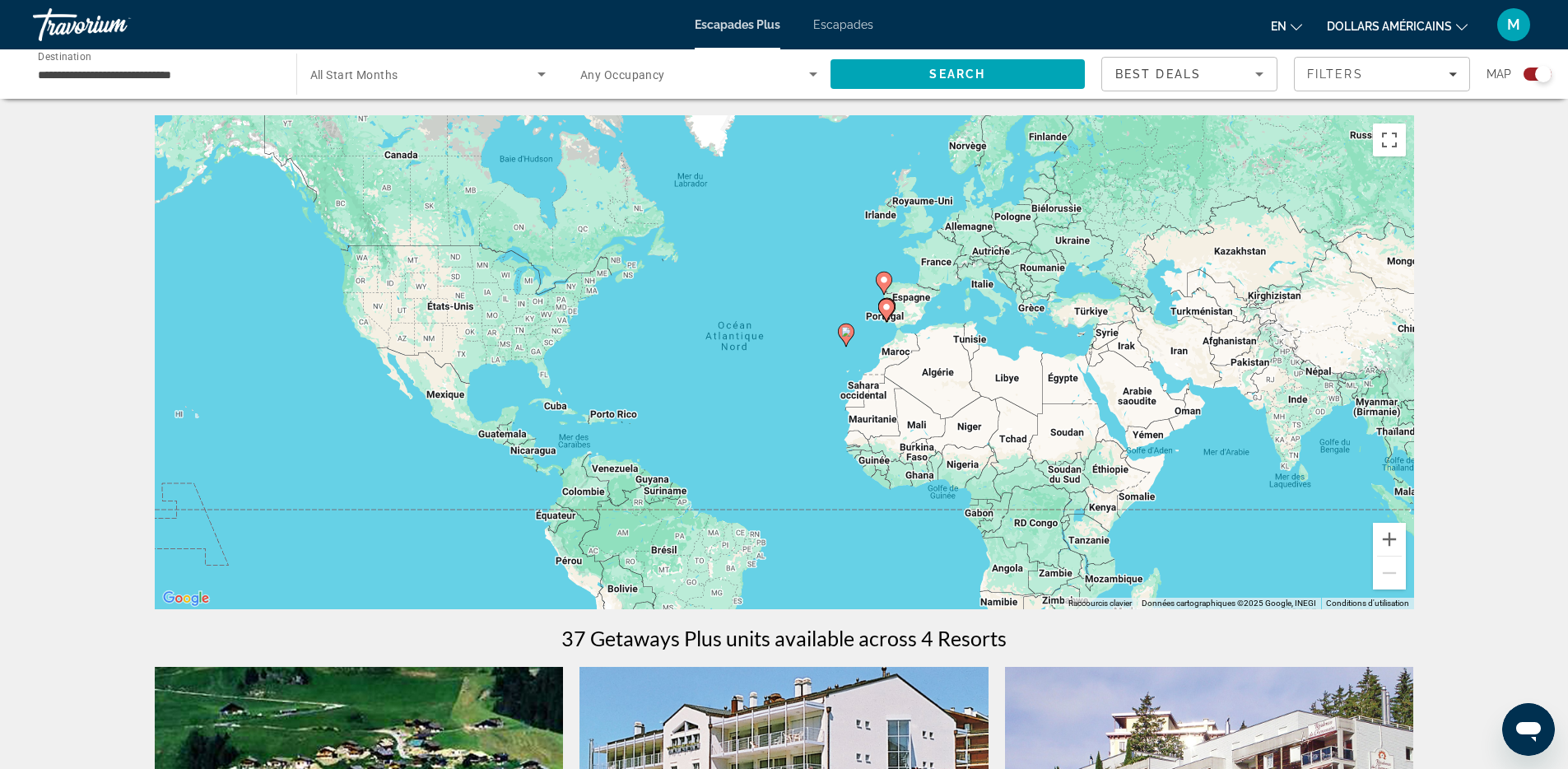
click at [210, 84] on div "**********" at bounding box center [156, 74] width 237 height 47
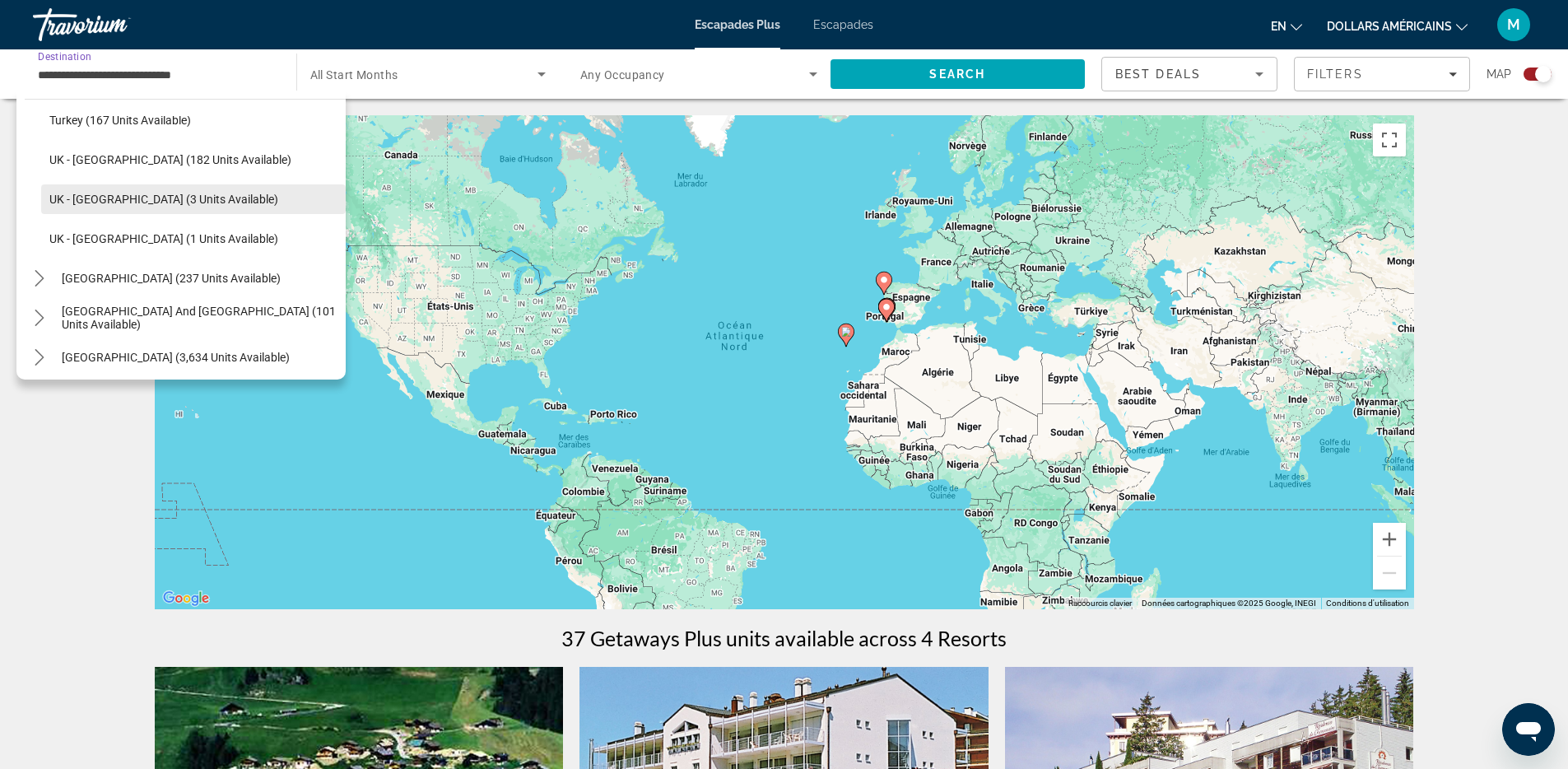
scroll to position [886, 0]
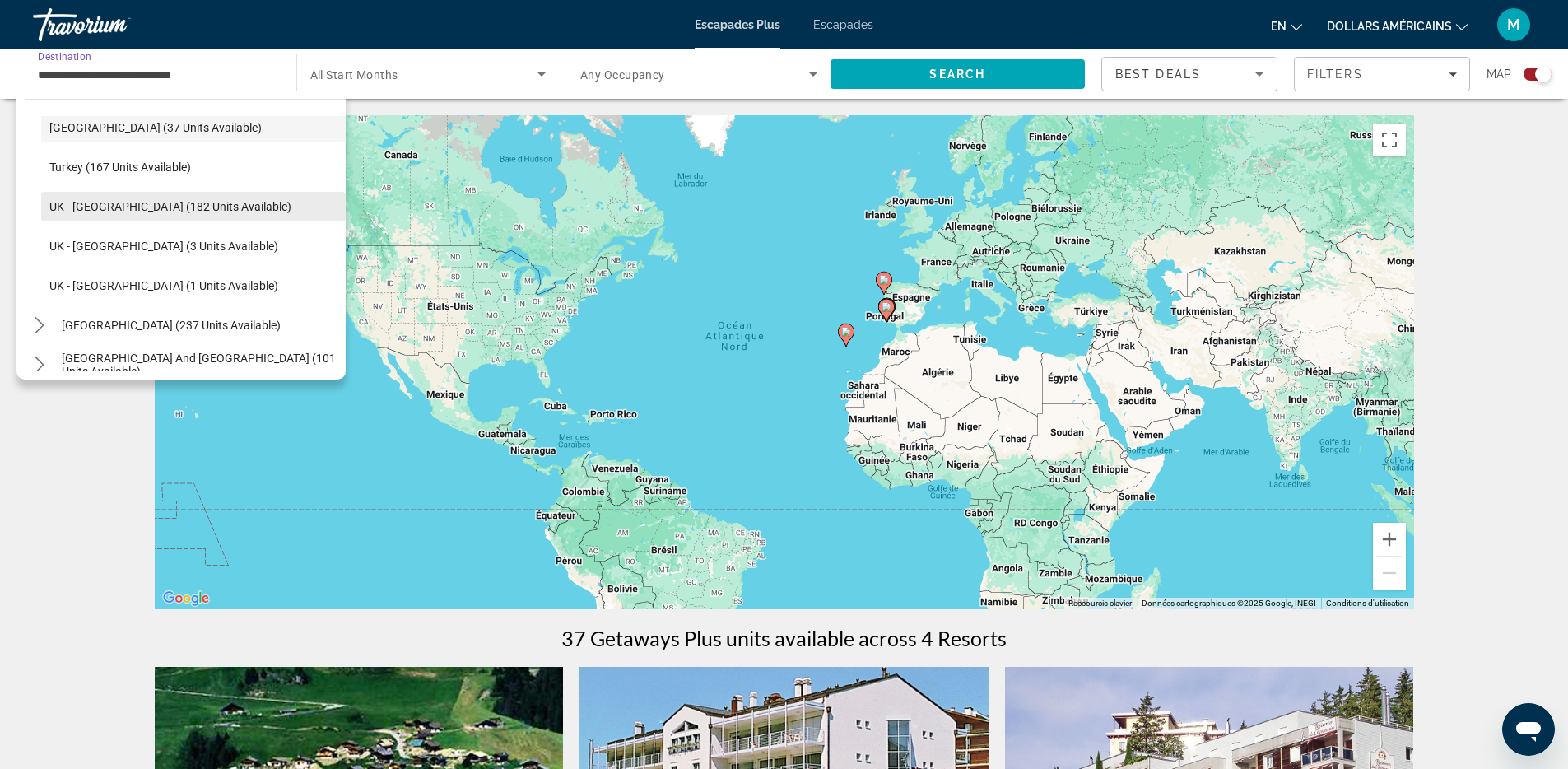
click at [116, 200] on span "UK - England (182 units available)" at bounding box center [170, 206] width 242 height 13
type input "**********"
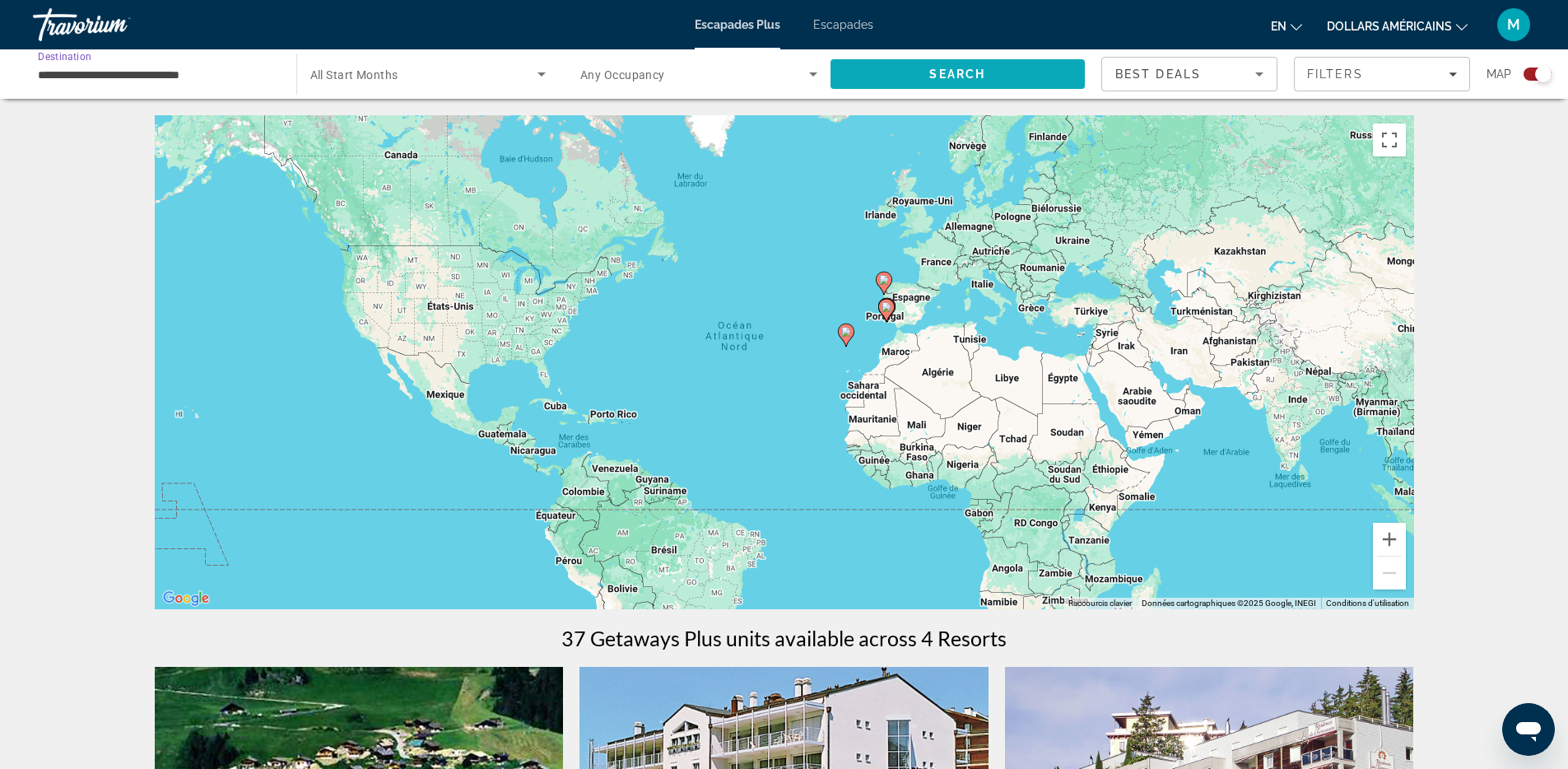
click at [981, 73] on span "Search" at bounding box center [957, 73] width 56 height 13
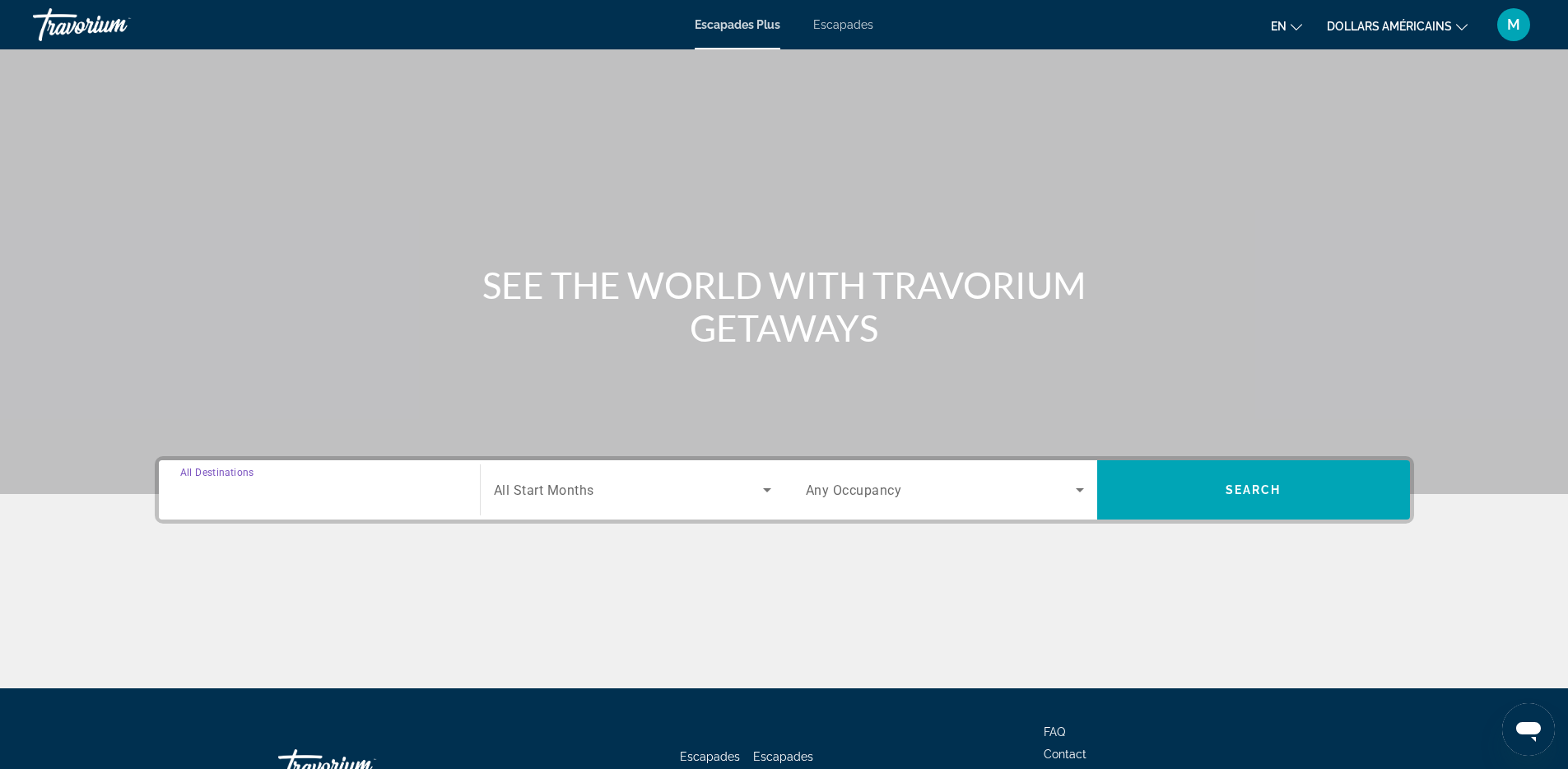
click at [405, 491] on input "Destination All Destinations" at bounding box center [319, 490] width 279 height 20
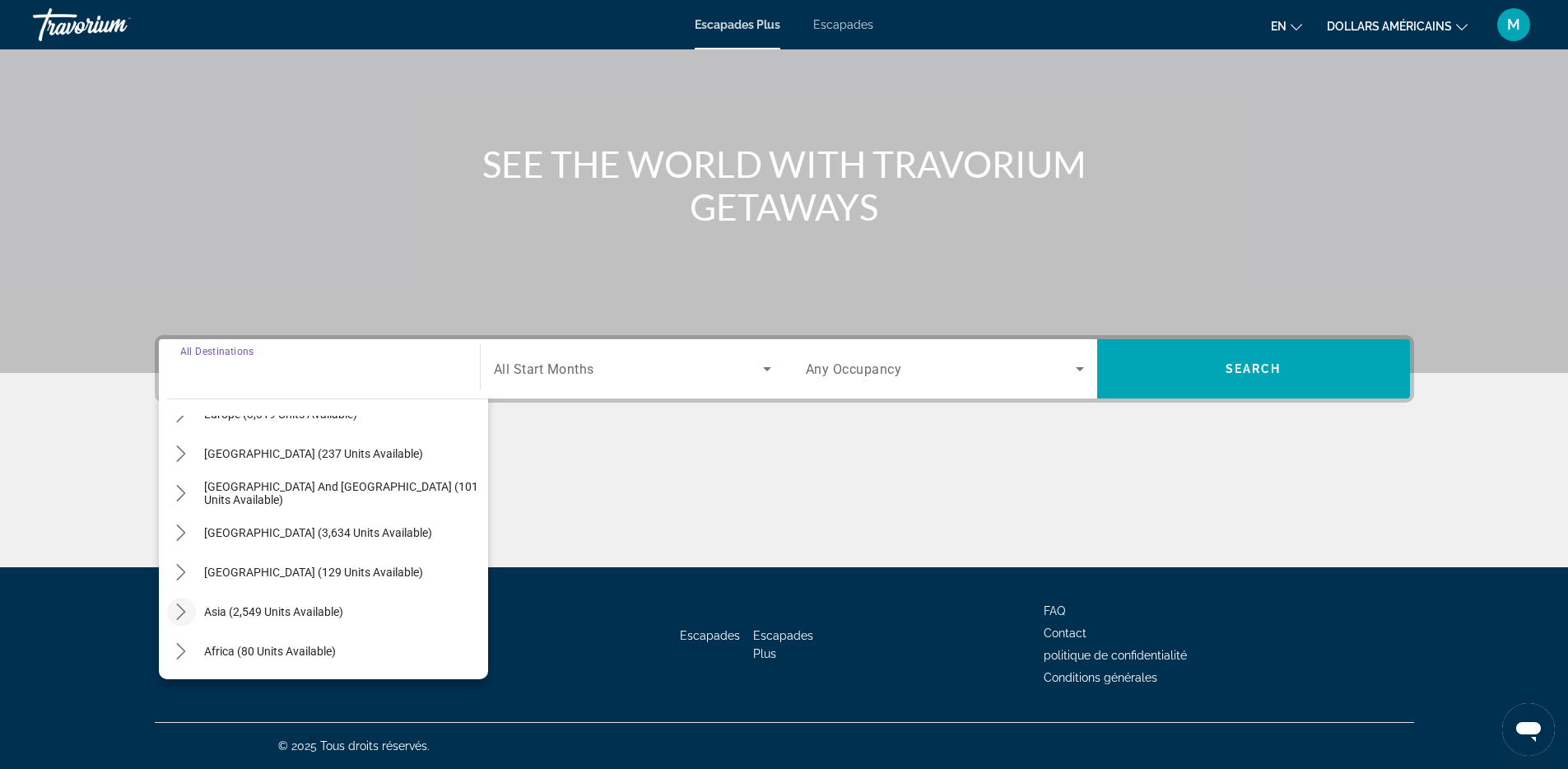
scroll to position [88, 0]
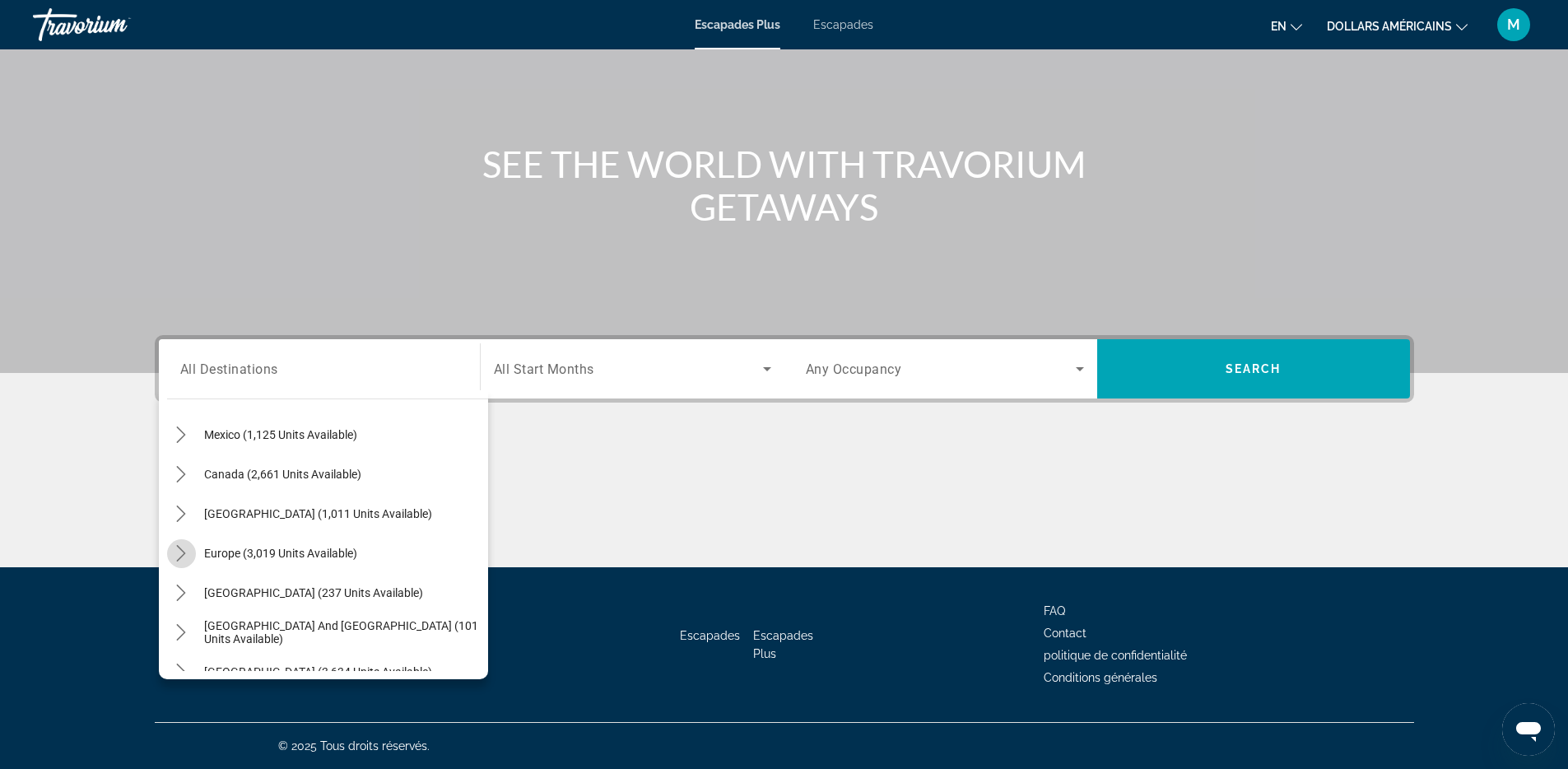
click at [187, 568] on span "Toggle Europe (3,019 units available) submenu" at bounding box center [181, 553] width 39 height 39
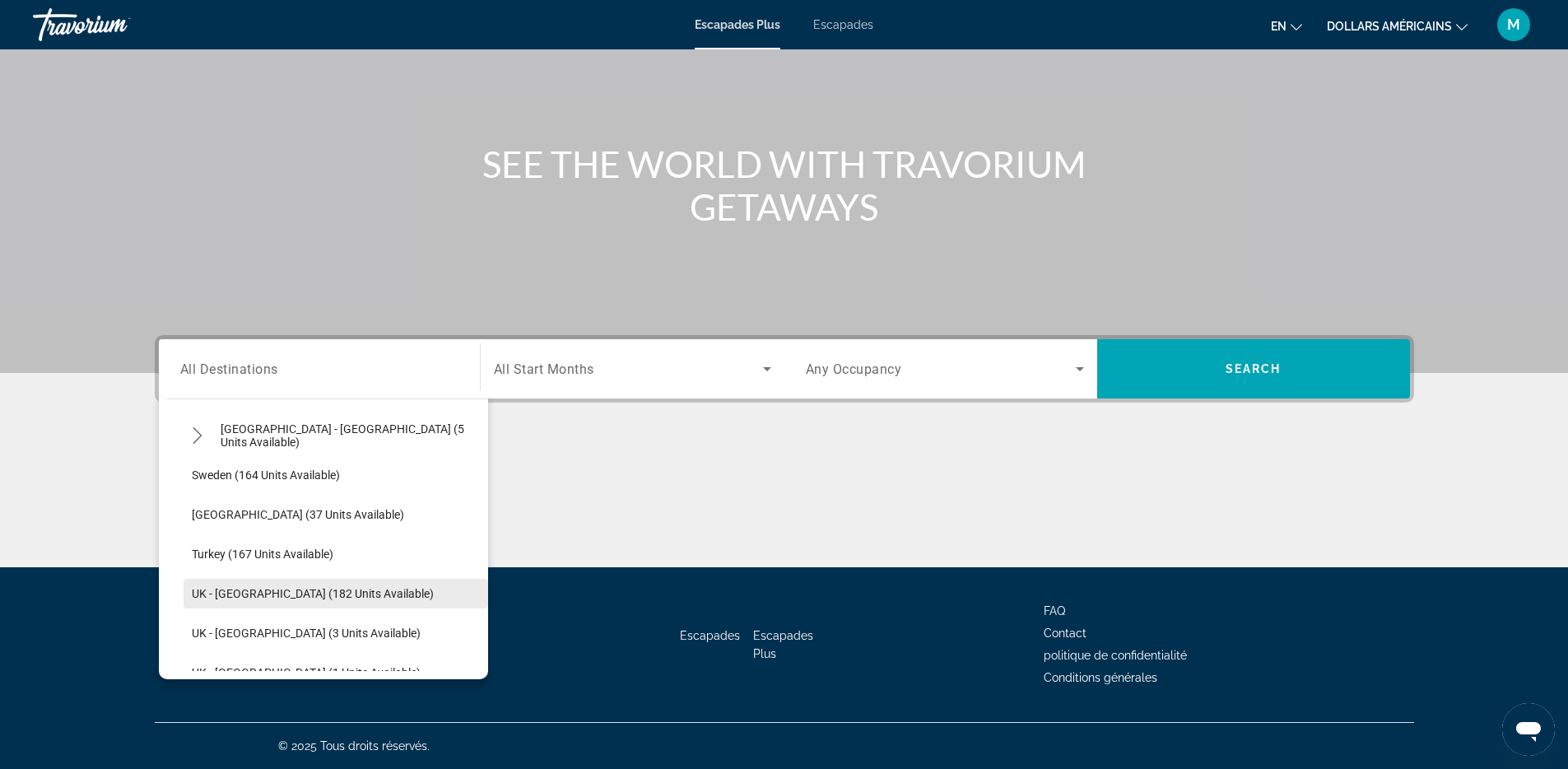
scroll to position [802, 0]
click at [225, 587] on span "UK - England (182 units available)" at bounding box center [313, 588] width 242 height 13
type input "**********"
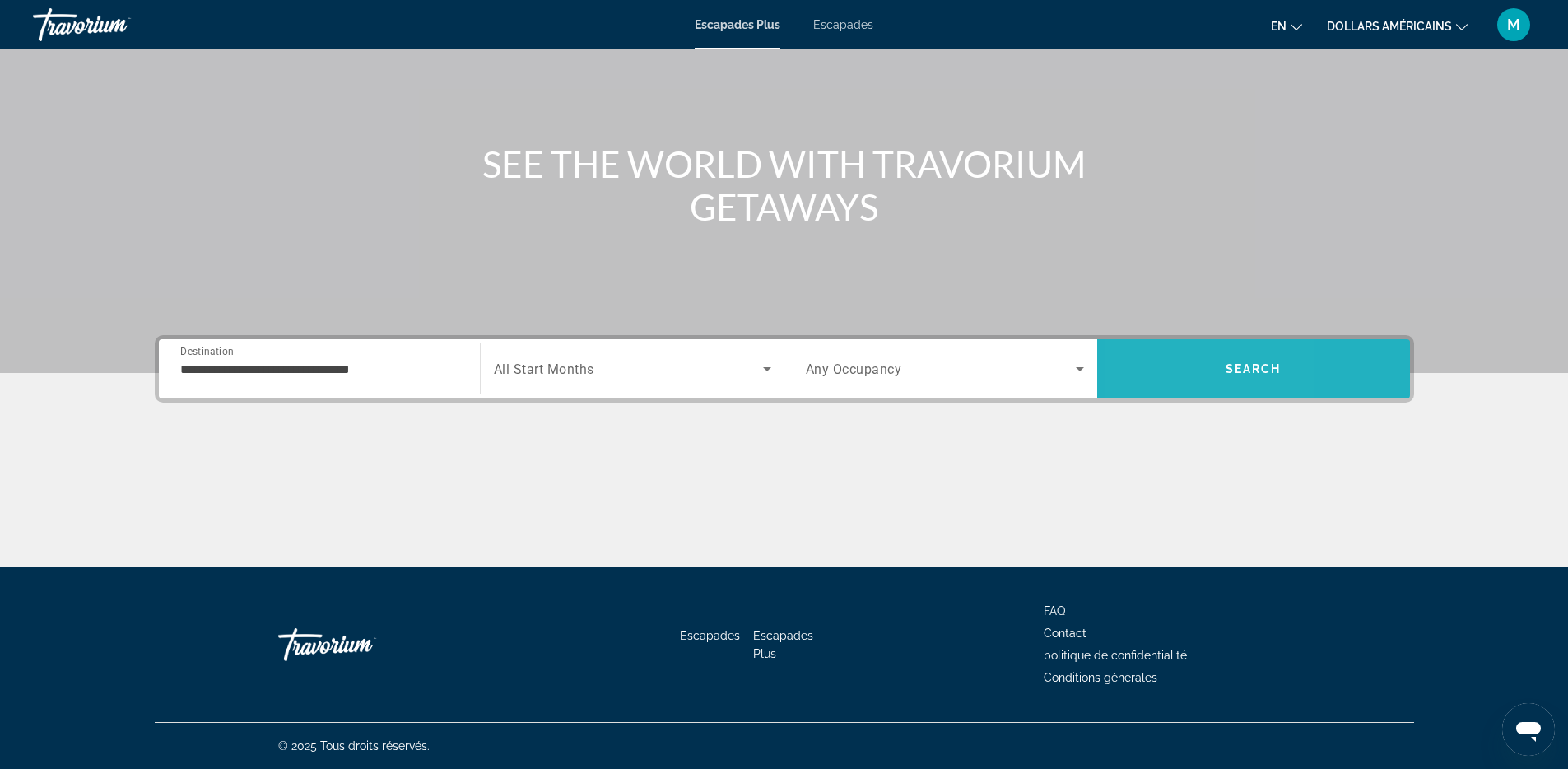
click at [1153, 372] on span "Search" at bounding box center [1253, 369] width 313 height 39
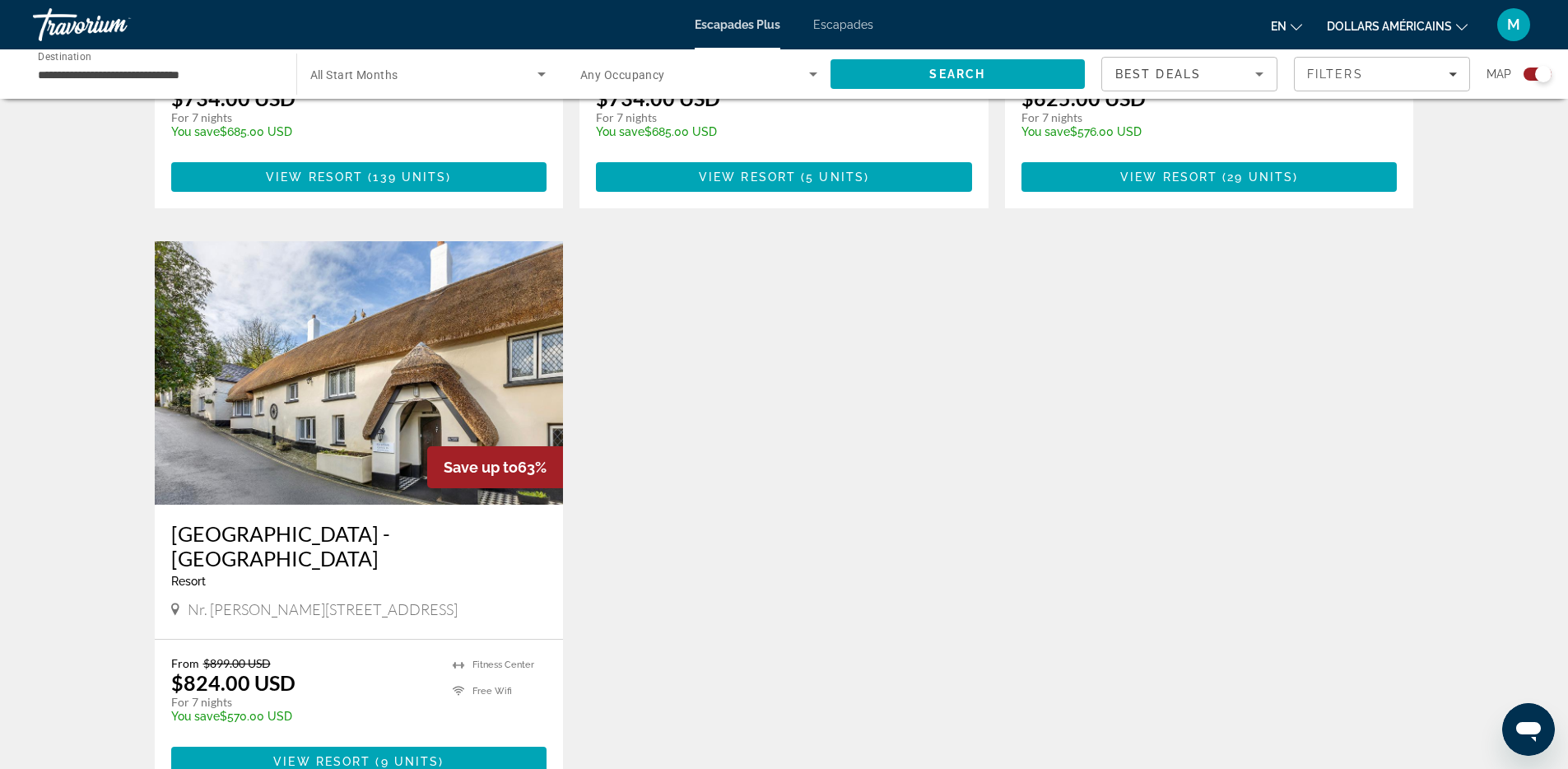
scroll to position [1146, 0]
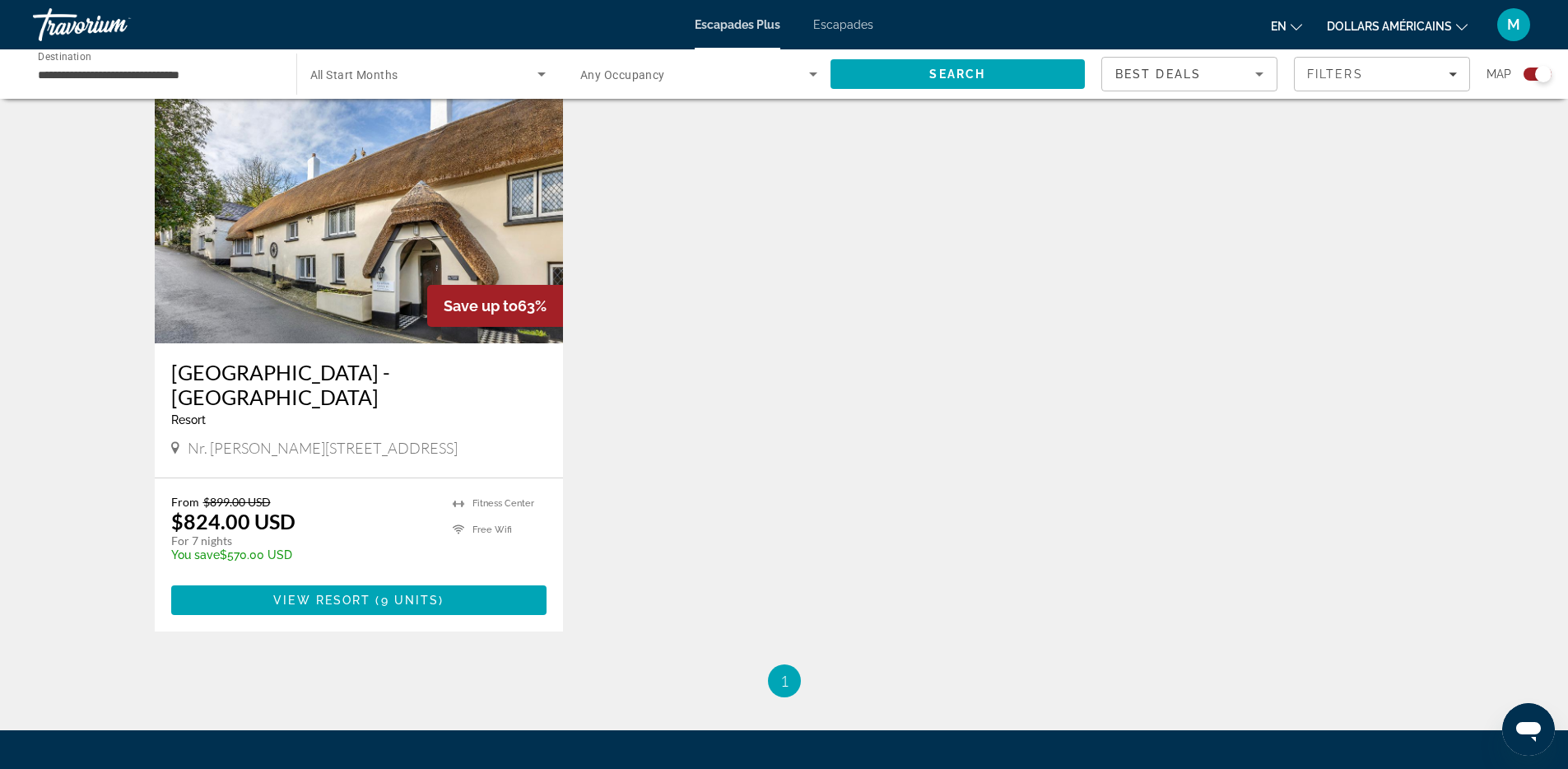
drag, startPoint x: 787, startPoint y: 660, endPoint x: 776, endPoint y: 620, distance: 41.5
click at [788, 672] on span "1" at bounding box center [784, 680] width 9 height 18
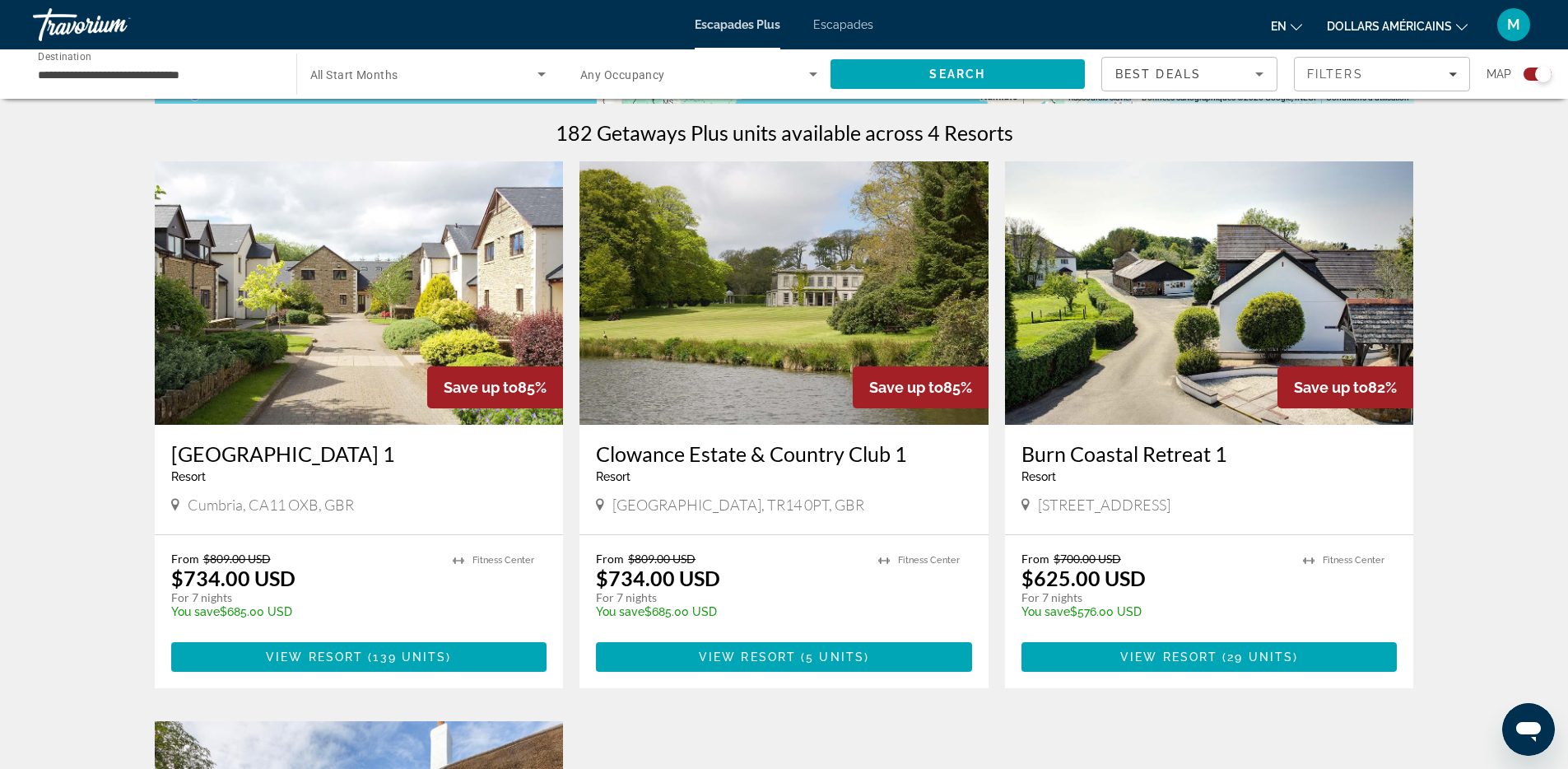
scroll to position [0, 0]
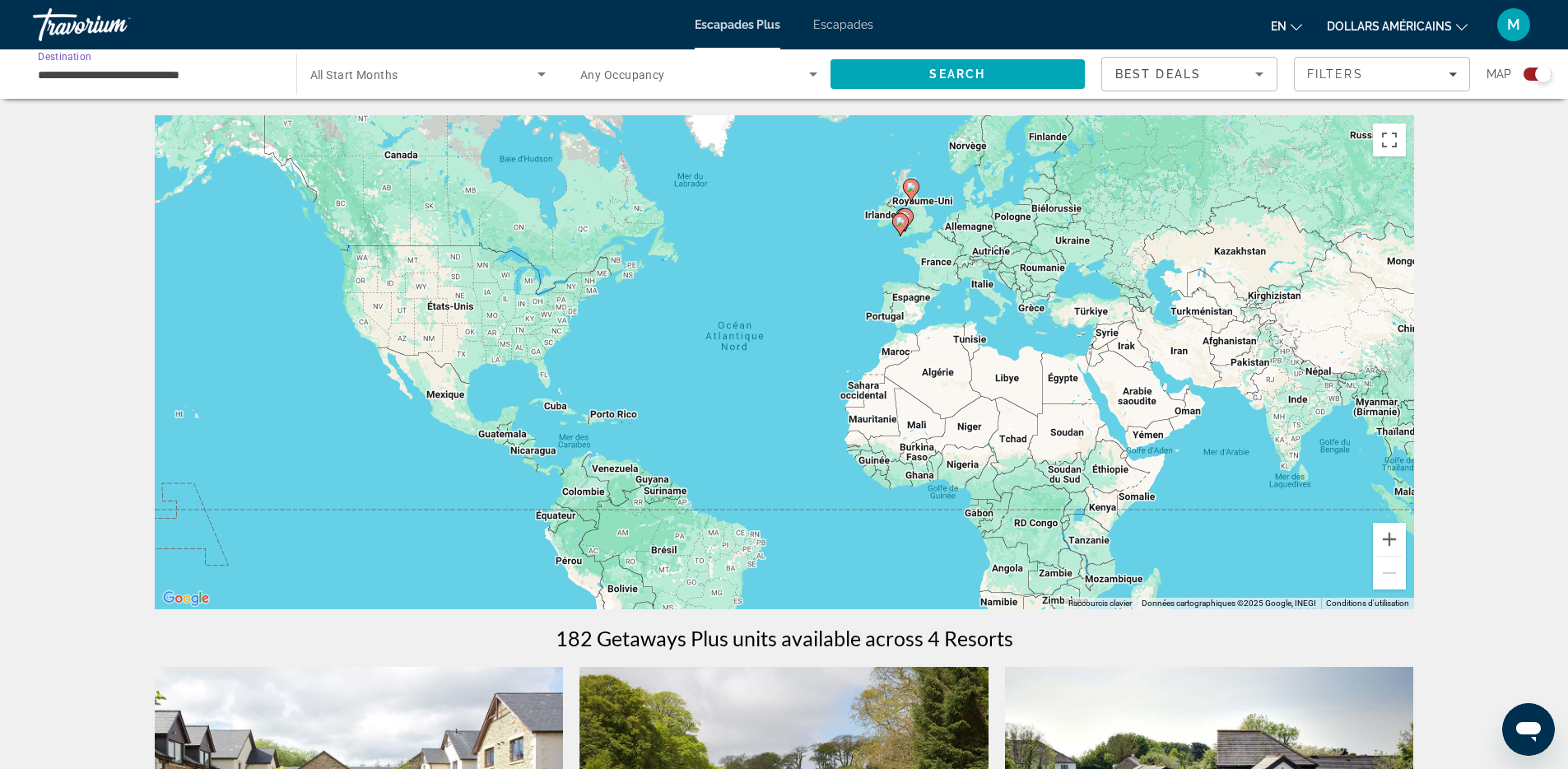
click at [254, 81] on input "**********" at bounding box center [156, 74] width 237 height 20
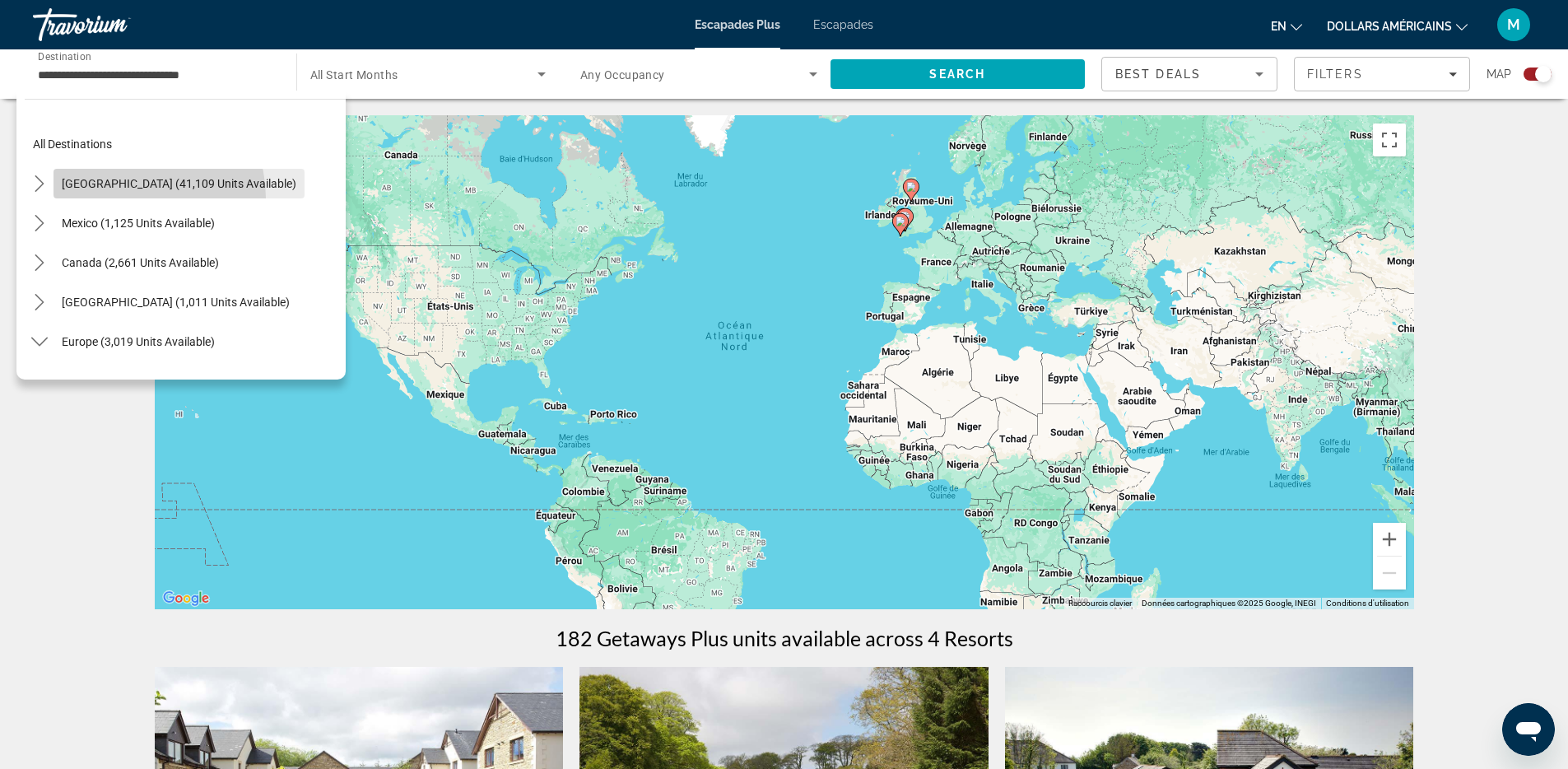
click at [125, 198] on span "Select destination: United States (41,109 units available)" at bounding box center [179, 183] width 251 height 39
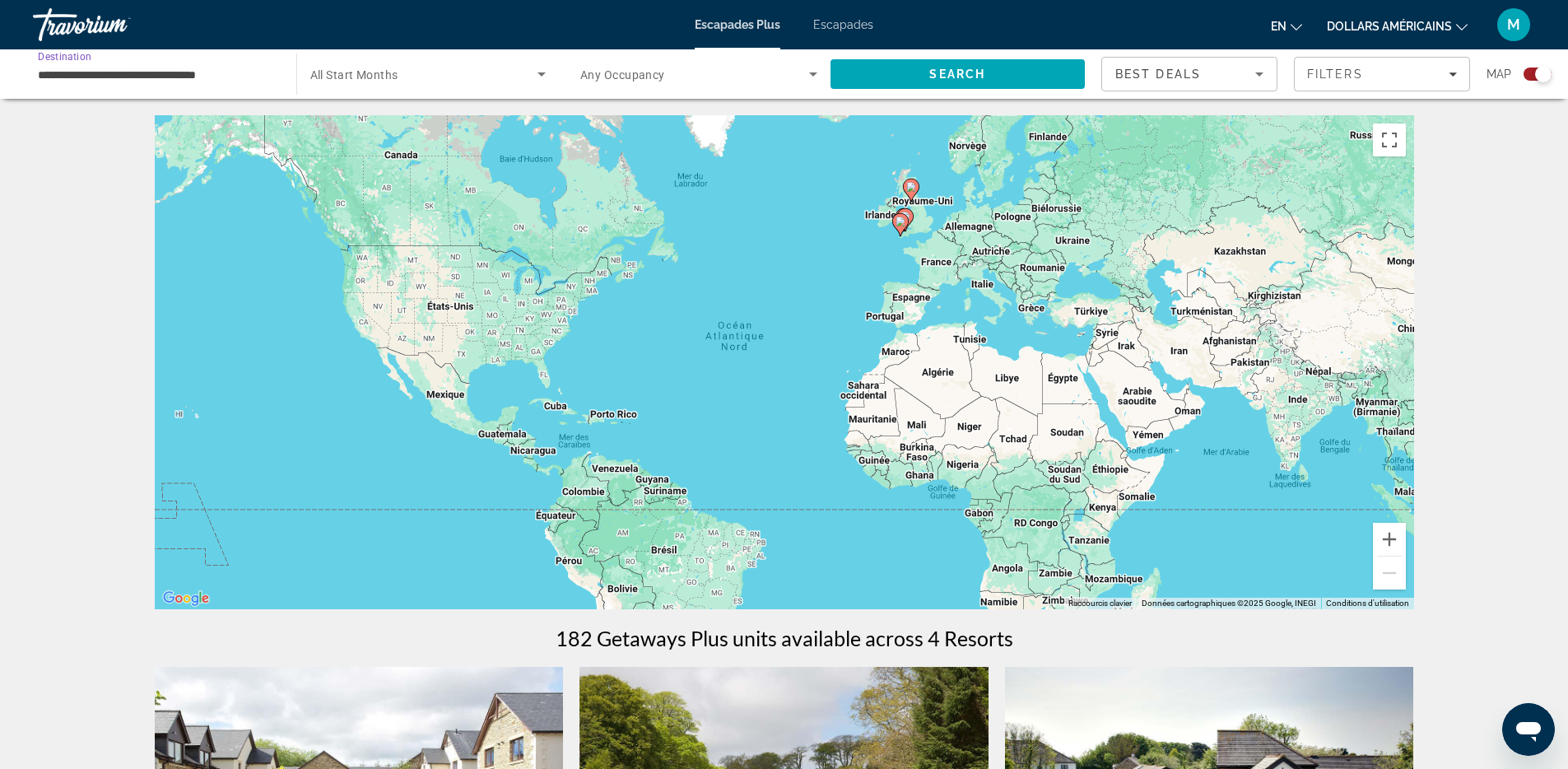
click at [257, 80] on input "**********" at bounding box center [156, 74] width 237 height 20
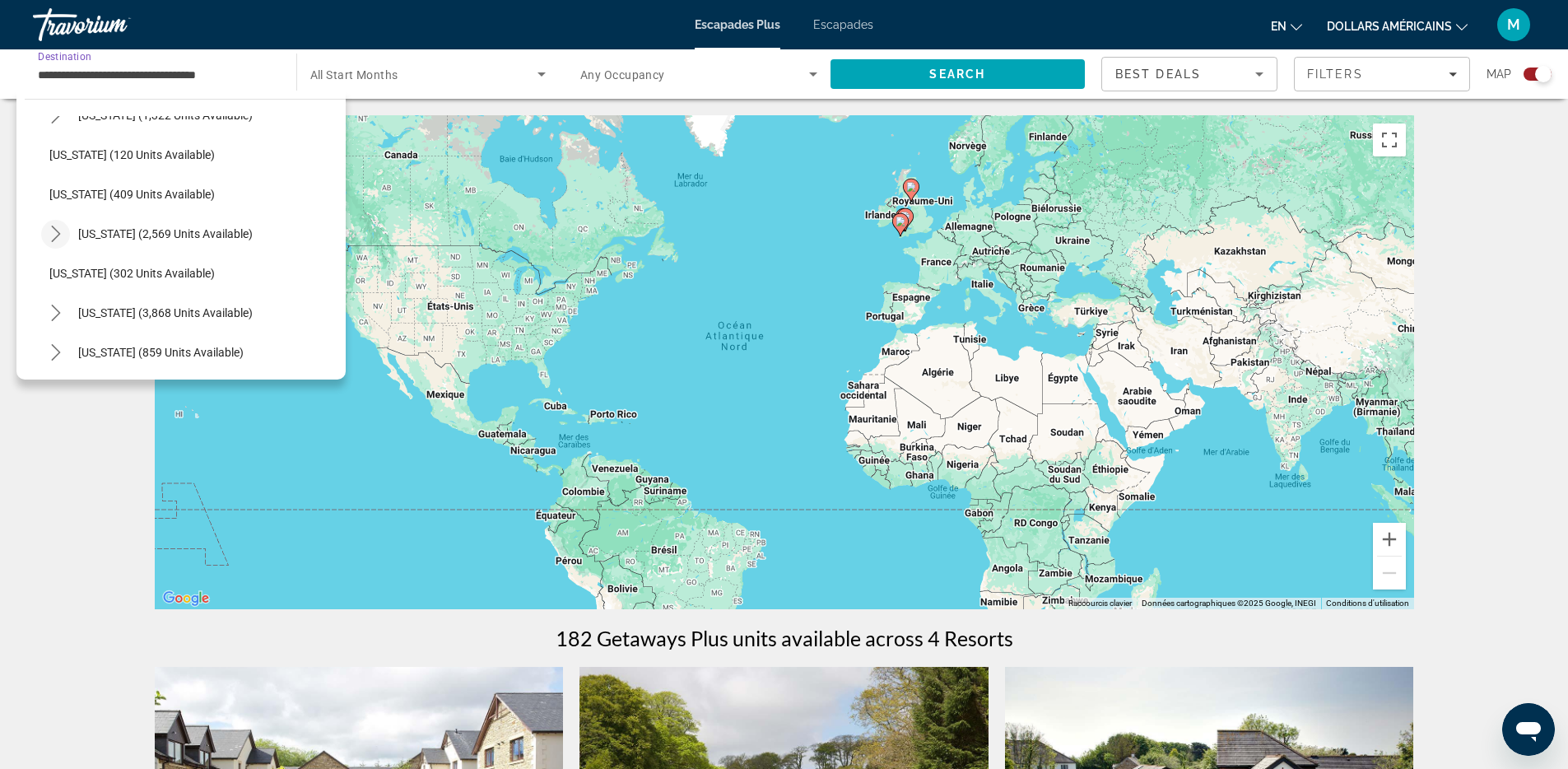
scroll to position [829, 0]
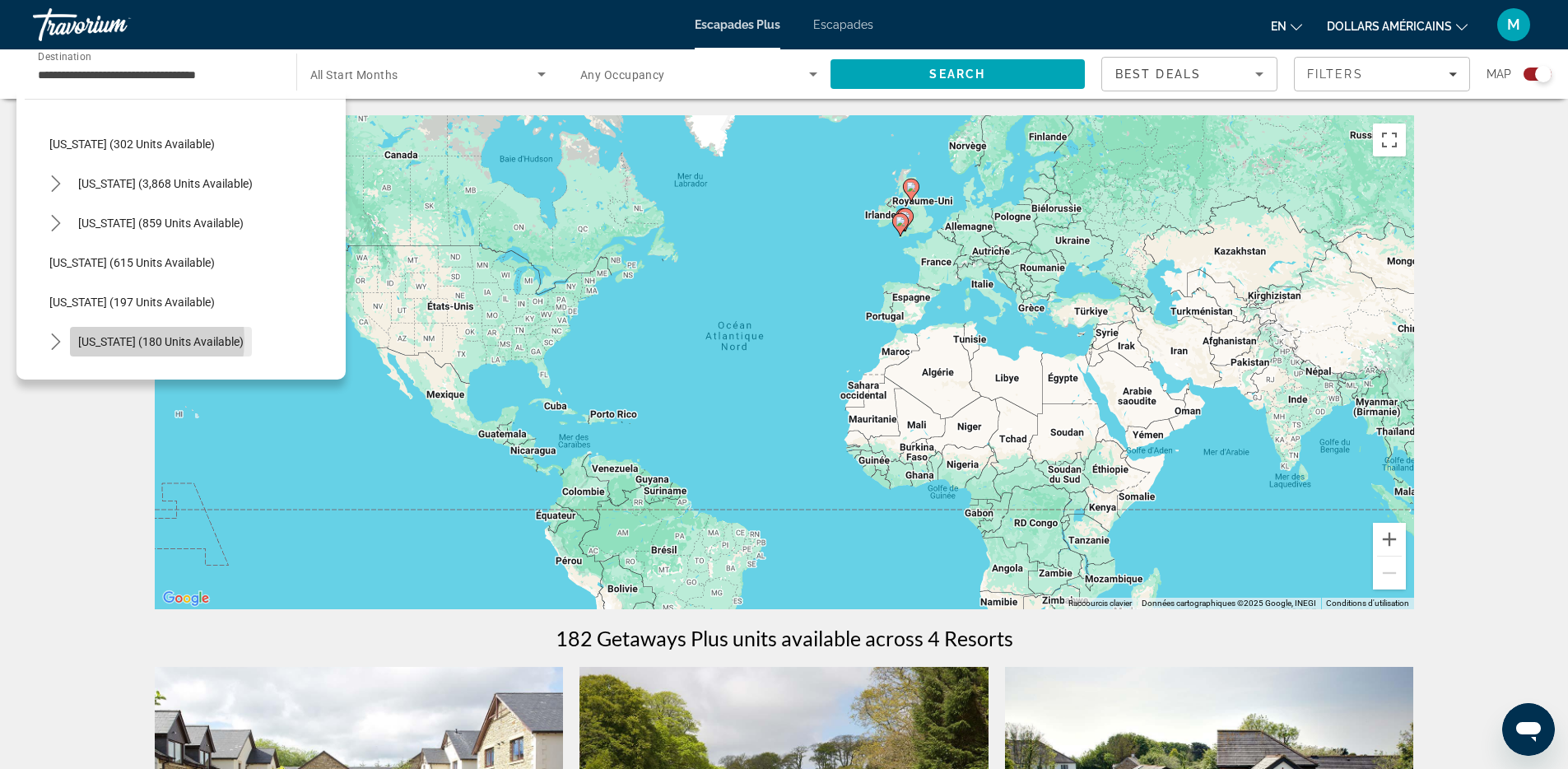
click at [114, 339] on span "New York (180 units available)" at bounding box center [161, 341] width 165 height 13
type input "**********"
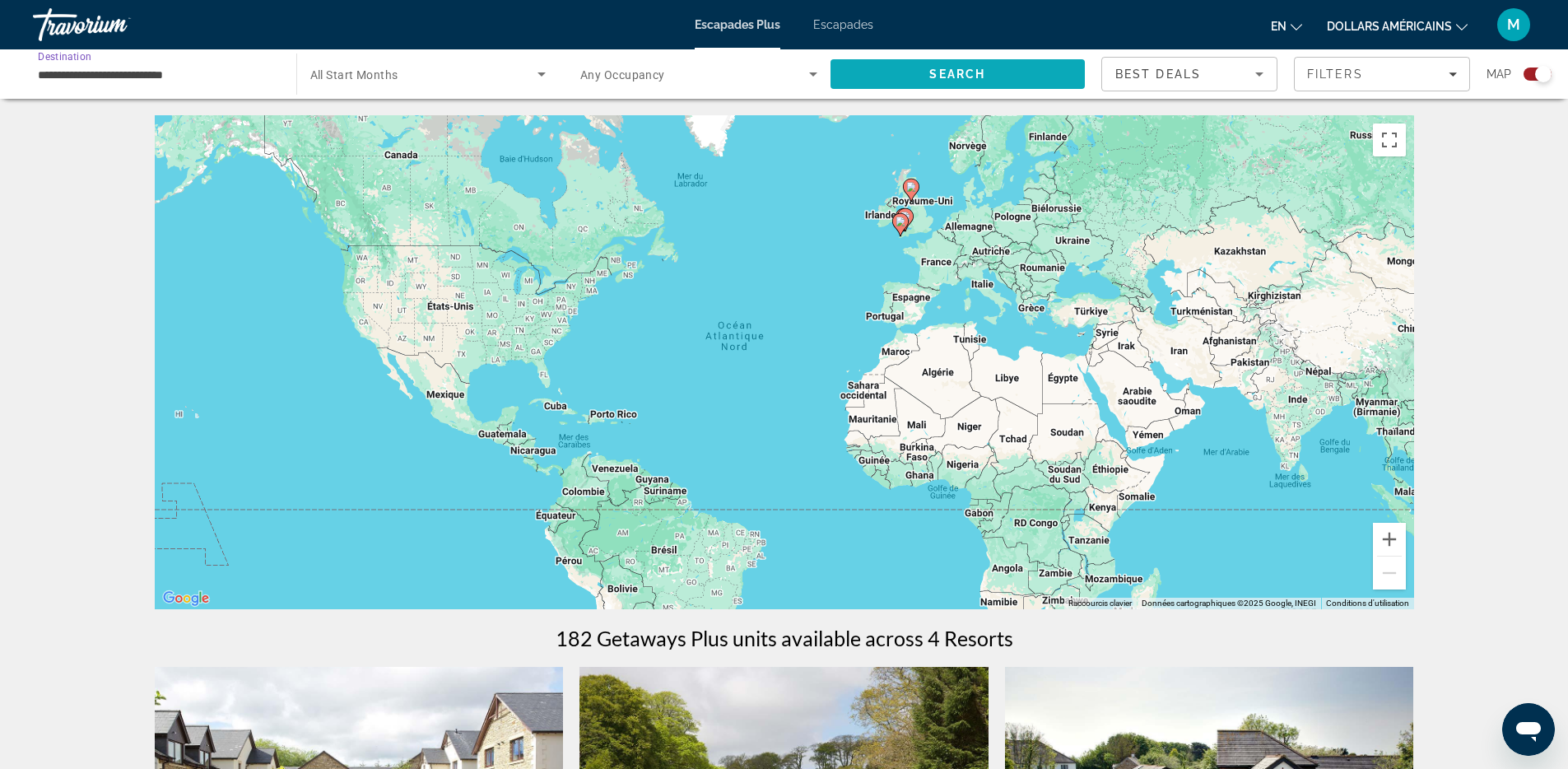
click at [897, 83] on span "Search" at bounding box center [958, 74] width 256 height 39
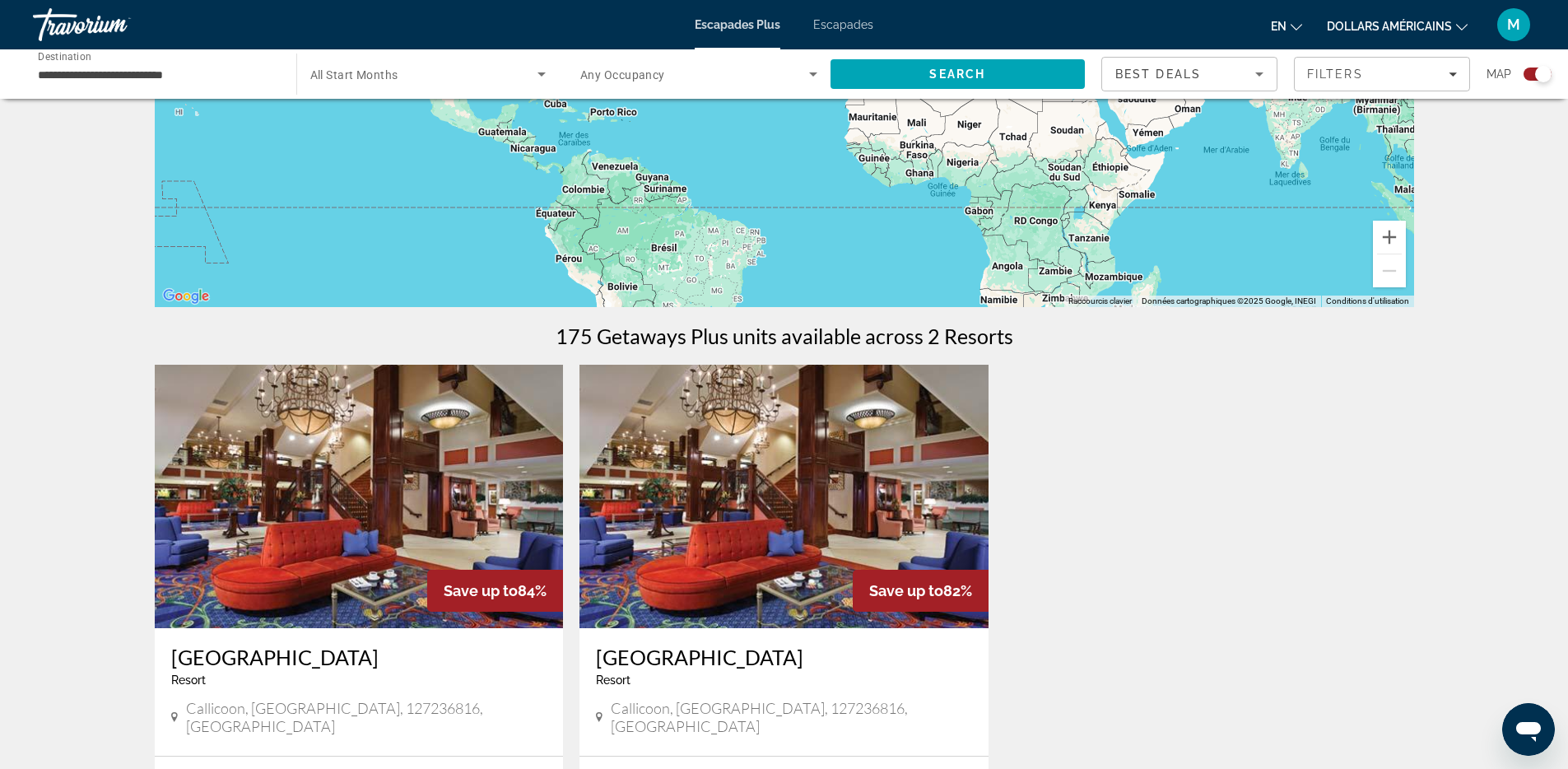
scroll to position [95, 0]
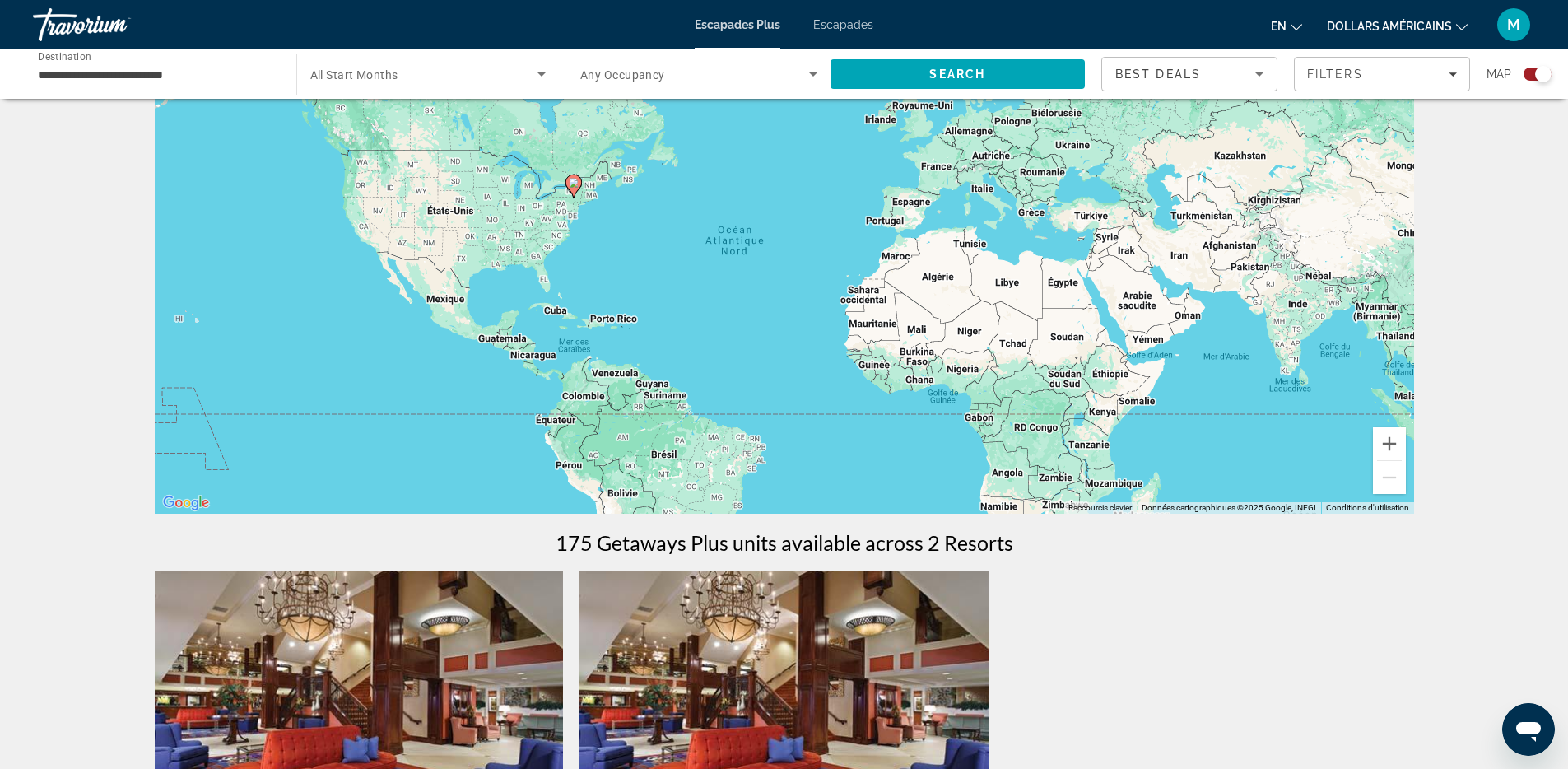
click at [40, 14] on div "Travorium" at bounding box center [115, 25] width 164 height 43
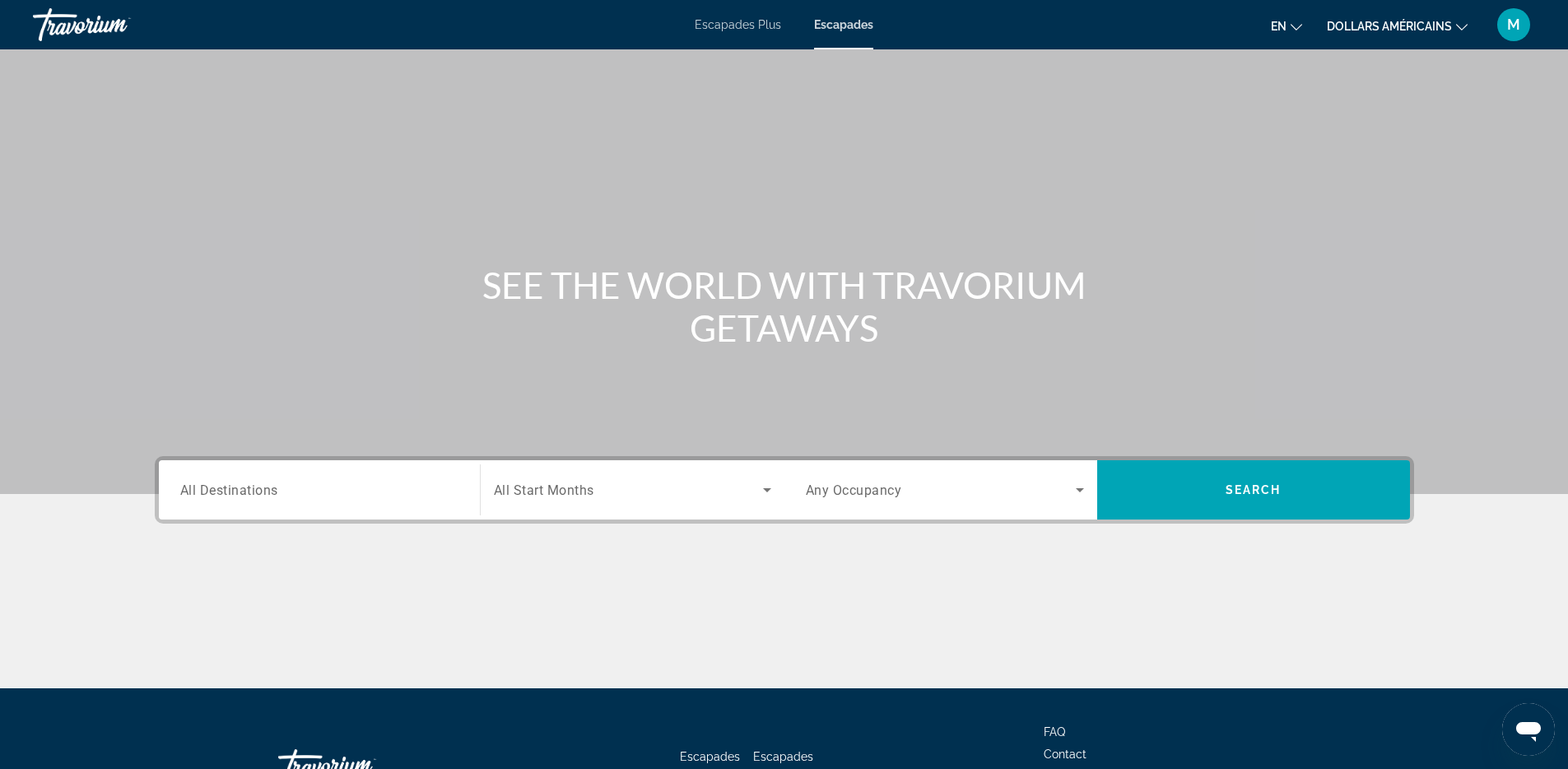
click at [1374, 24] on font "dollars américains" at bounding box center [1389, 26] width 125 height 13
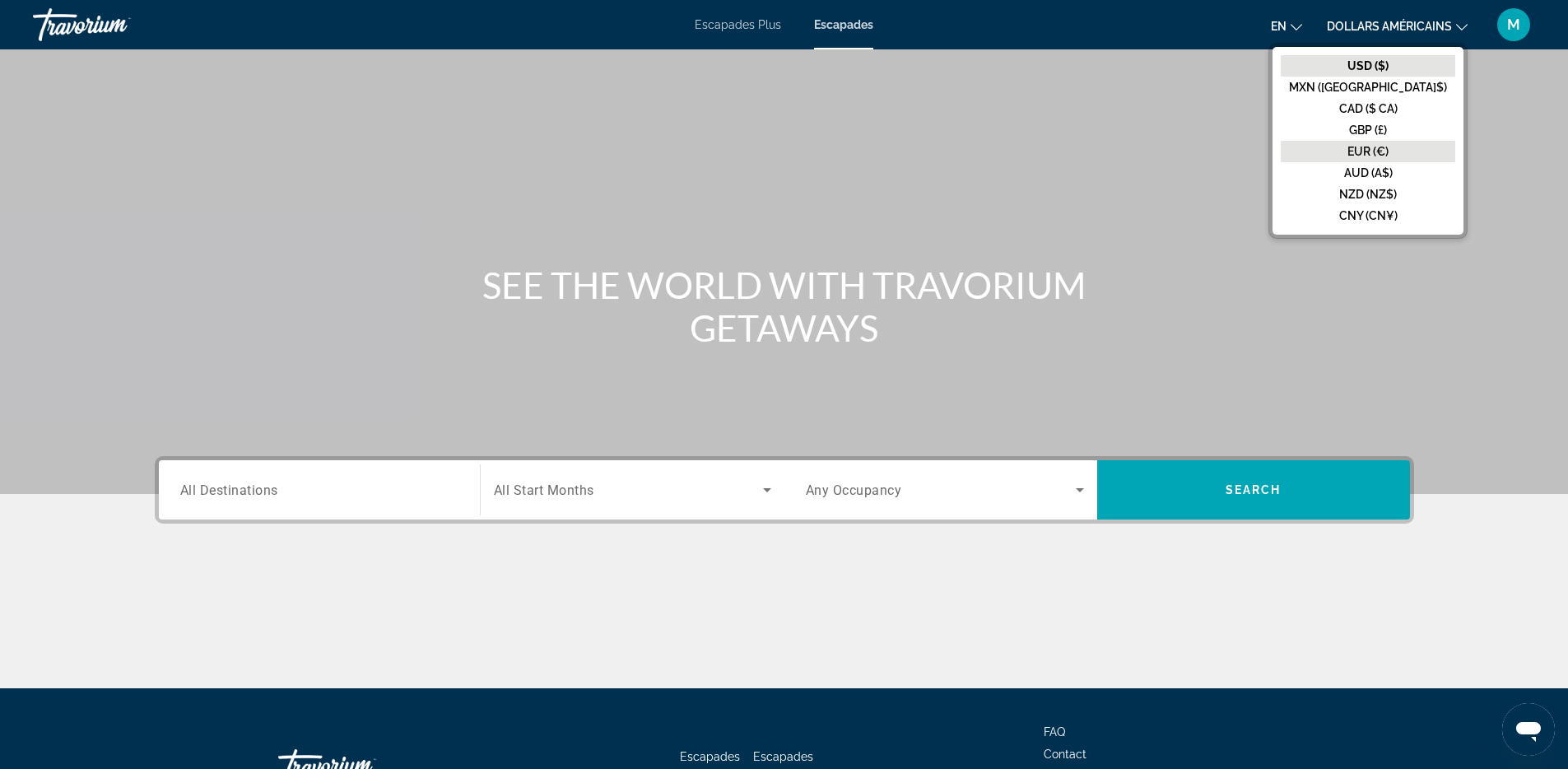
click at [1388, 148] on font "EUR (€)" at bounding box center [1368, 151] width 41 height 13
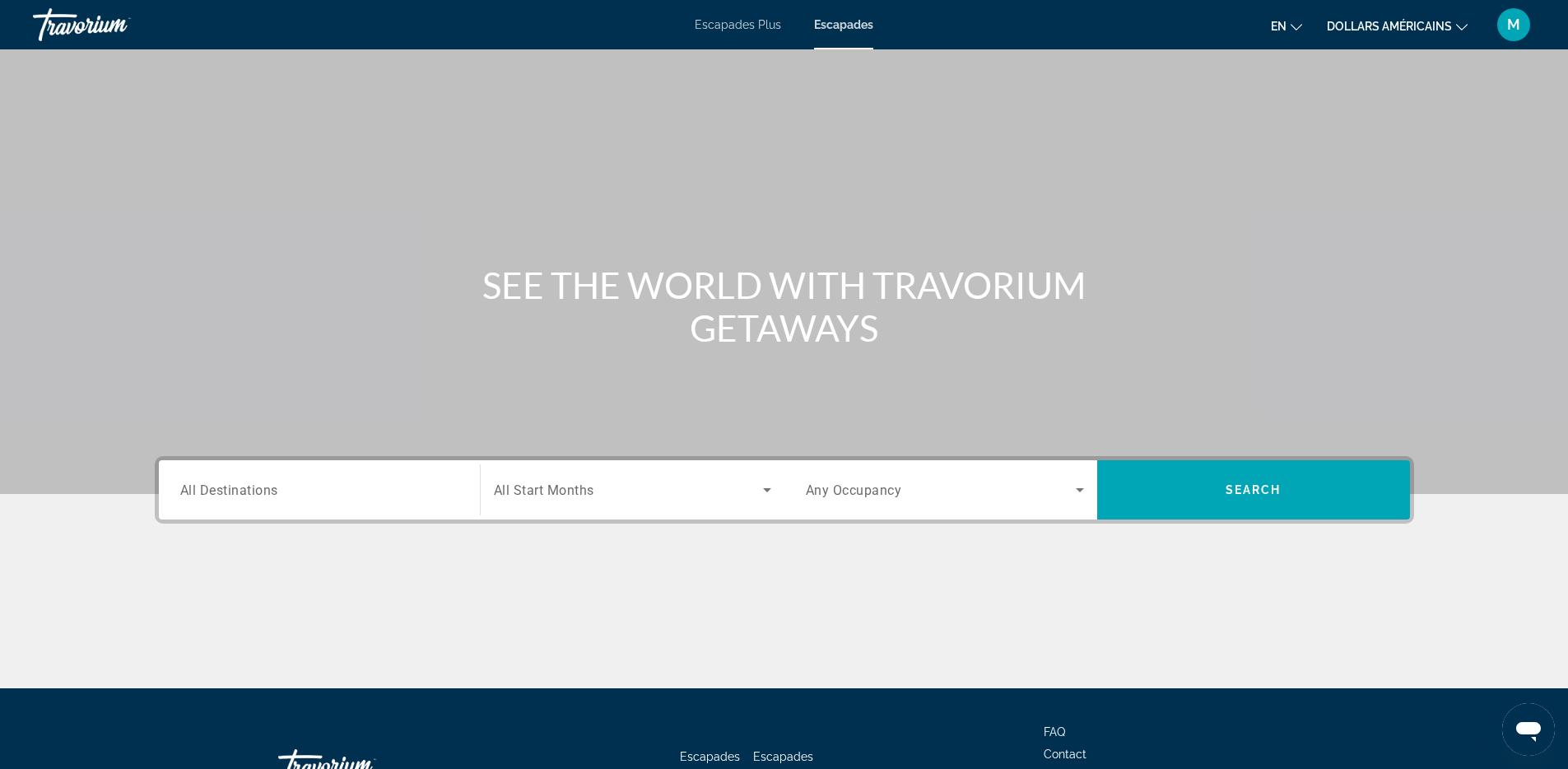
click at [321, 478] on div "Search widget" at bounding box center [319, 490] width 279 height 47
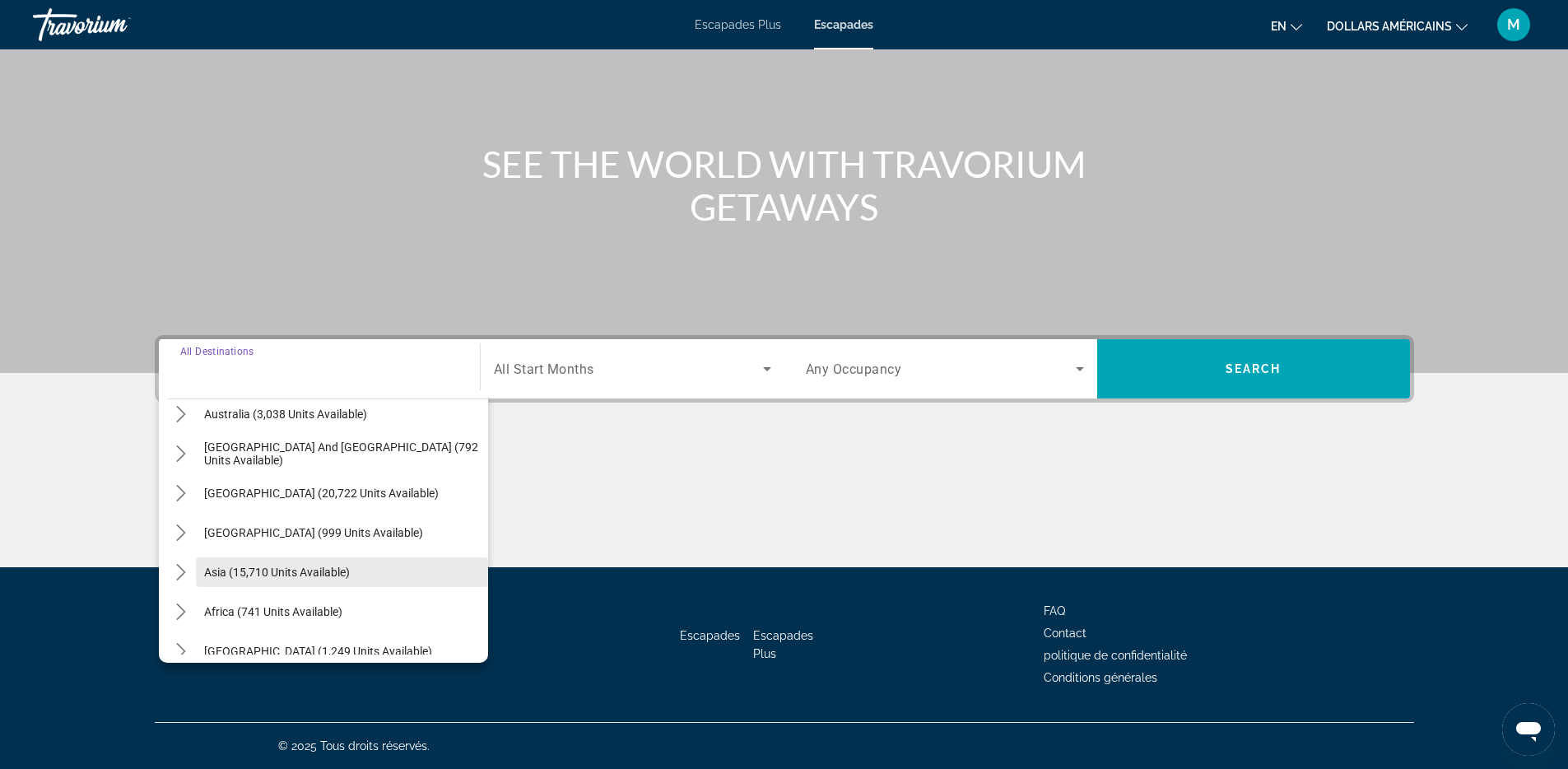
scroll to position [267, 0]
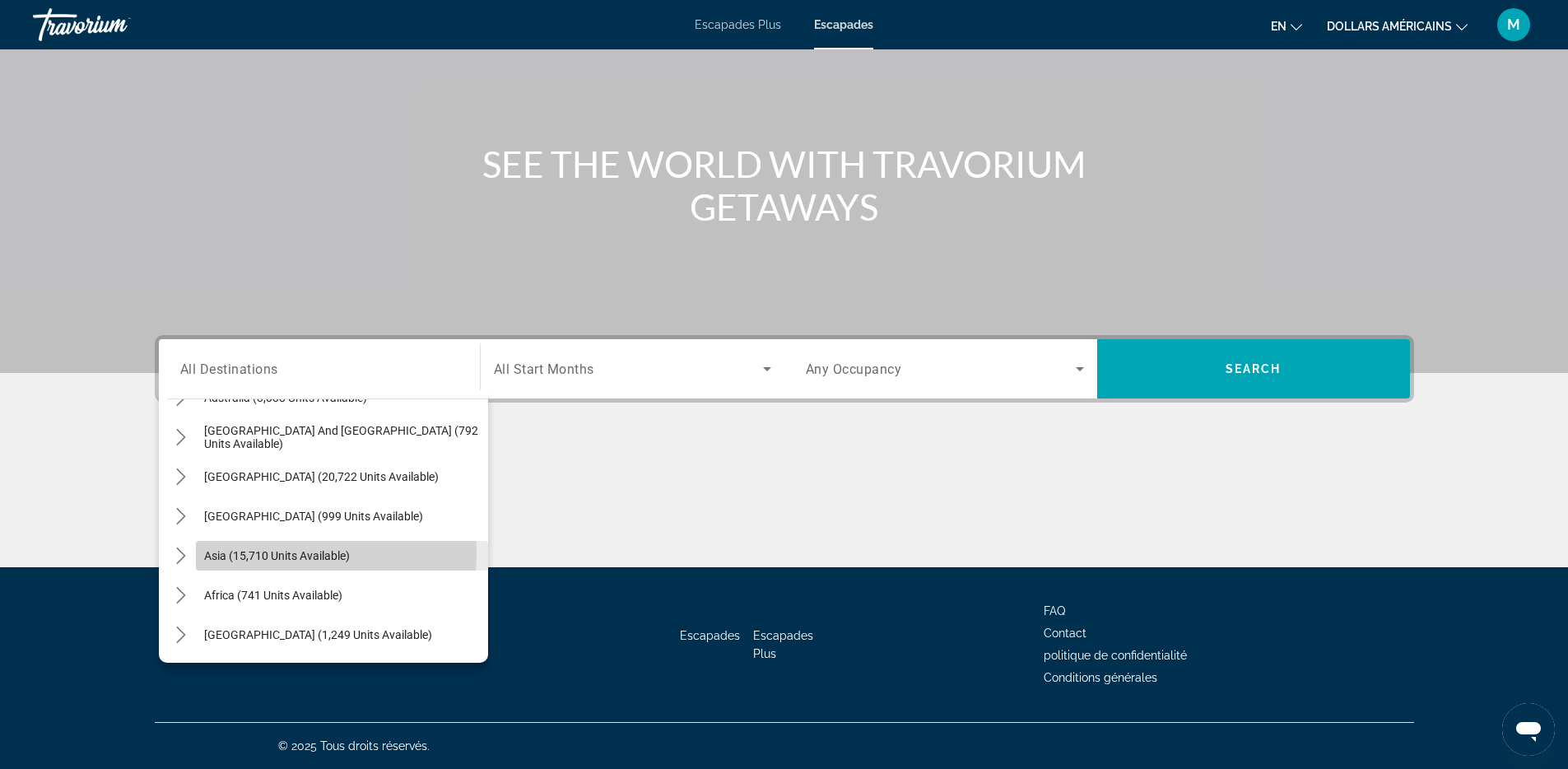
click at [306, 552] on span "Asia (15,710 units available)" at bounding box center [277, 555] width 146 height 13
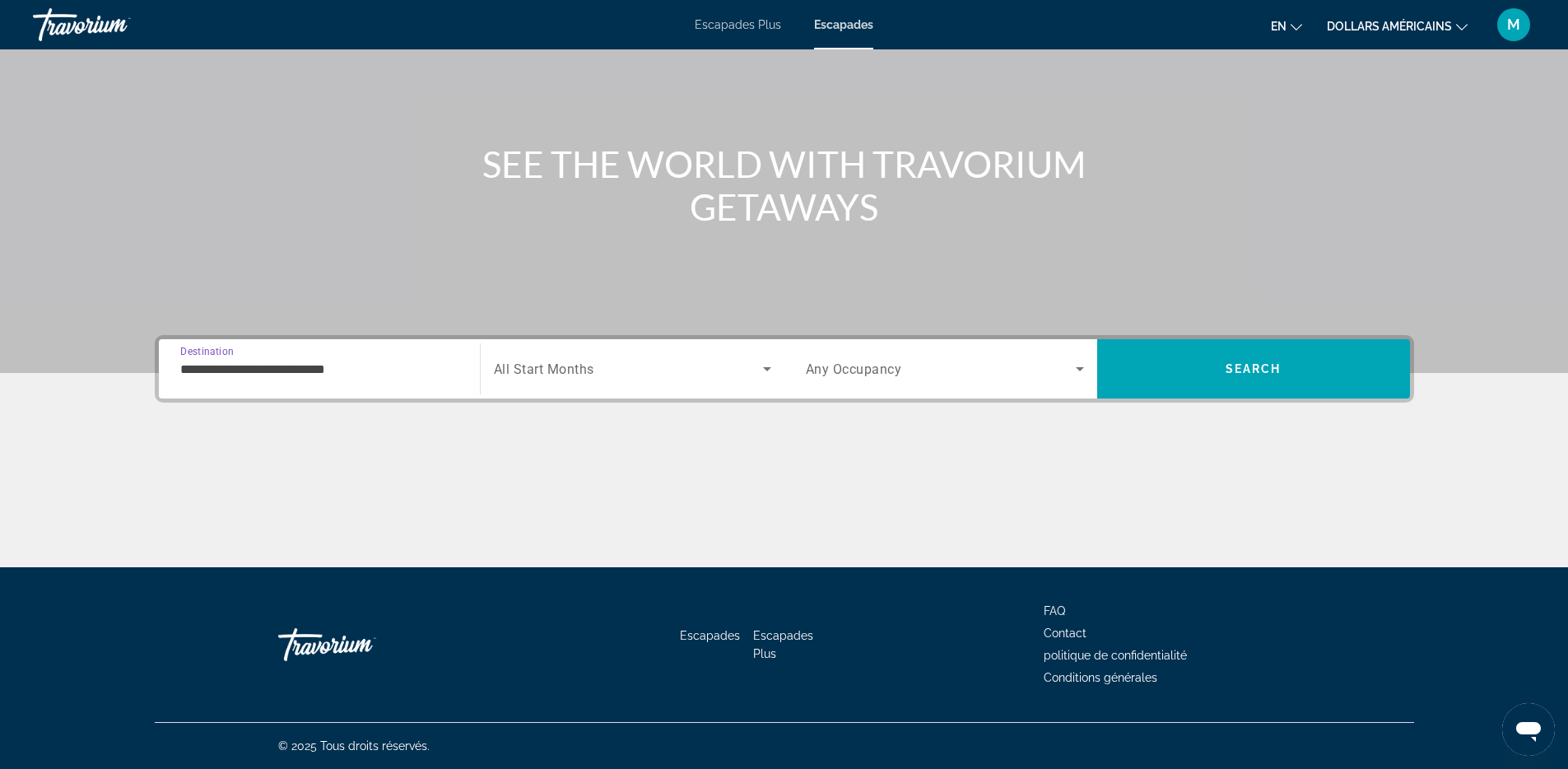
click at [237, 359] on input "**********" at bounding box center [319, 369] width 279 height 20
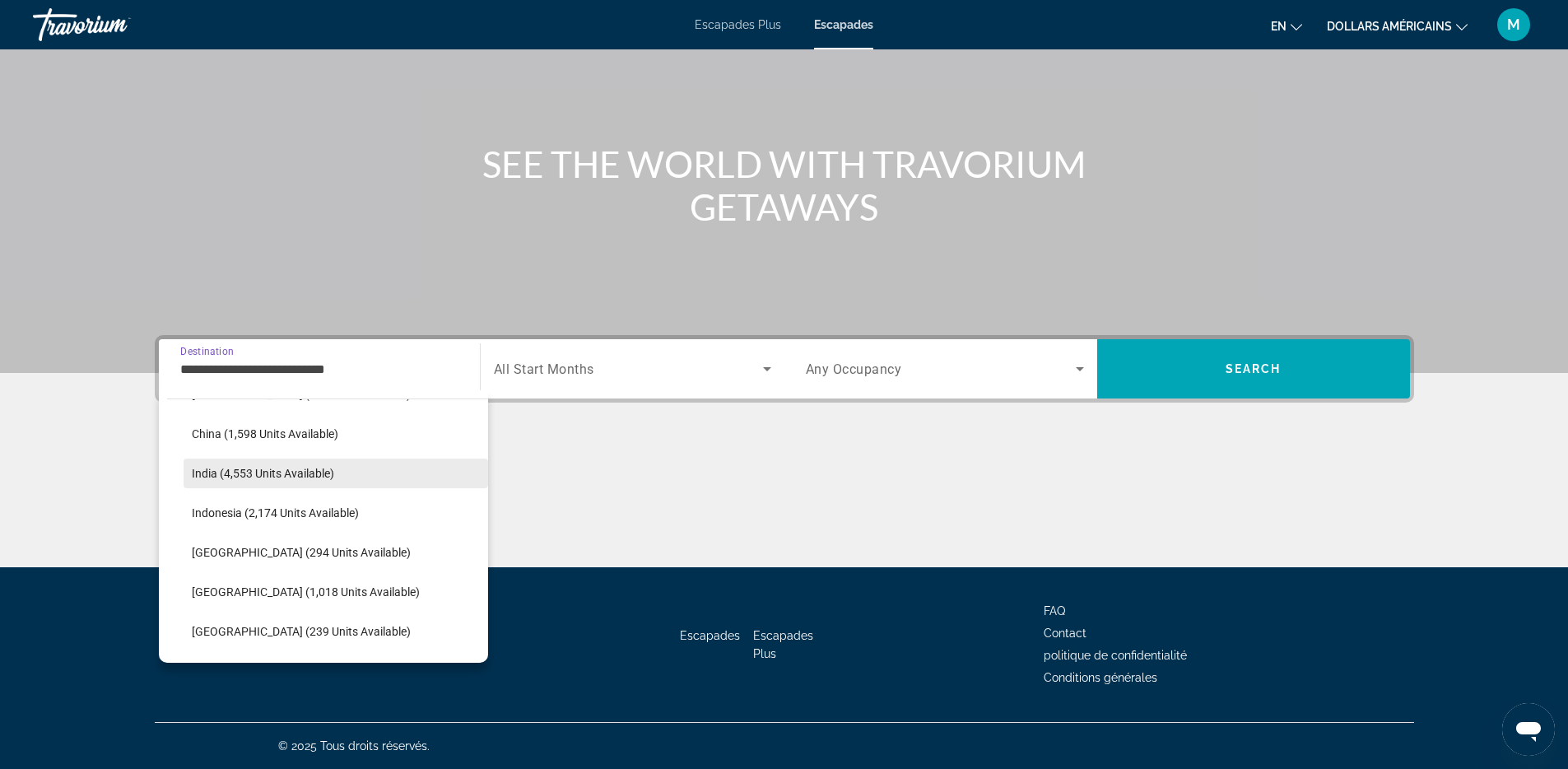
scroll to position [581, 0]
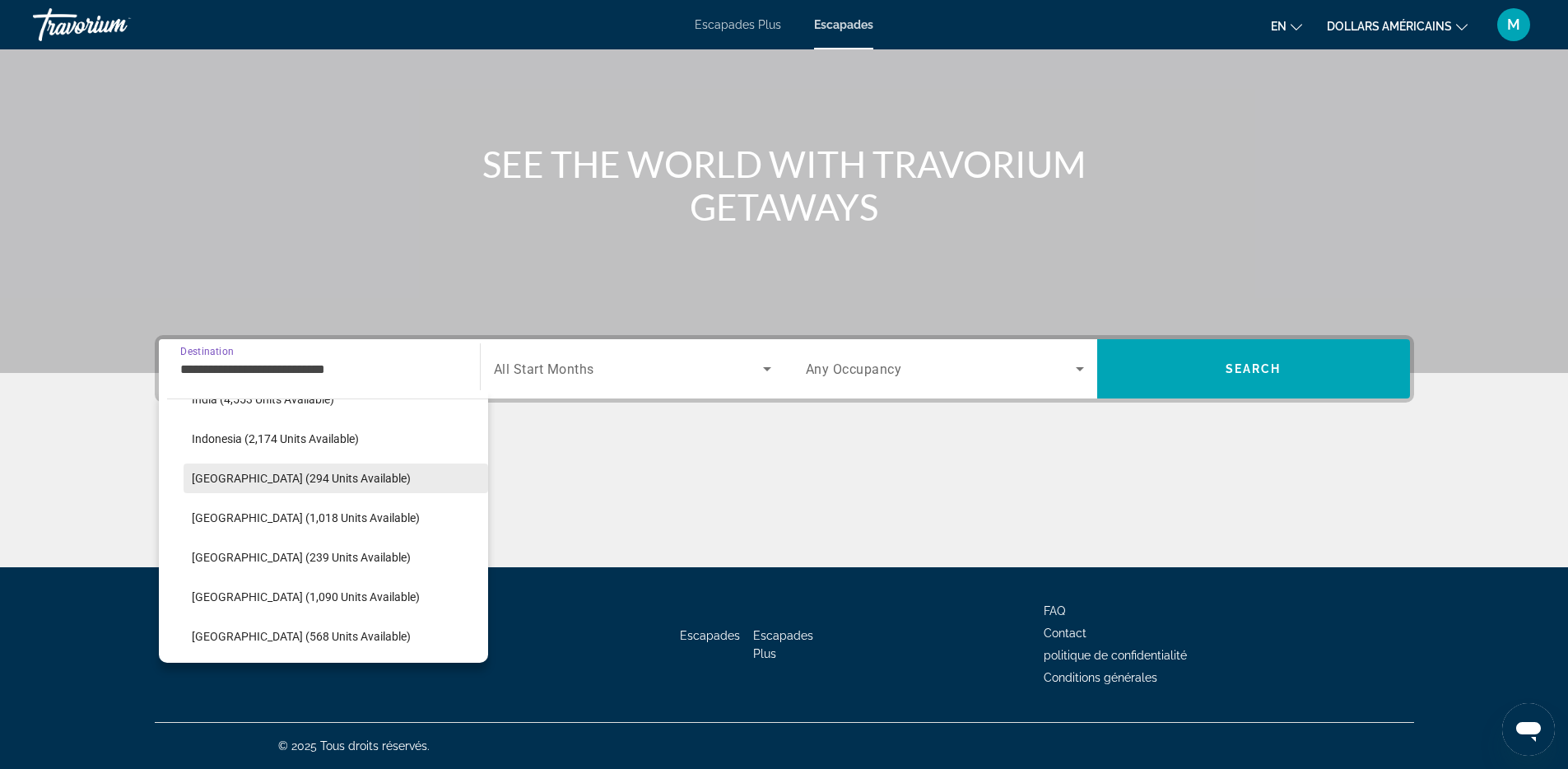
click at [206, 492] on span "Select destination: Japan (294 units available)" at bounding box center [336, 478] width 305 height 39
type input "**********"
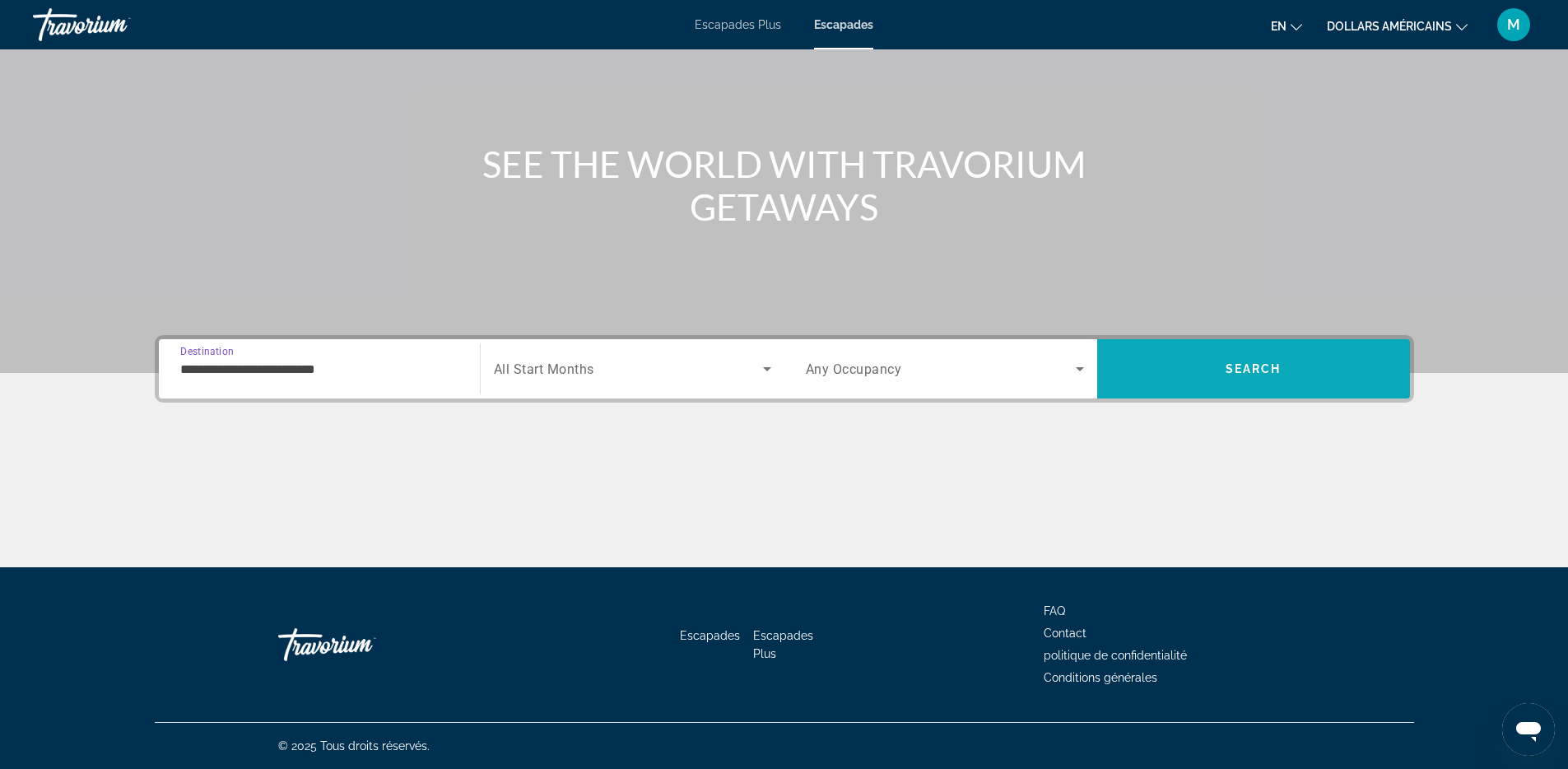
click at [1225, 364] on button "Search" at bounding box center [1253, 369] width 313 height 60
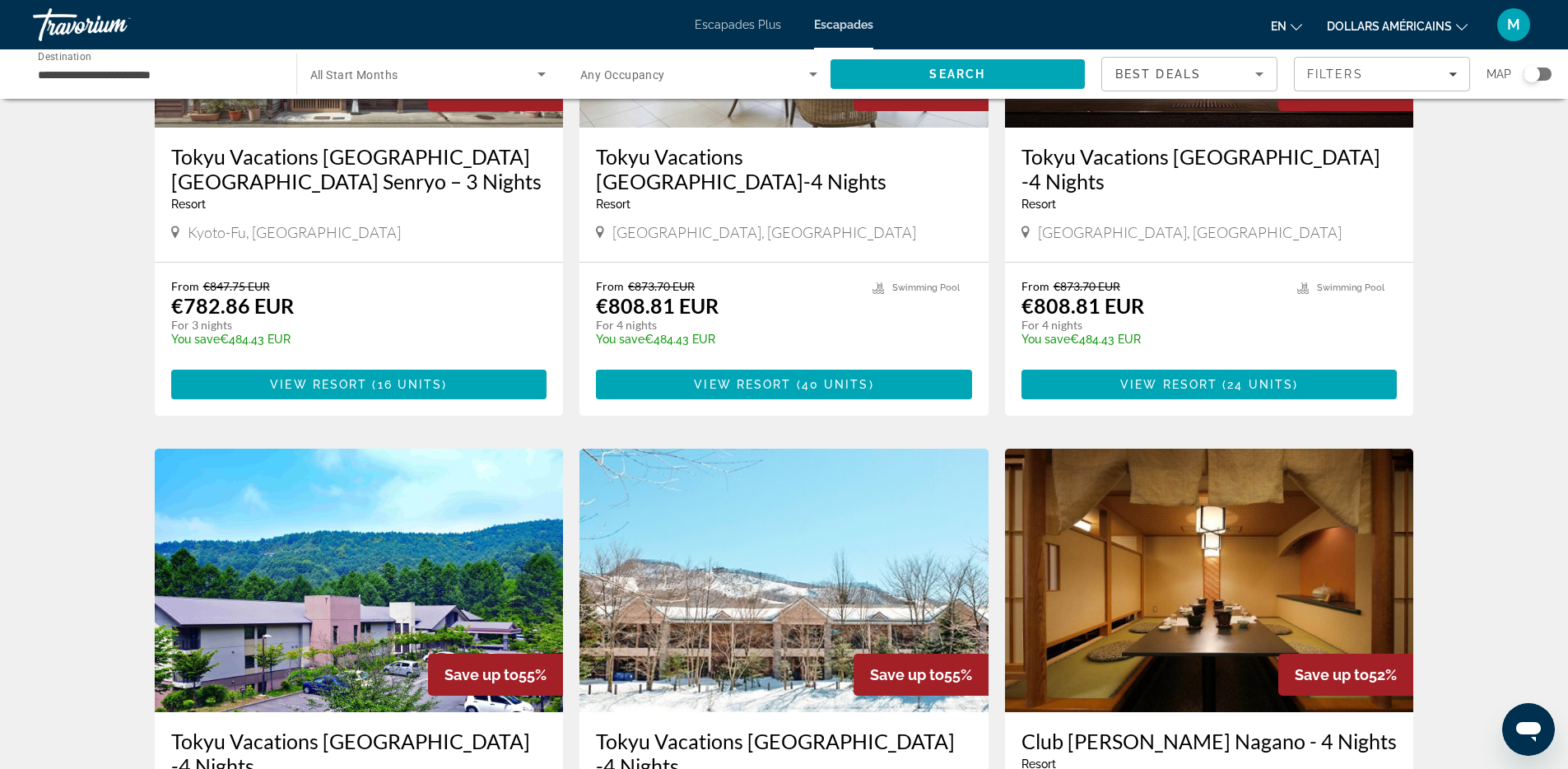
scroll to position [1925, 0]
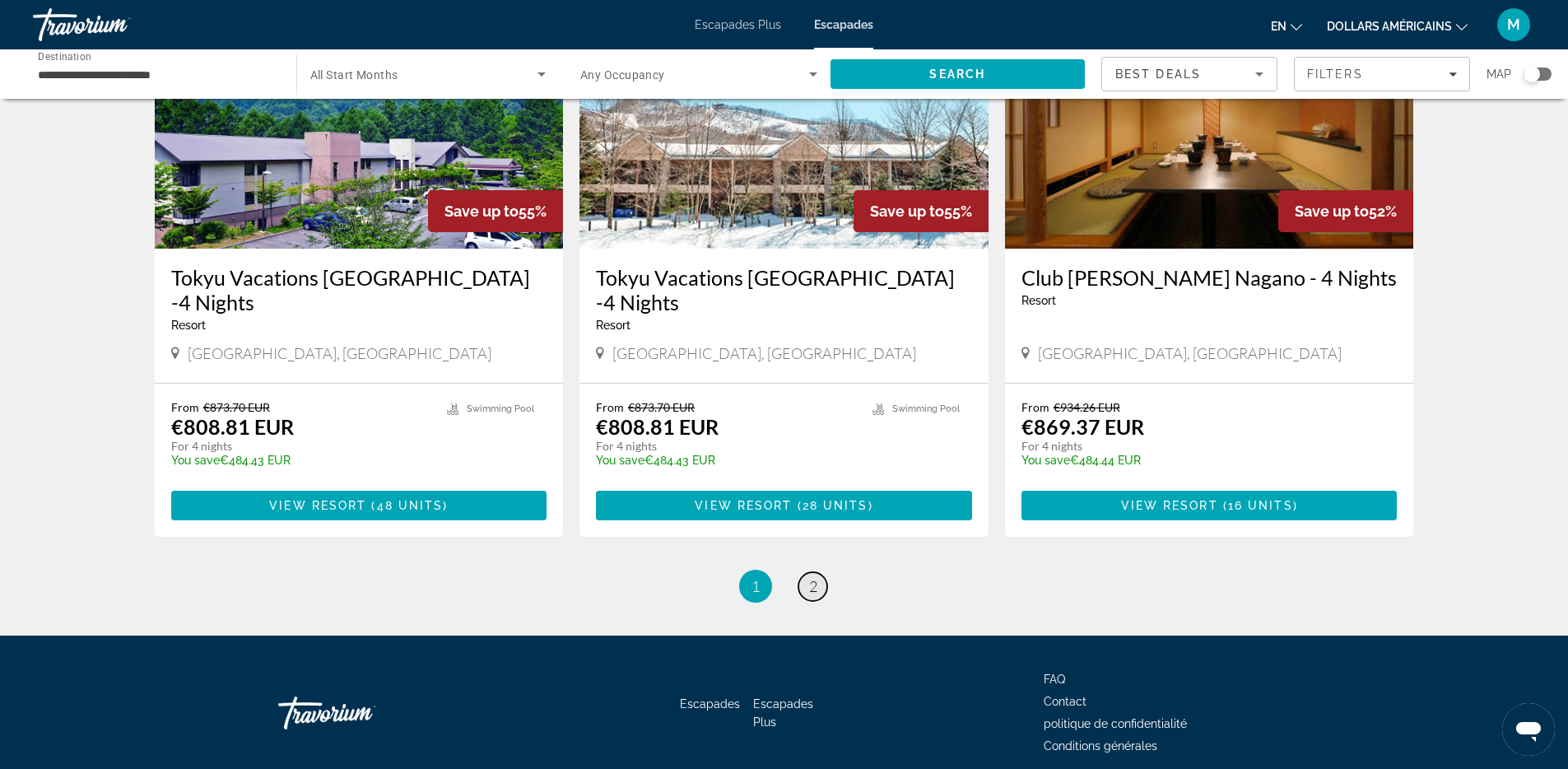
click at [809, 577] on span "2" at bounding box center [813, 585] width 9 height 18
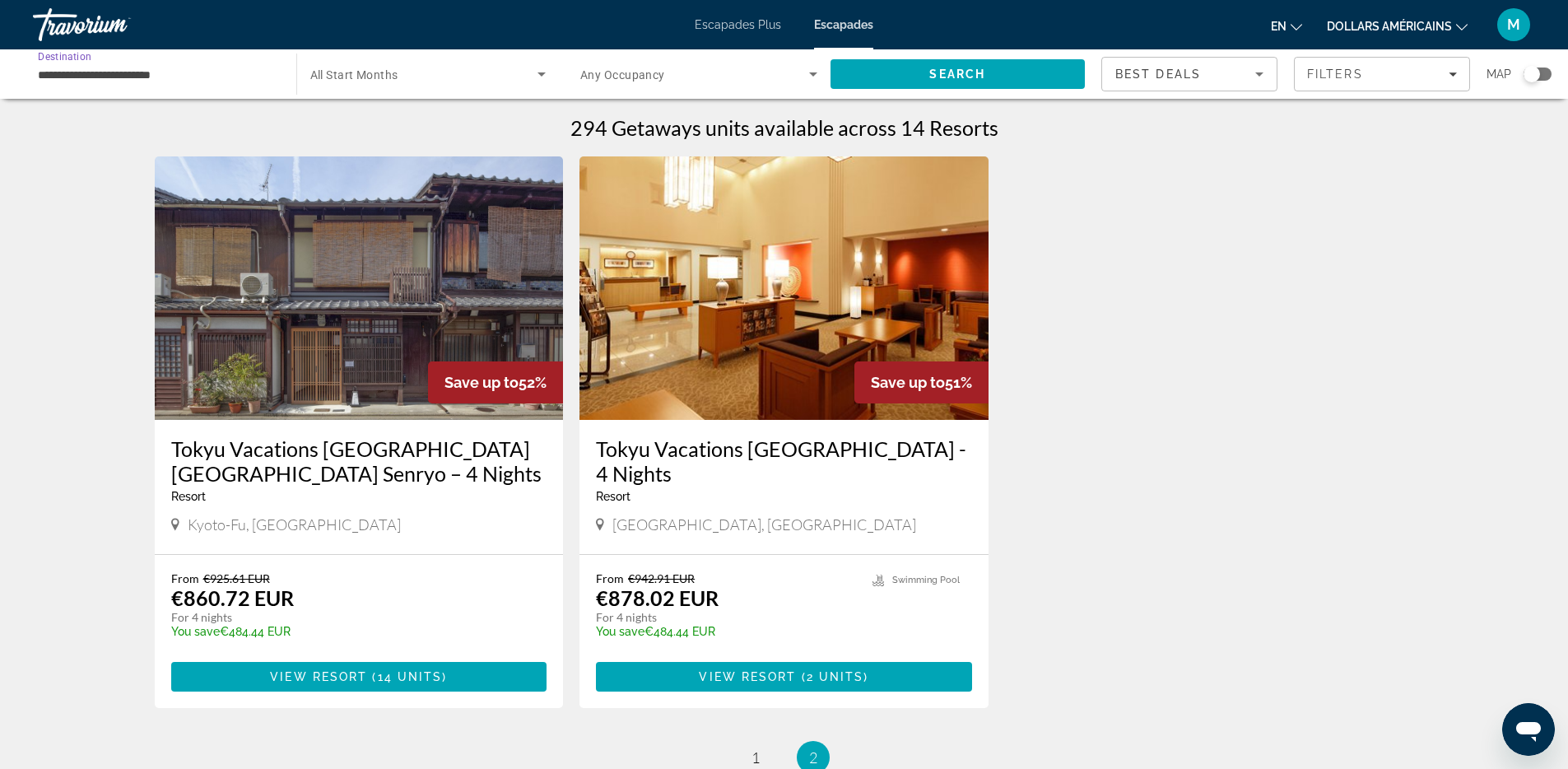
click at [154, 81] on input "**********" at bounding box center [156, 74] width 237 height 20
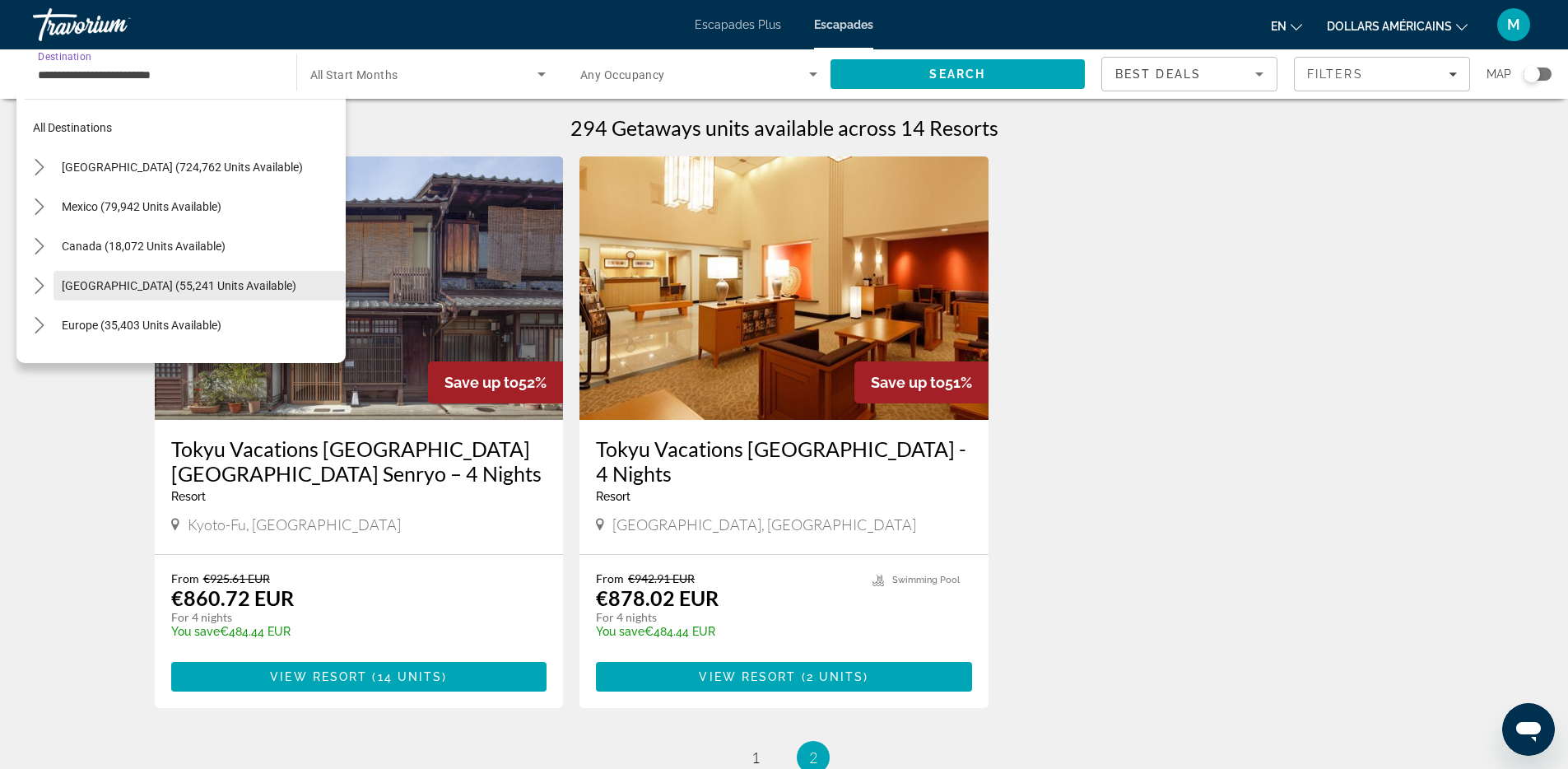
scroll to position [3, 0]
click at [81, 316] on span "Europe (35,403 units available)" at bounding box center [141, 321] width 159 height 13
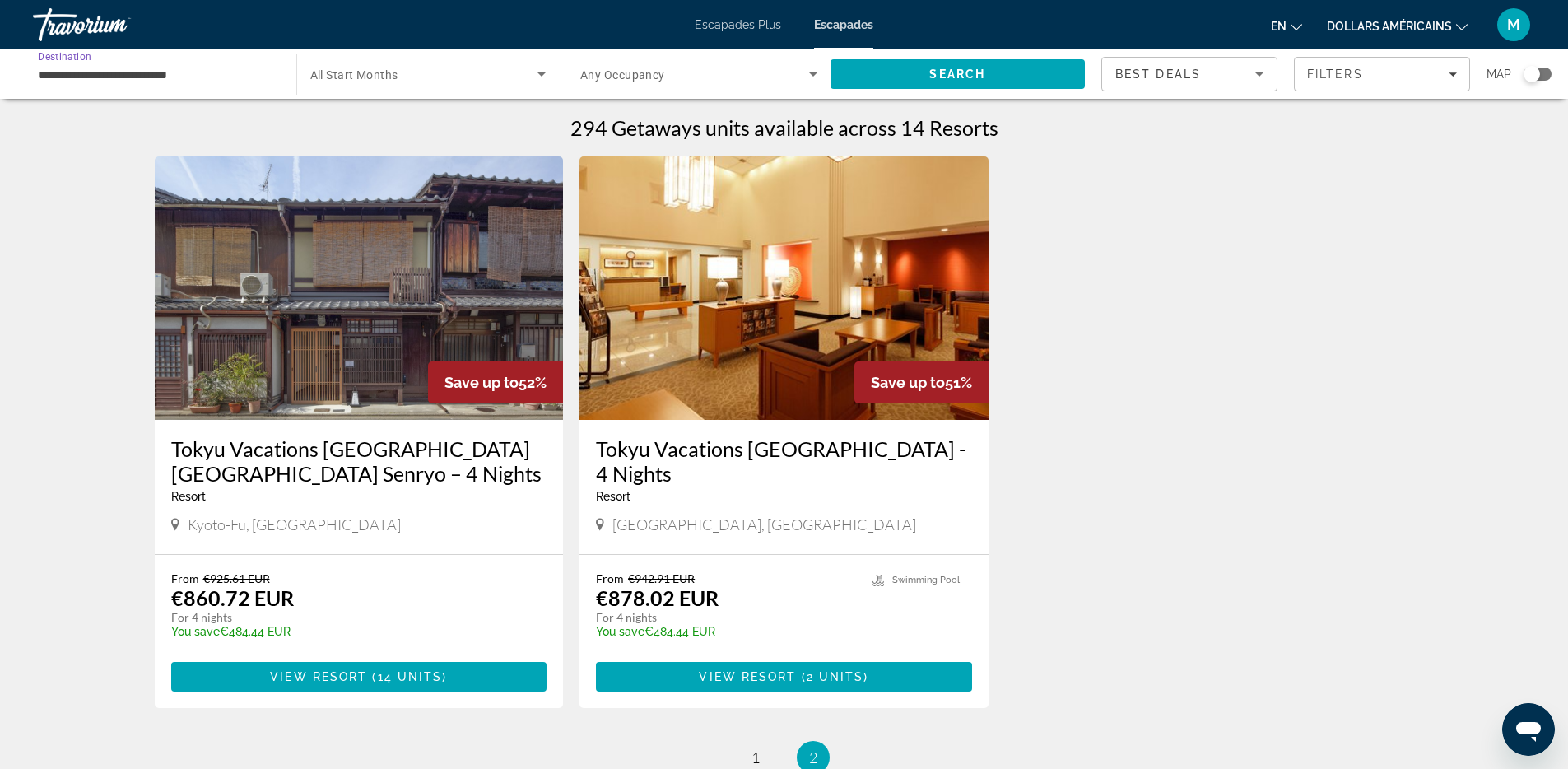
click at [74, 65] on input "**********" at bounding box center [156, 74] width 237 height 20
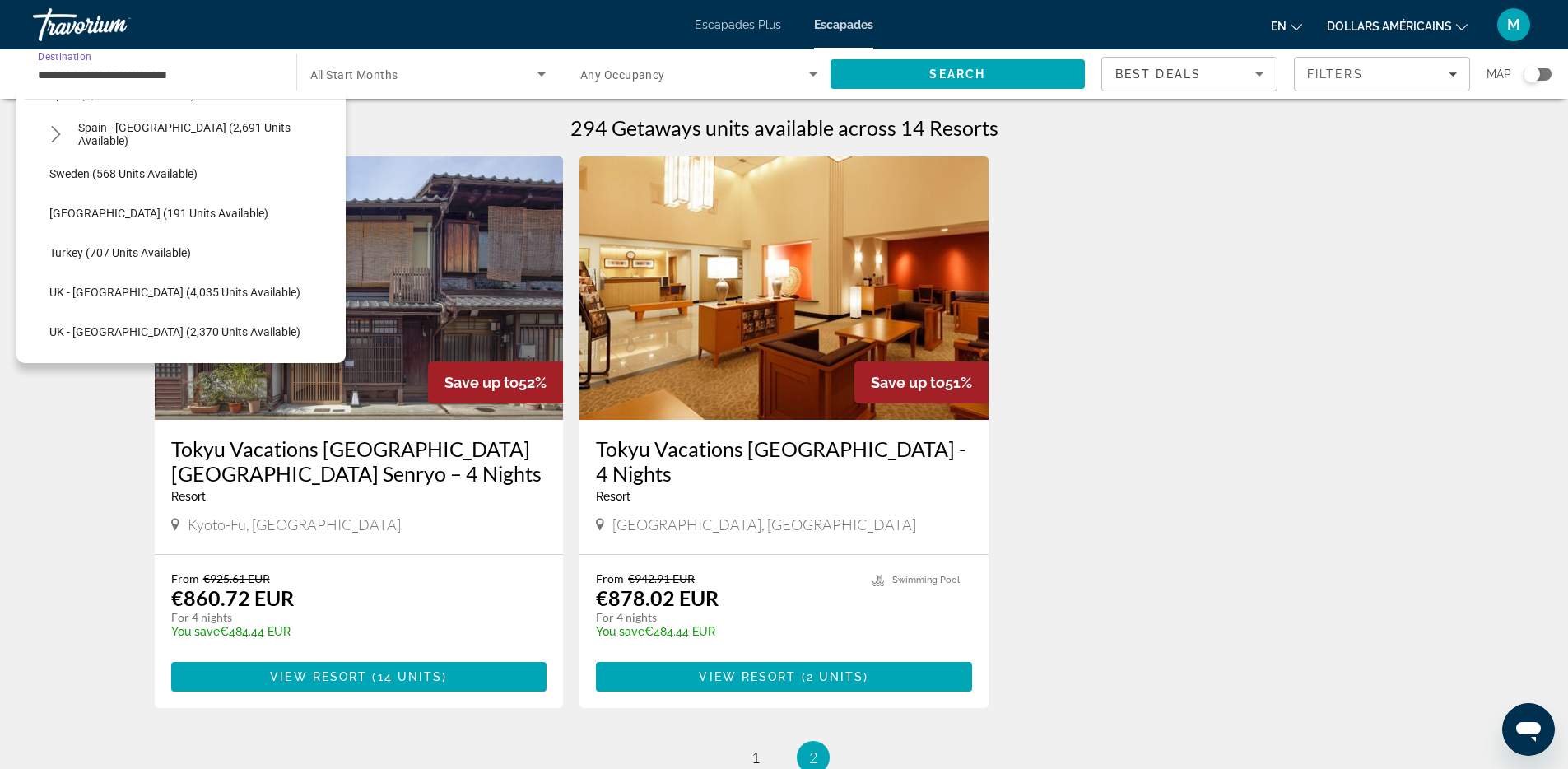
scroll to position [919, 0]
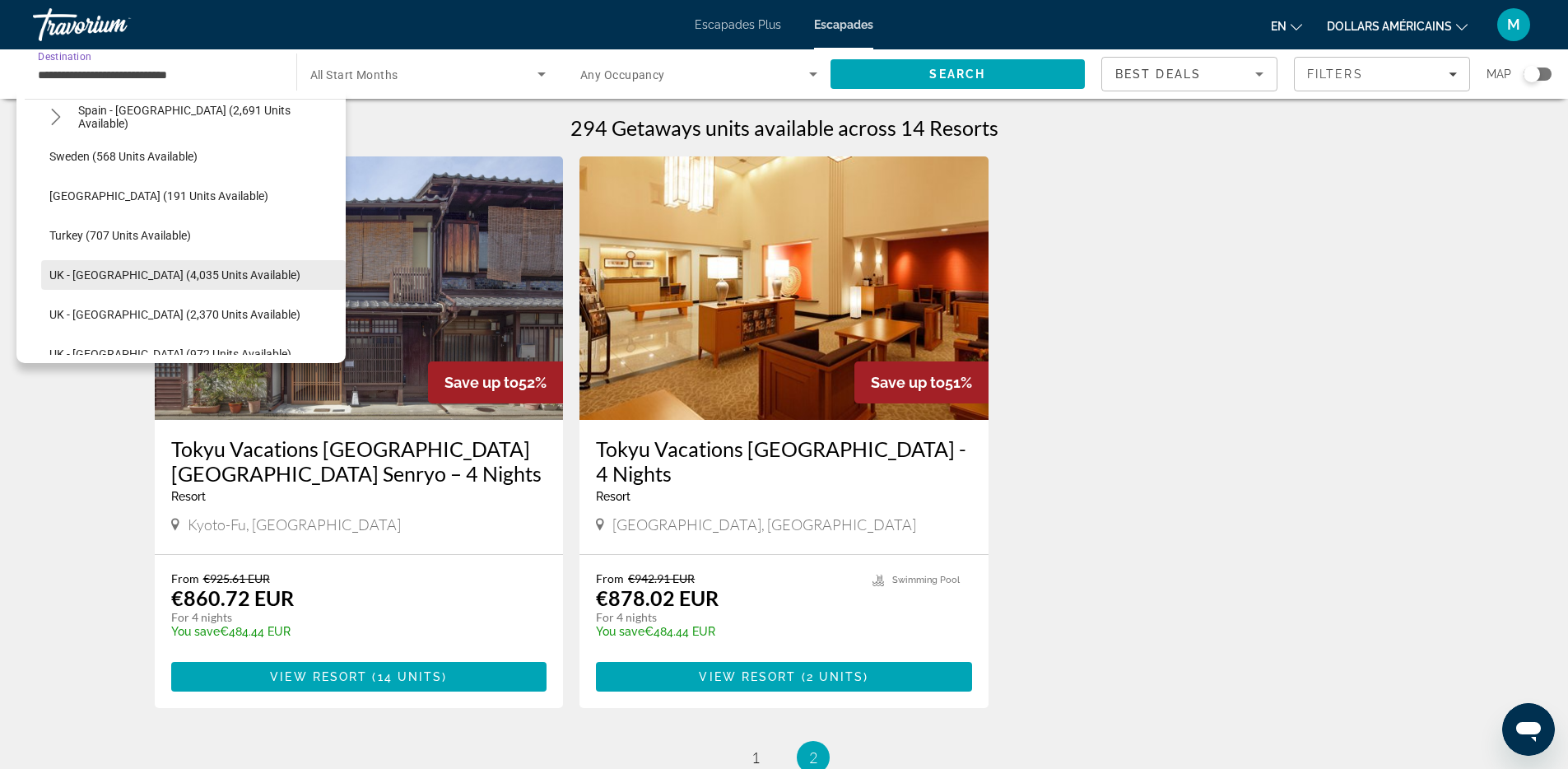
click at [111, 282] on span "Select destination: UK - England (4,035 units available)" at bounding box center [193, 275] width 305 height 39
type input "**********"
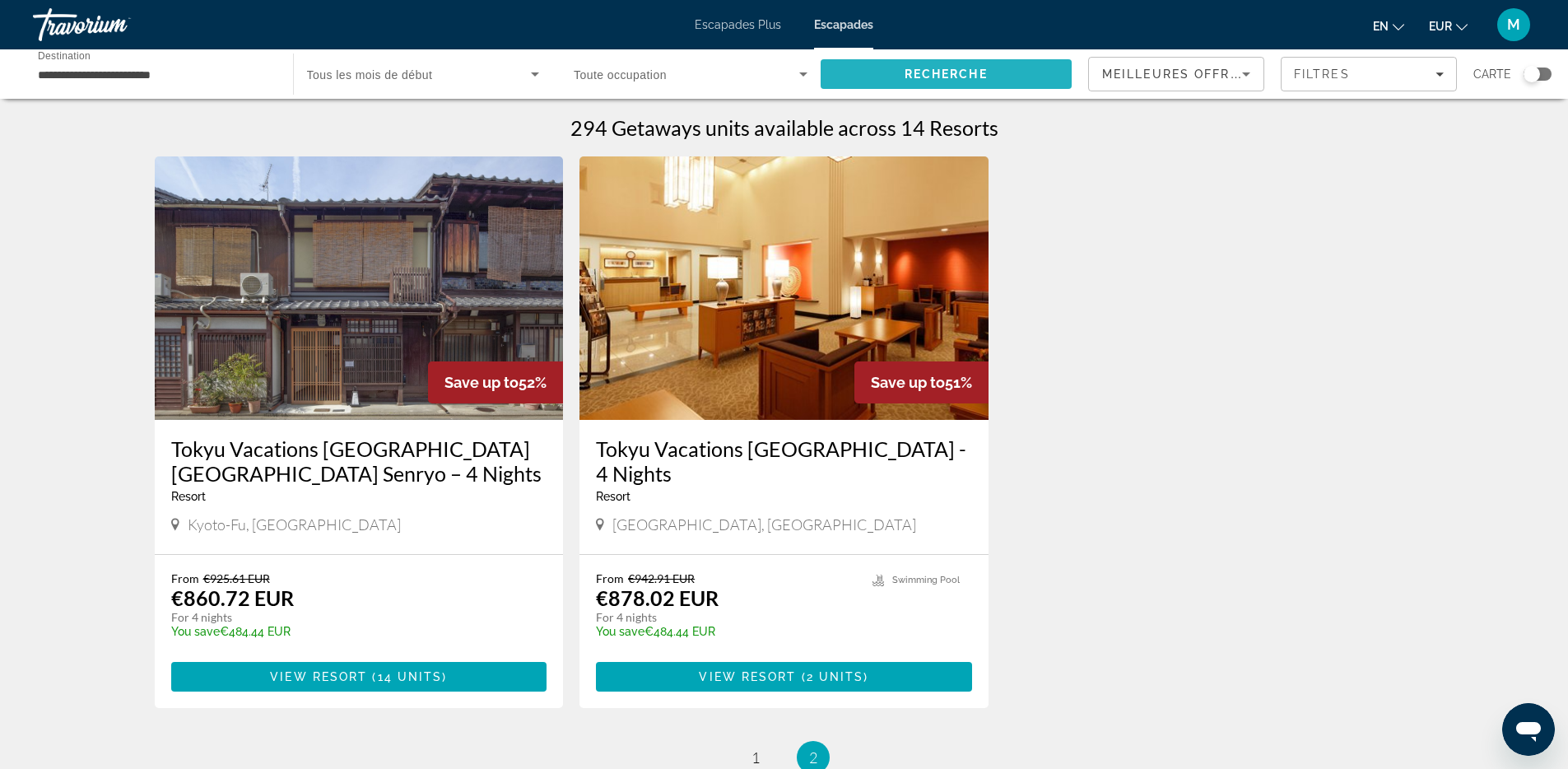
click at [852, 83] on span "Recherche" at bounding box center [947, 74] width 252 height 39
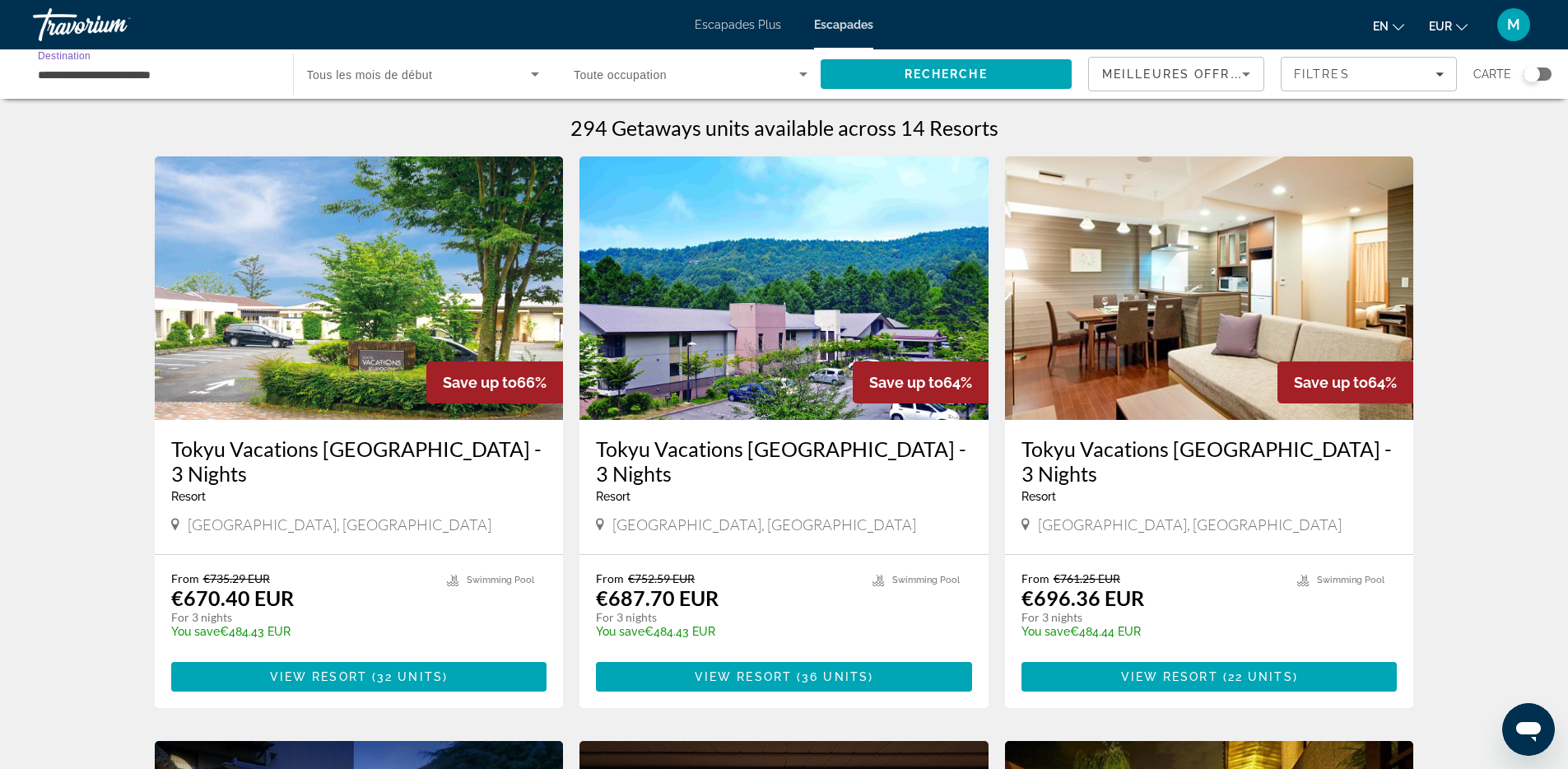
click at [122, 67] on input "**********" at bounding box center [154, 74] width 233 height 20
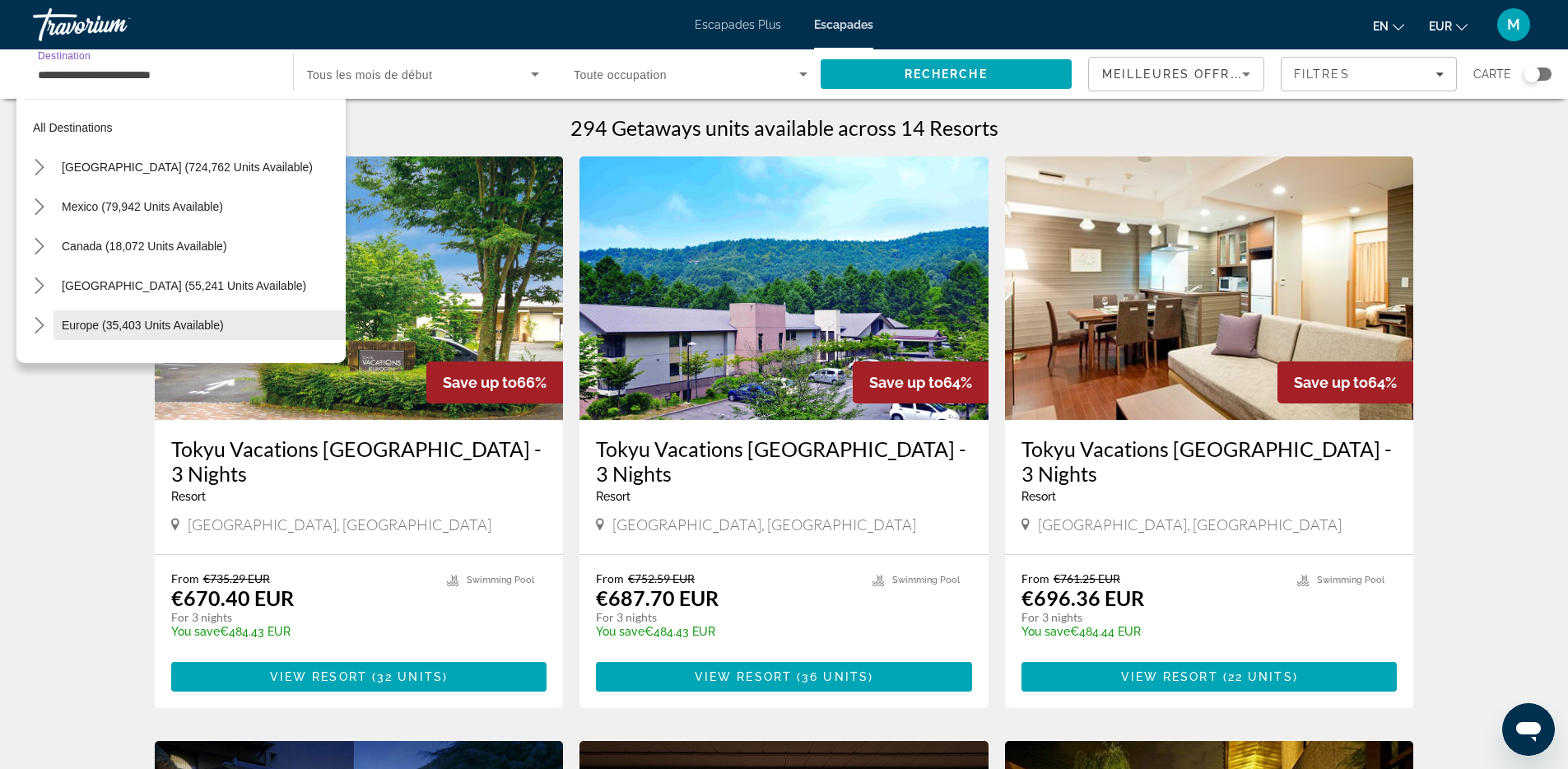
click at [159, 317] on span "Select destination: Europe (35,403 units available)" at bounding box center [199, 325] width 292 height 39
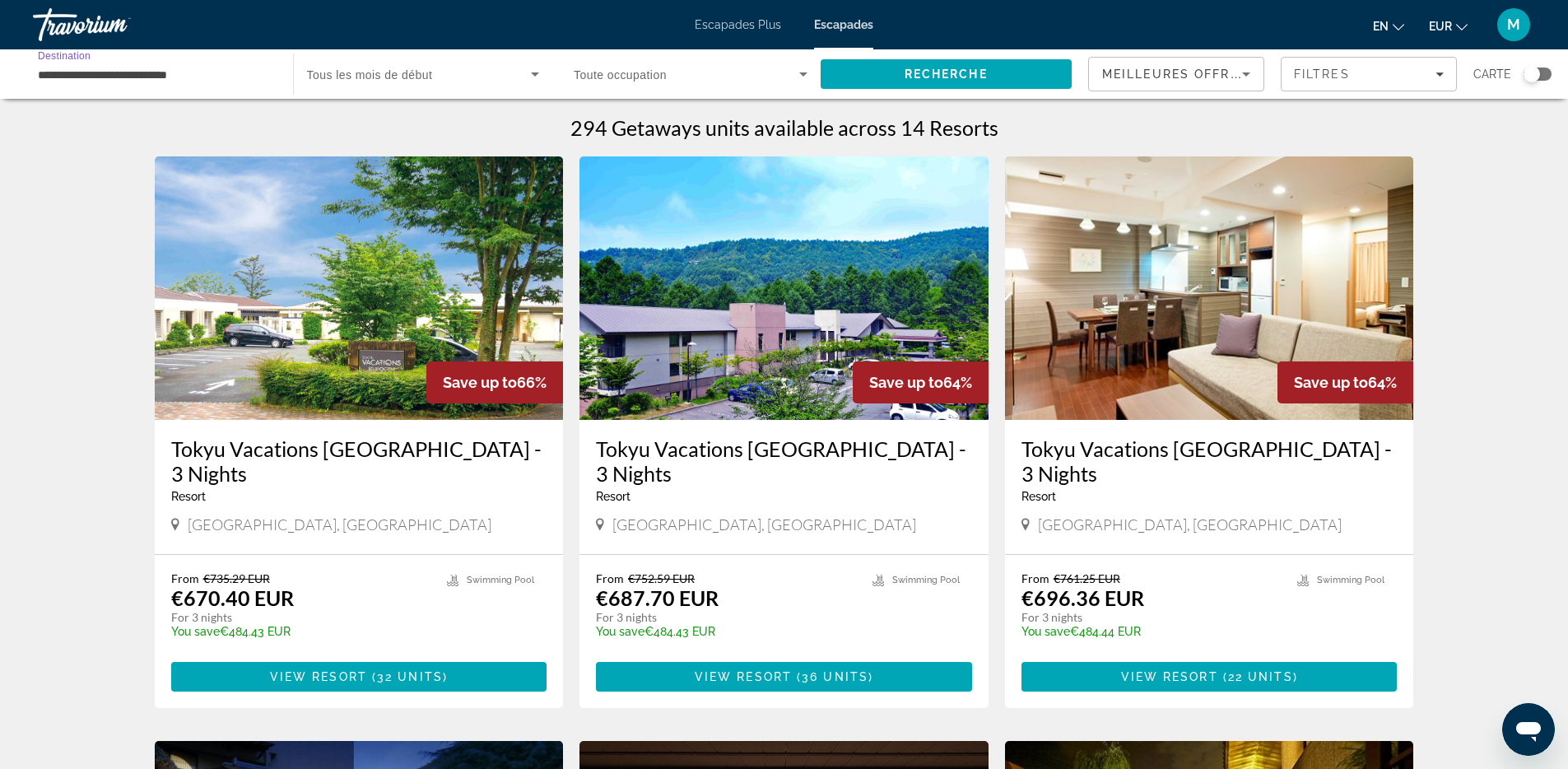
click at [135, 75] on input "**********" at bounding box center [154, 74] width 233 height 20
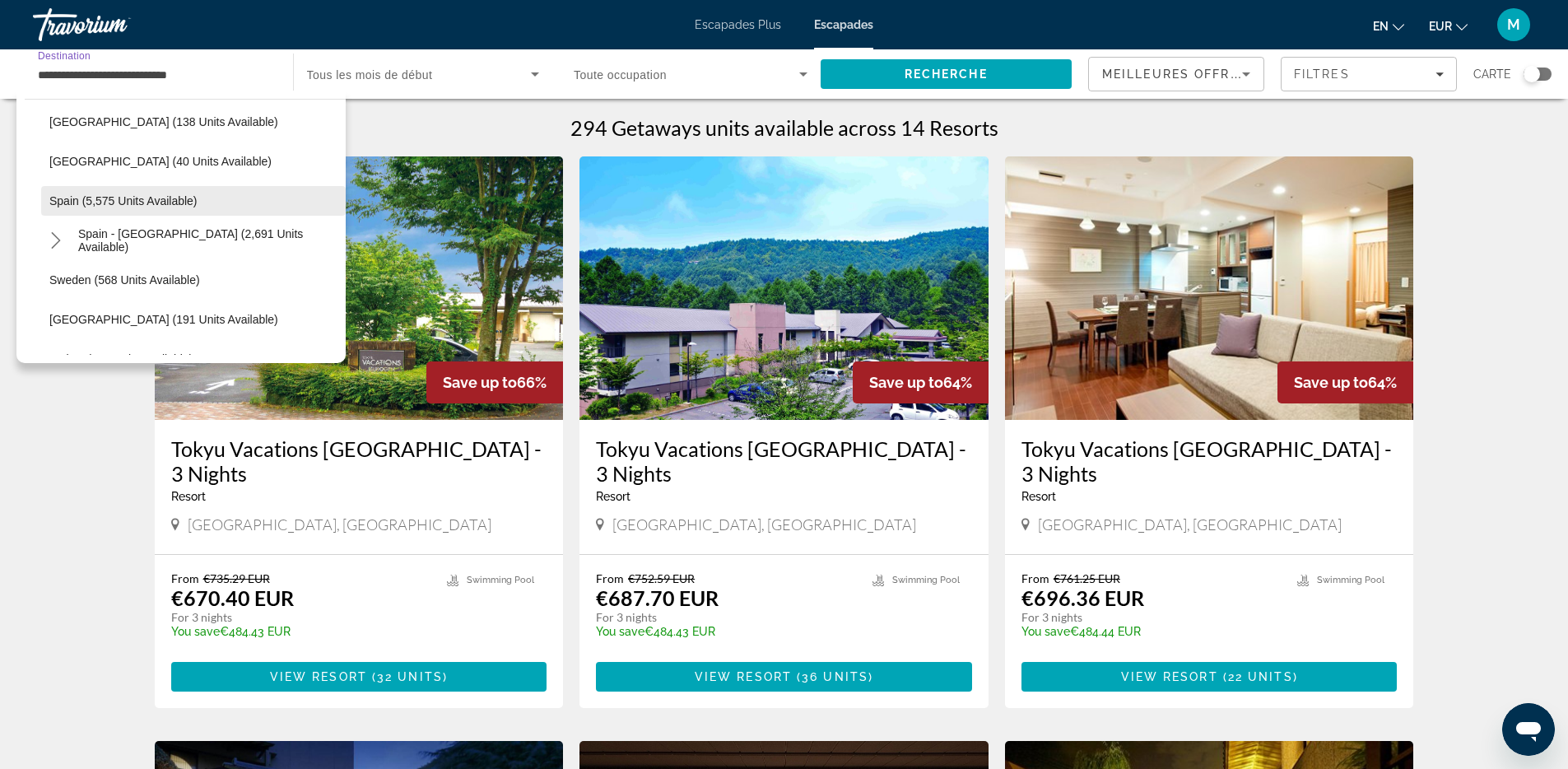
scroll to position [936, 0]
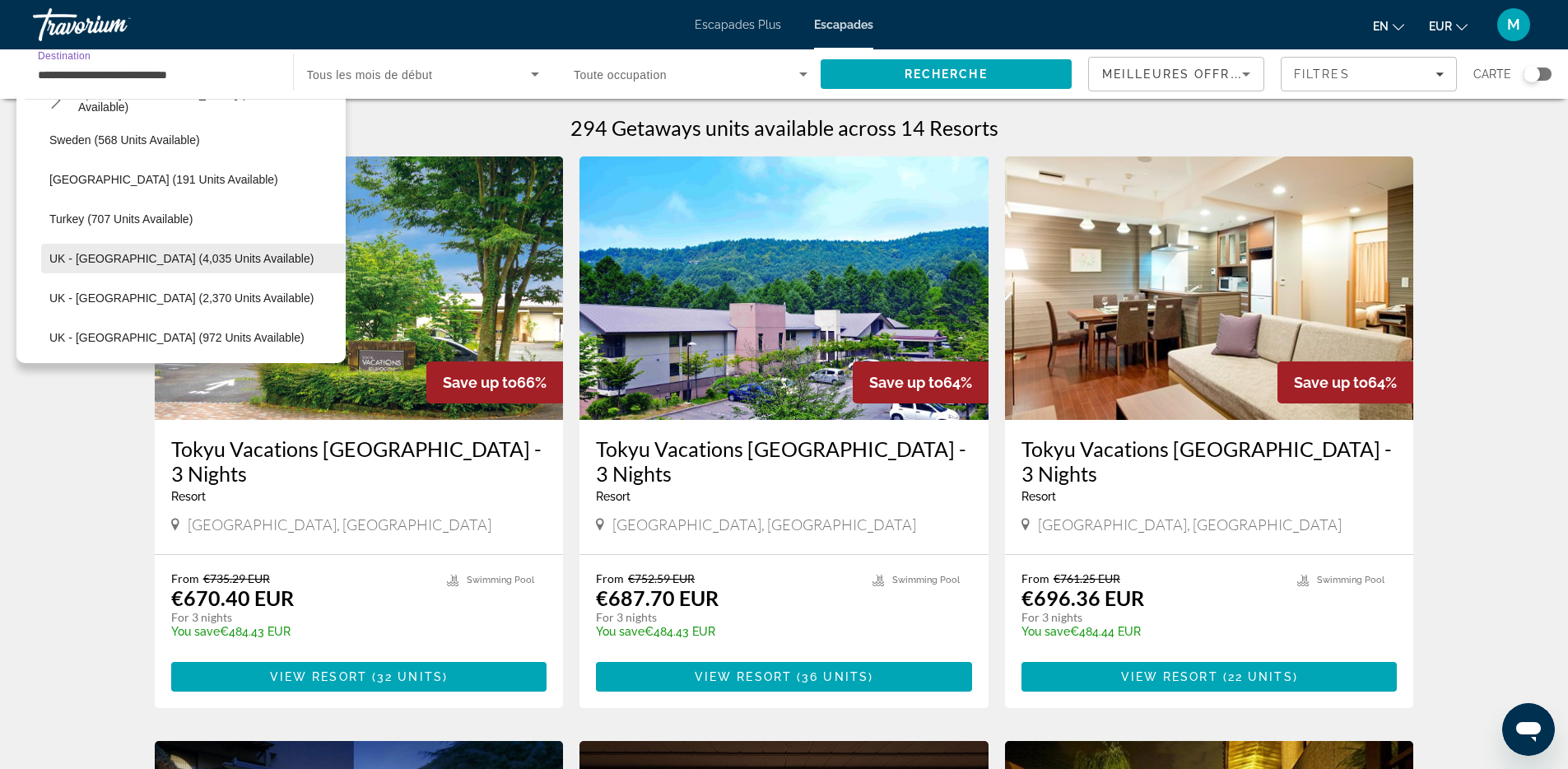
click at [92, 266] on span "Select destination: UK - England (4,035 units available)" at bounding box center [193, 258] width 305 height 39
type input "**********"
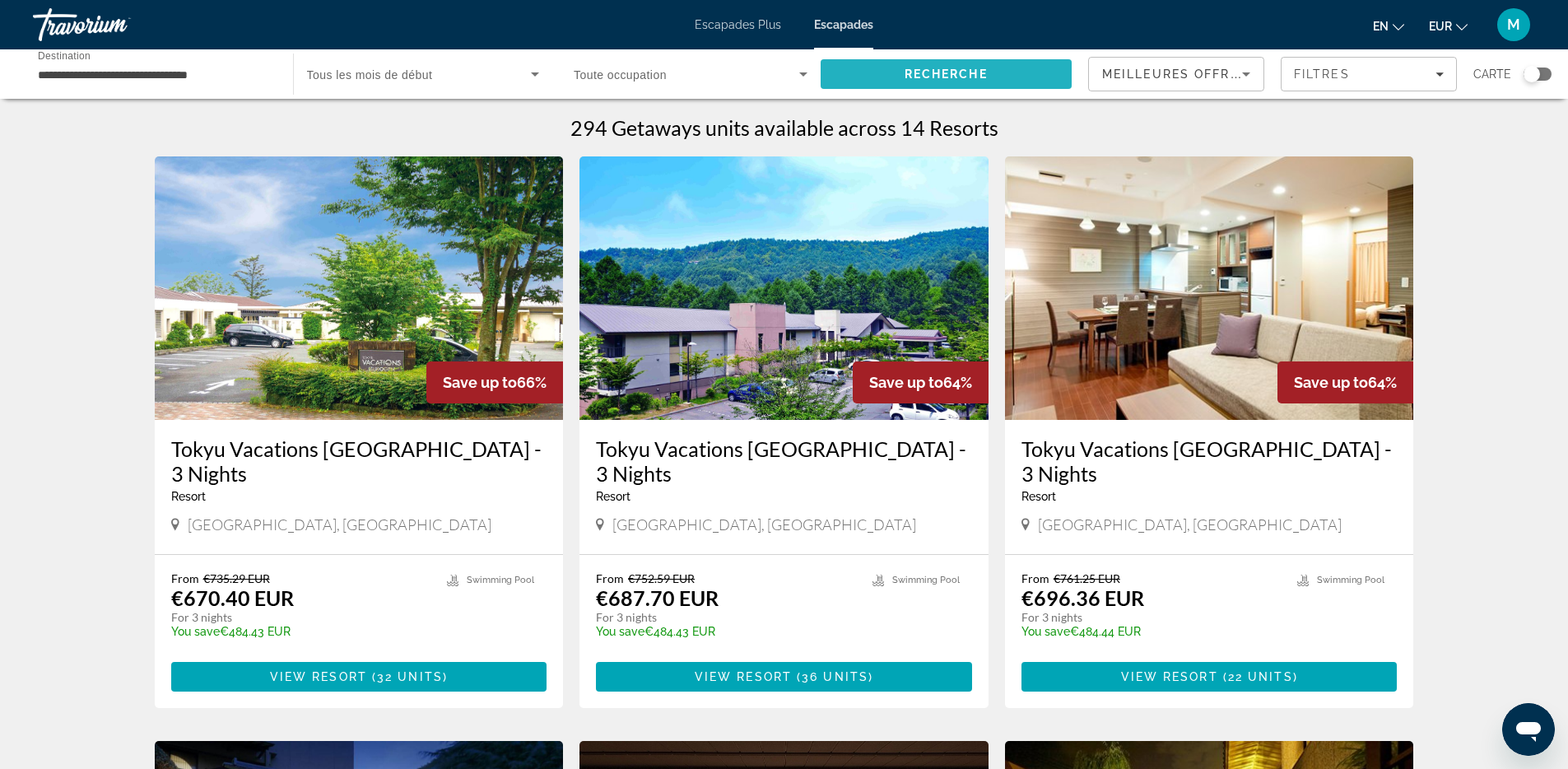
click at [917, 82] on span "Recherche" at bounding box center [947, 74] width 252 height 39
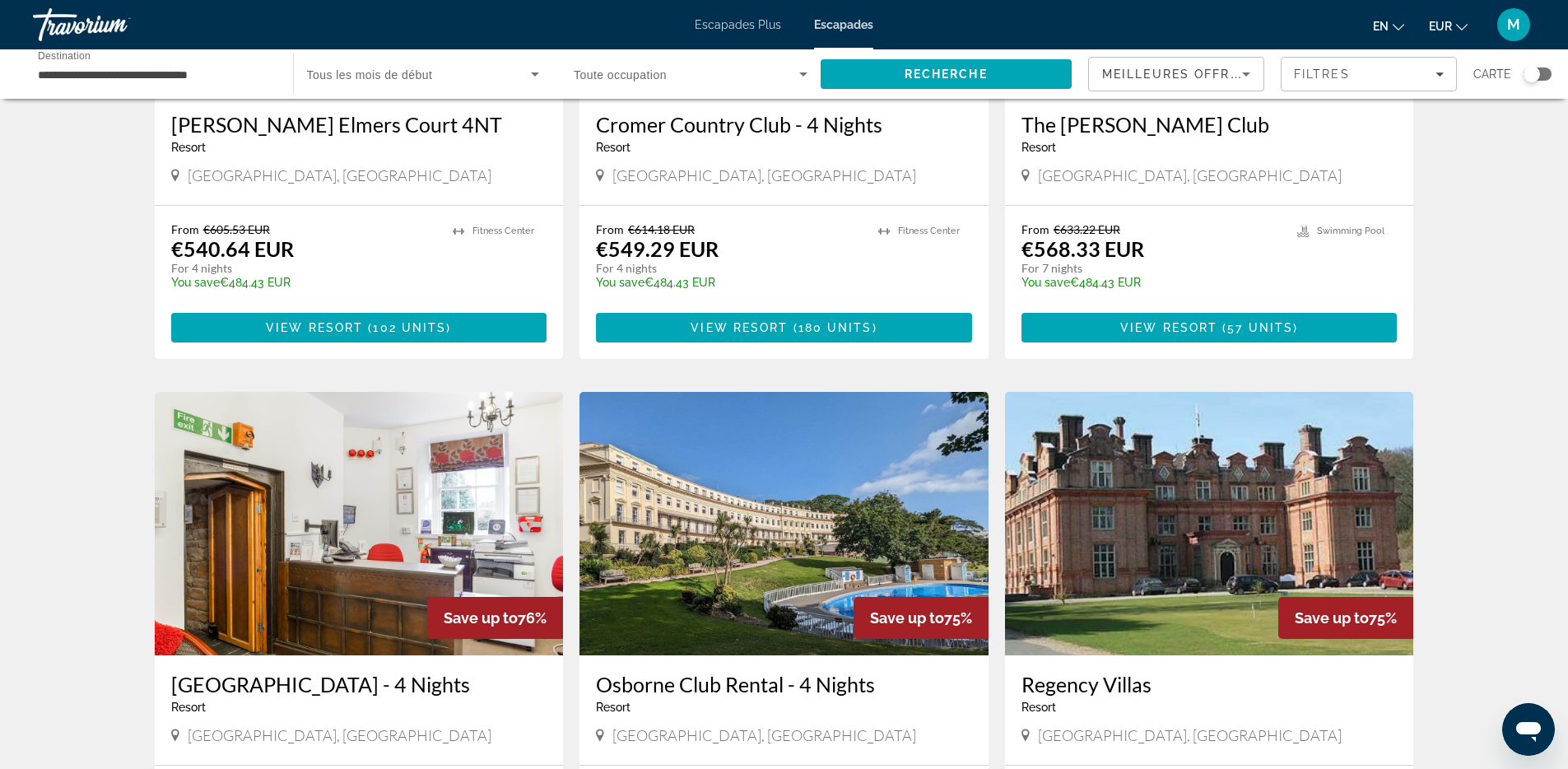
scroll to position [1894, 0]
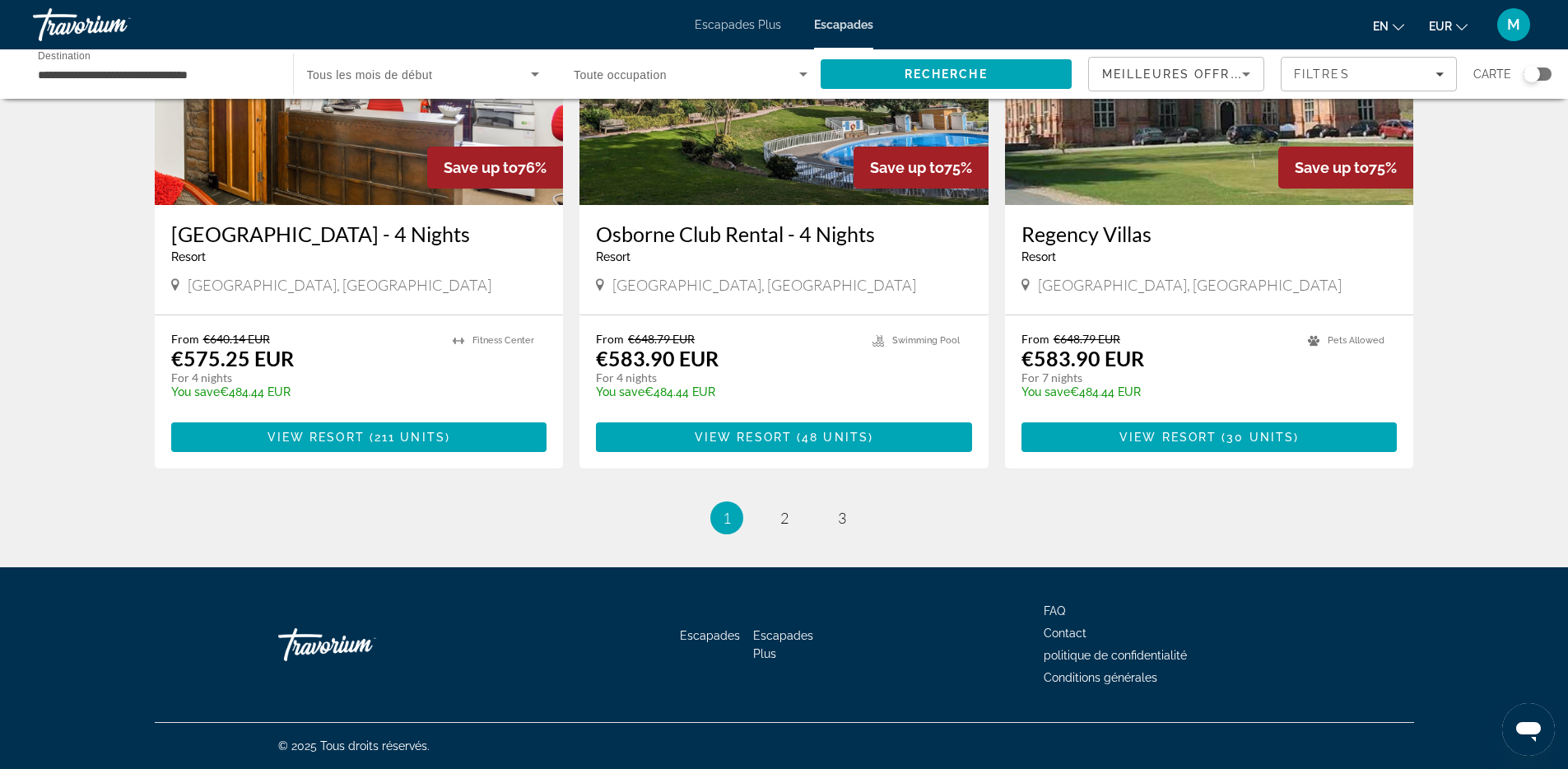
click at [797, 525] on li "page 2" at bounding box center [784, 518] width 33 height 33
click at [784, 523] on span "2" at bounding box center [784, 517] width 9 height 18
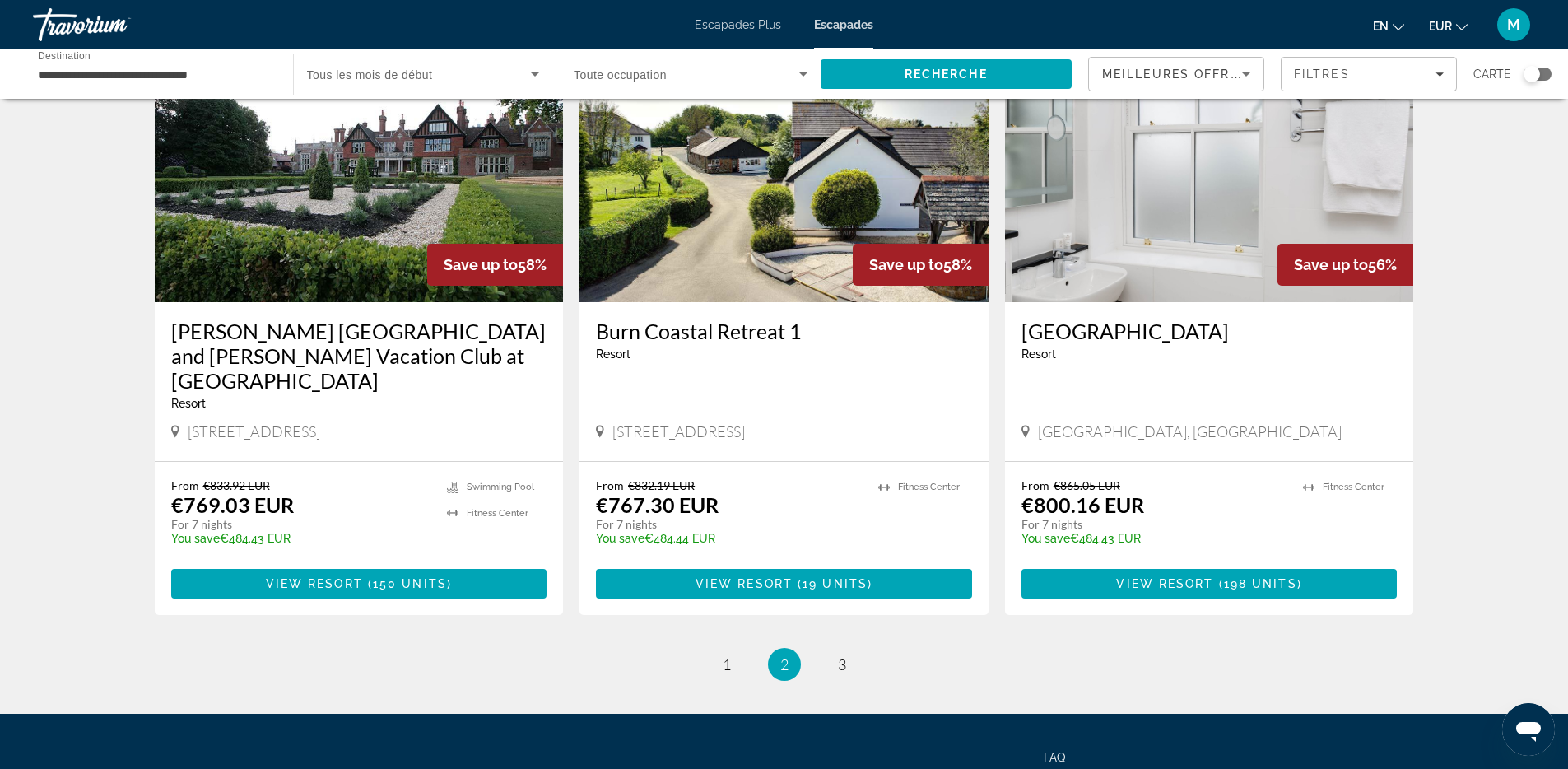
scroll to position [1943, 0]
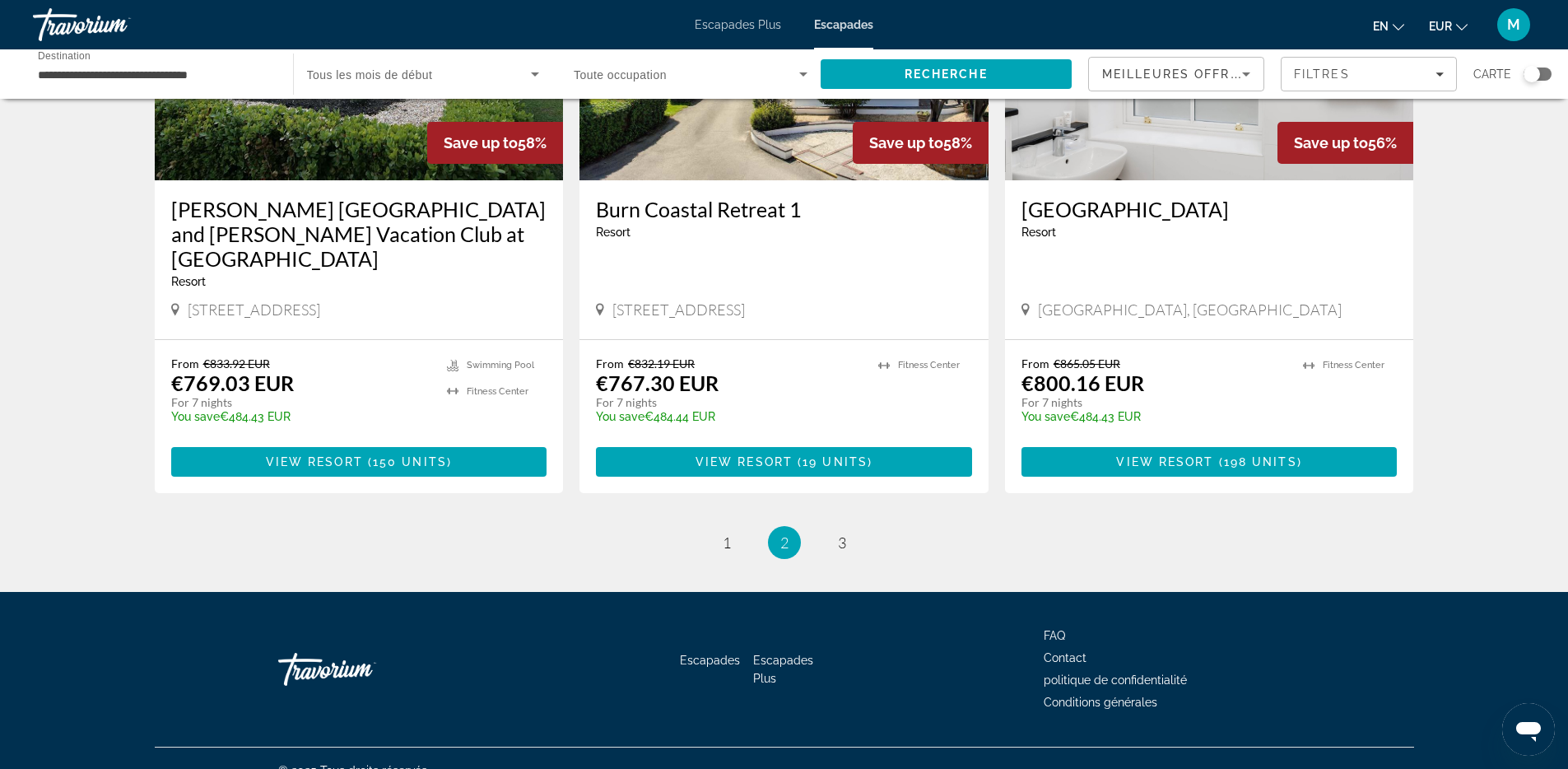
click at [835, 528] on link "page 3" at bounding box center [841, 542] width 29 height 29
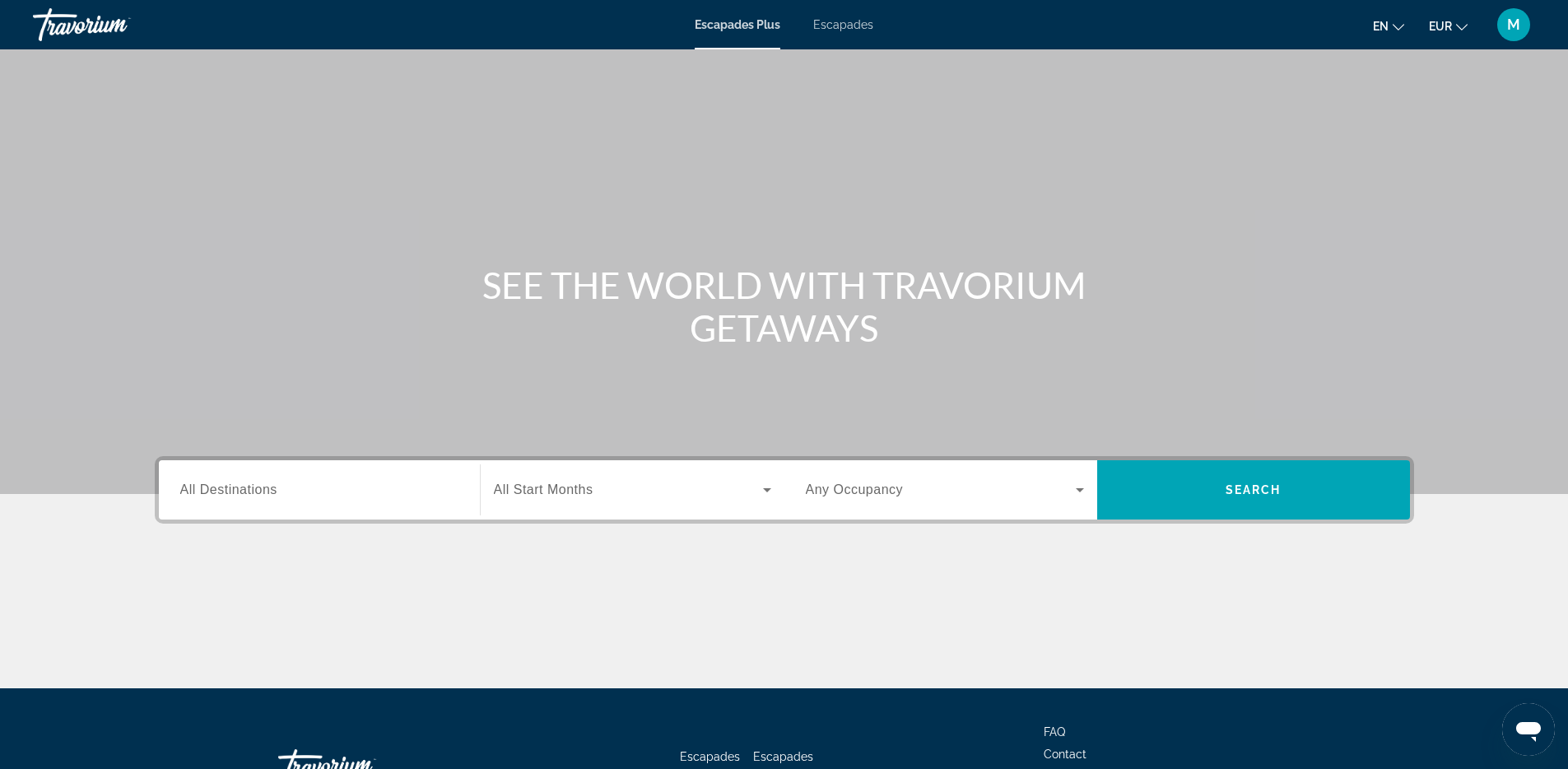
click at [90, 22] on div "Travorium" at bounding box center [115, 25] width 164 height 43
click at [101, 27] on div "Travorium" at bounding box center [115, 25] width 164 height 43
click at [84, 29] on div "Travorium" at bounding box center [115, 25] width 164 height 43
